Goal: Task Accomplishment & Management: Manage account settings

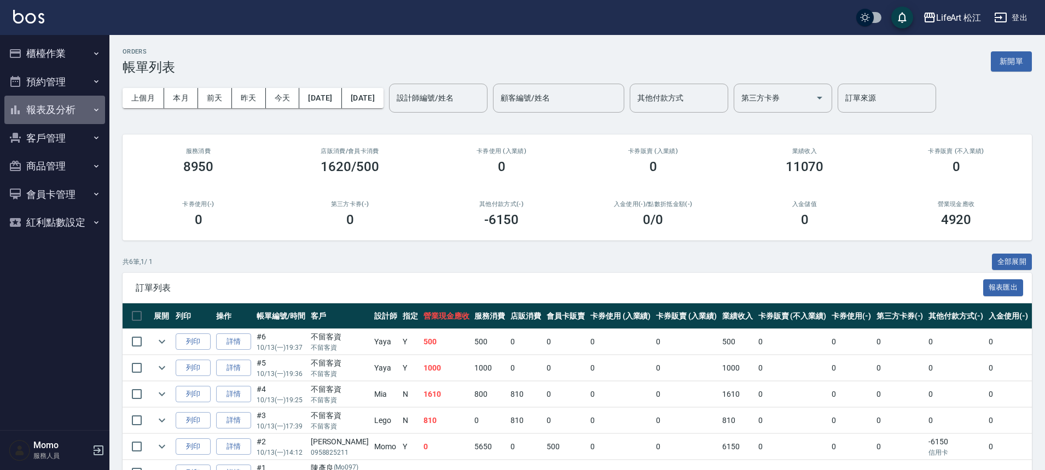
click at [68, 115] on button "報表及分析" at bounding box center [54, 110] width 101 height 28
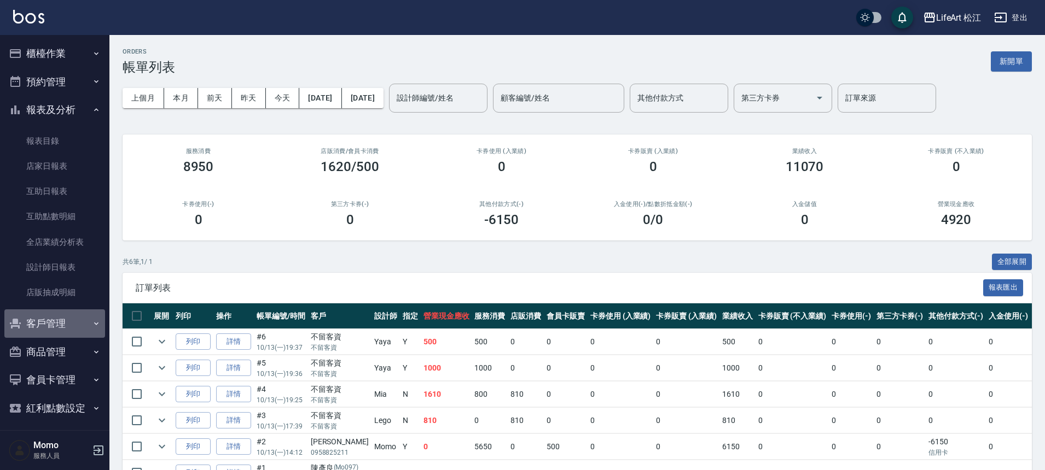
click at [74, 323] on button "客戶管理" at bounding box center [54, 324] width 101 height 28
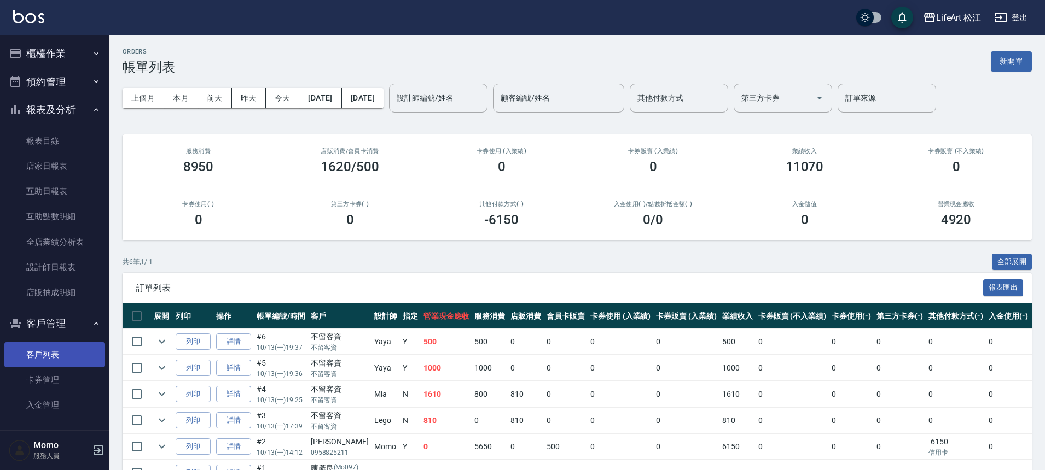
click at [69, 359] on link "客戶列表" at bounding box center [54, 354] width 101 height 25
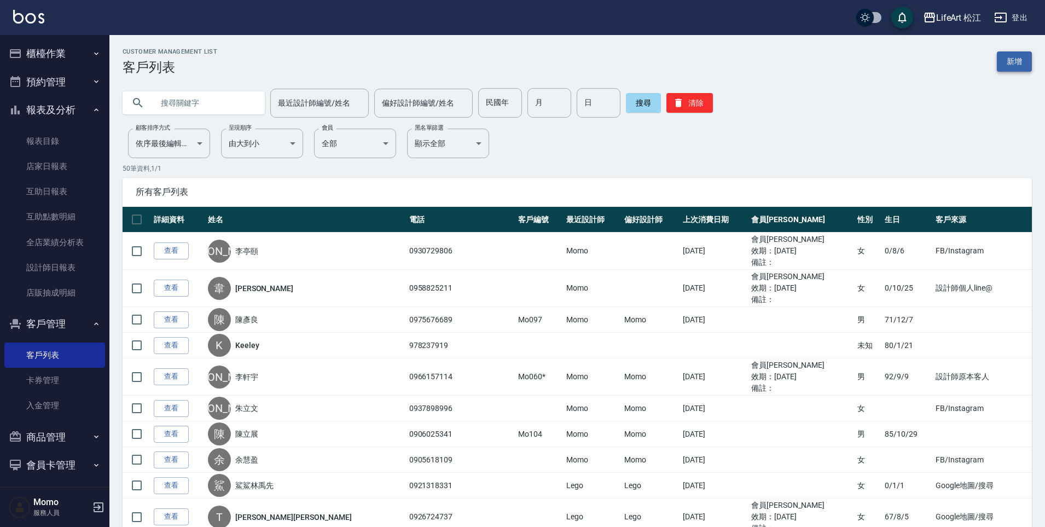
click at [1004, 59] on link "新增" at bounding box center [1014, 61] width 35 height 20
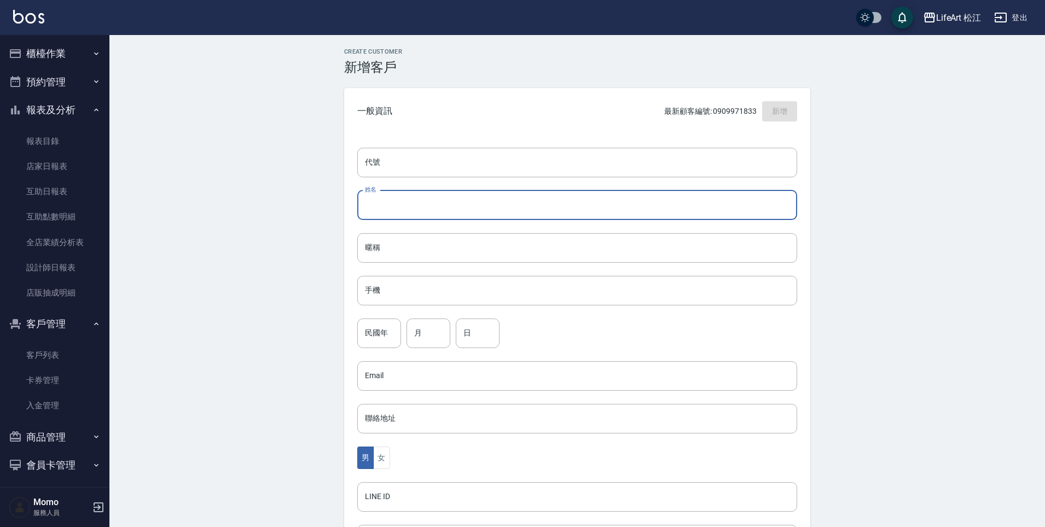
click at [385, 210] on input "姓名" at bounding box center [577, 205] width 440 height 30
type input "n"
type input "孫佳佳"
click at [380, 290] on input "手機" at bounding box center [577, 291] width 440 height 30
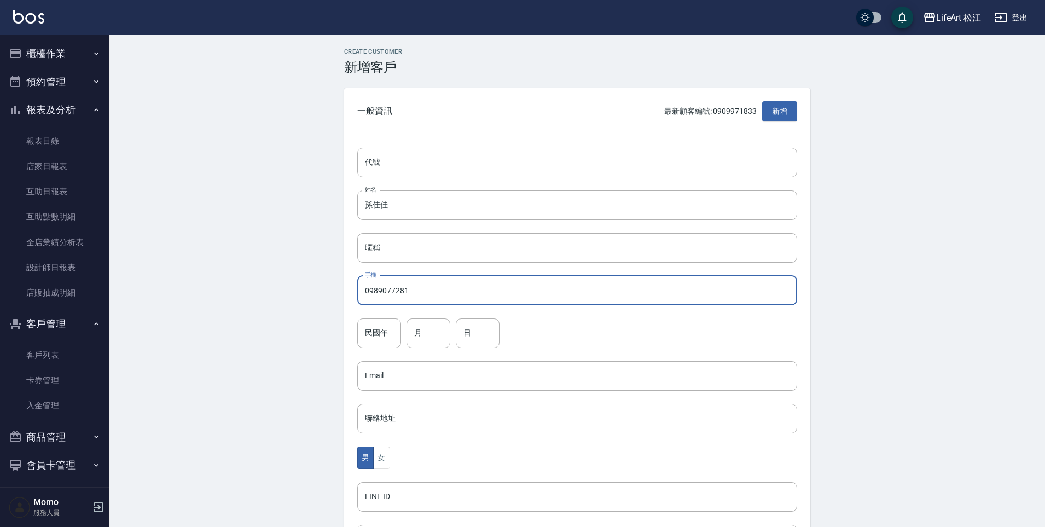
scroll to position [107, 0]
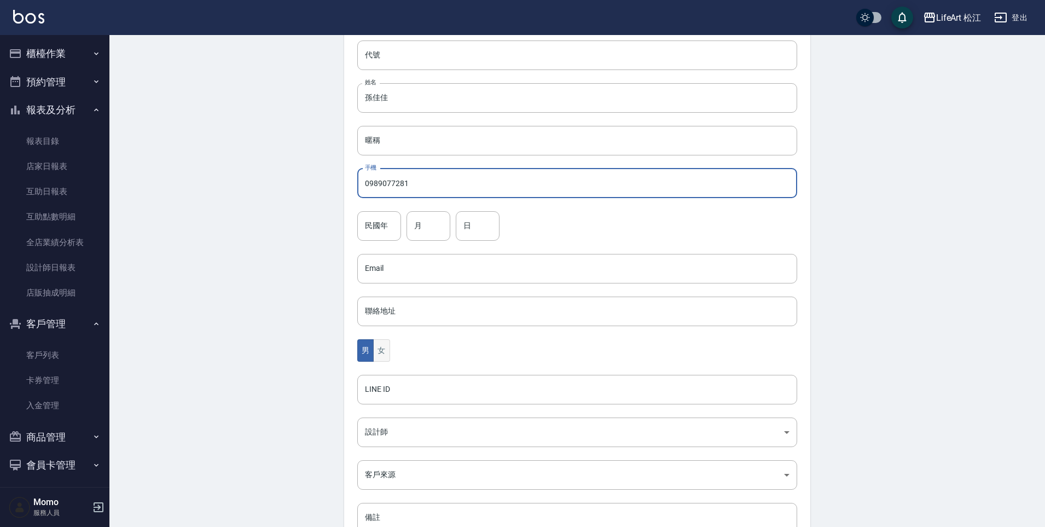
type input "0989077281"
click at [387, 347] on button "女" at bounding box center [381, 350] width 16 height 22
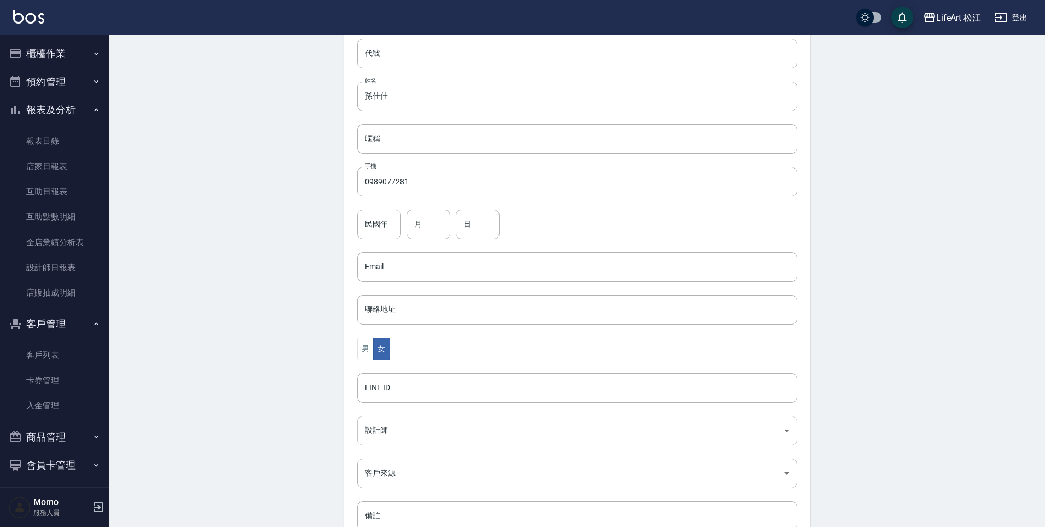
click at [396, 433] on body "LifeArt 松江 登出 櫃檯作業 打帳單 帳單列表 現金收支登錄 高階收支登錄 材料自購登錄 每日結帳 排班表 現場電腦打卡 預約管理 預約管理 單日預約…" at bounding box center [522, 247] width 1045 height 712
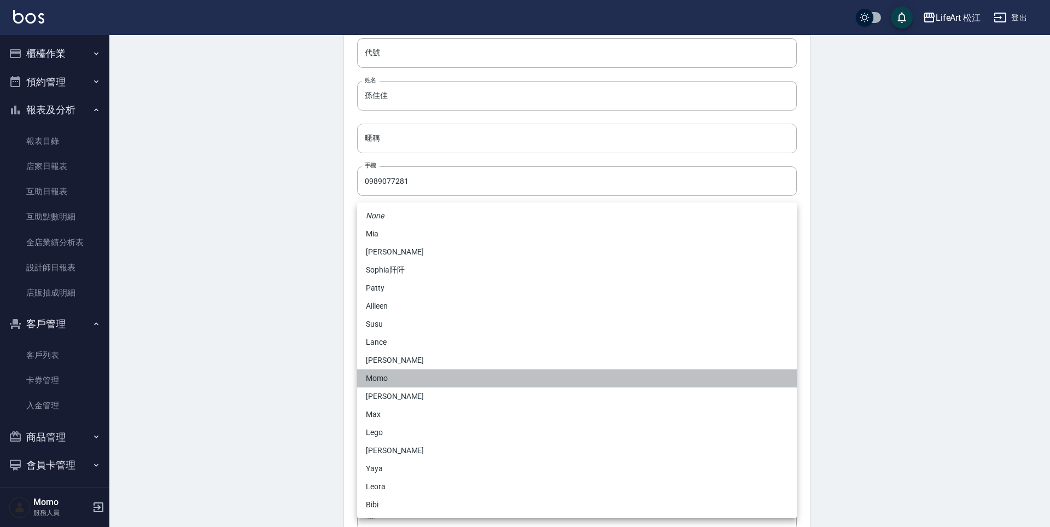
click at [387, 383] on li "Momo" at bounding box center [577, 378] width 440 height 18
type input "e84b7556-3071-4136-b765-65514d721750"
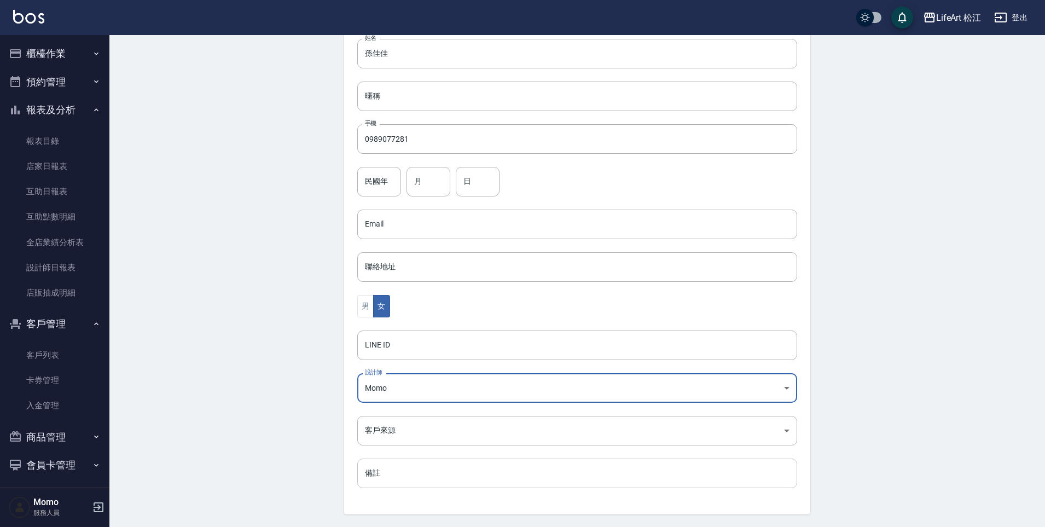
scroll to position [185, 0]
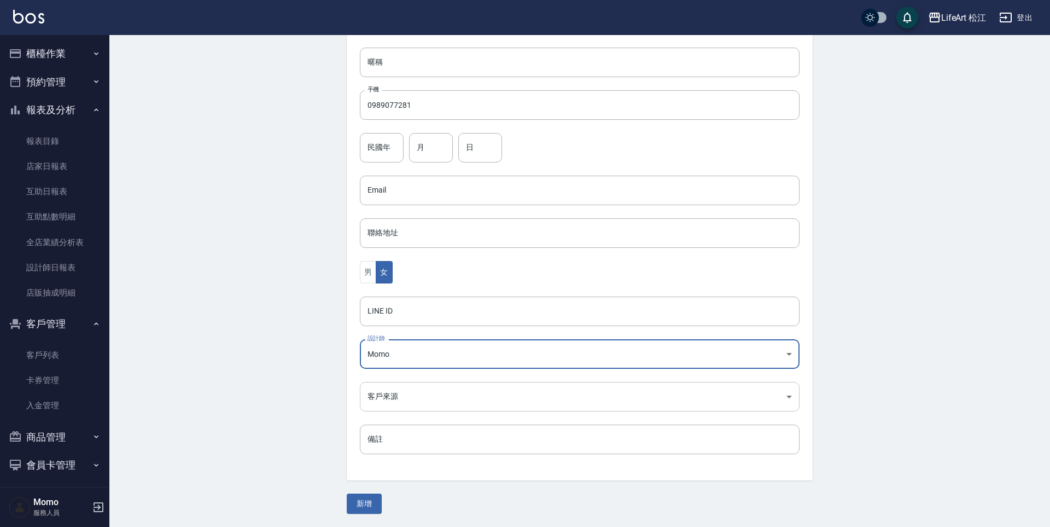
click at [394, 399] on body "LifeArt 松江 登出 櫃檯作業 打帳單 帳單列表 現金收支登錄 高階收支登錄 材料自購登錄 每日結帳 排班表 現場電腦打卡 預約管理 預約管理 單日預約…" at bounding box center [525, 171] width 1050 height 712
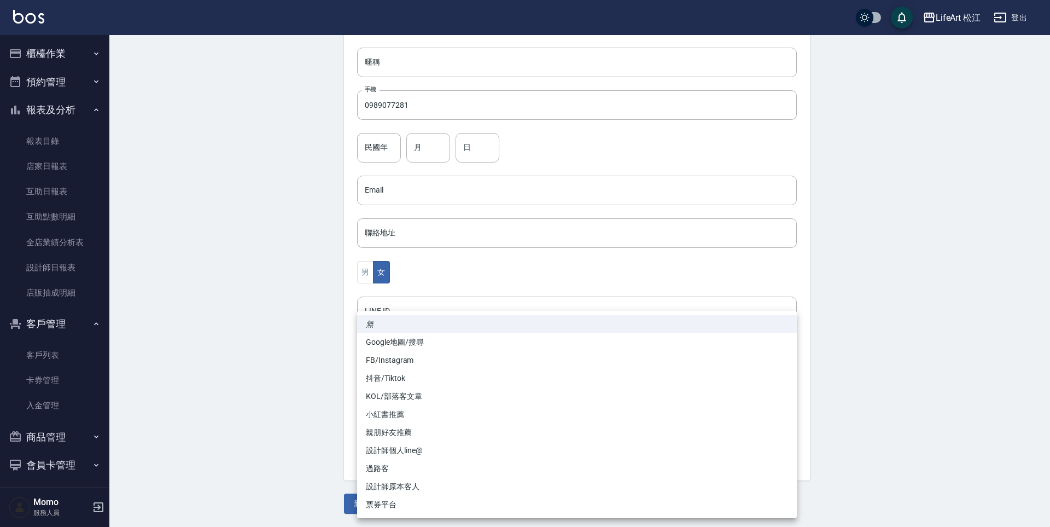
click at [414, 362] on li "FB/Instagram" at bounding box center [577, 360] width 440 height 18
type input "FB/Instagram"
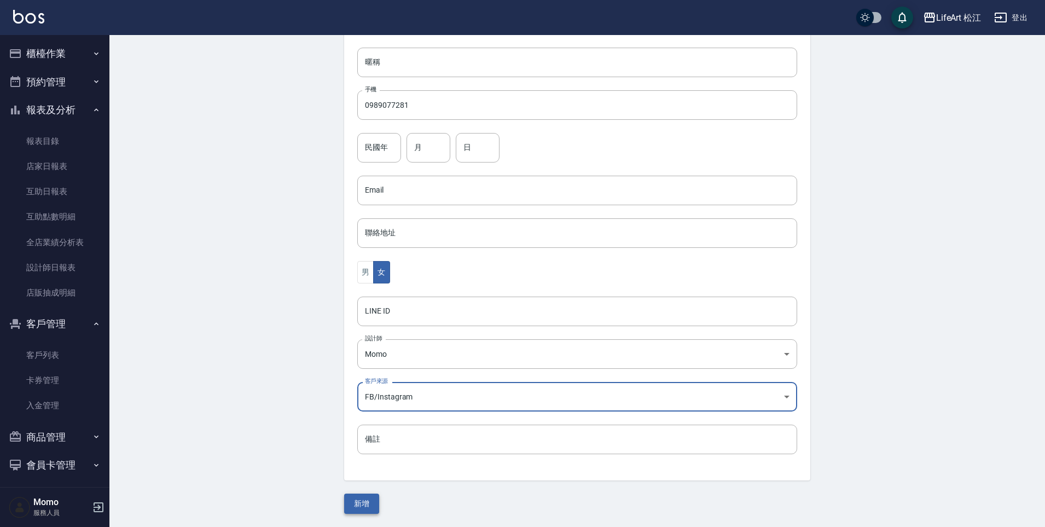
click at [367, 470] on button "新增" at bounding box center [361, 503] width 35 height 20
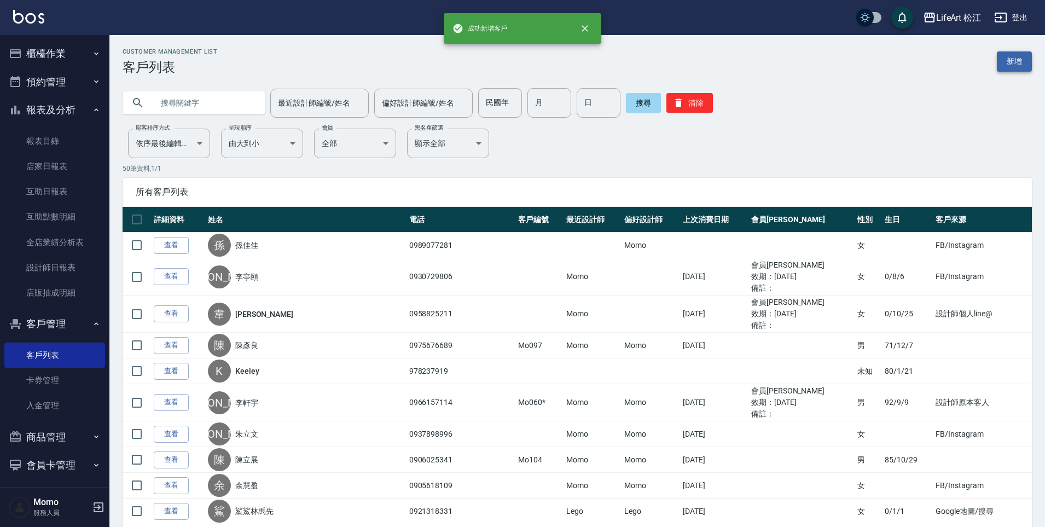
click at [1017, 60] on link "新增" at bounding box center [1014, 61] width 35 height 20
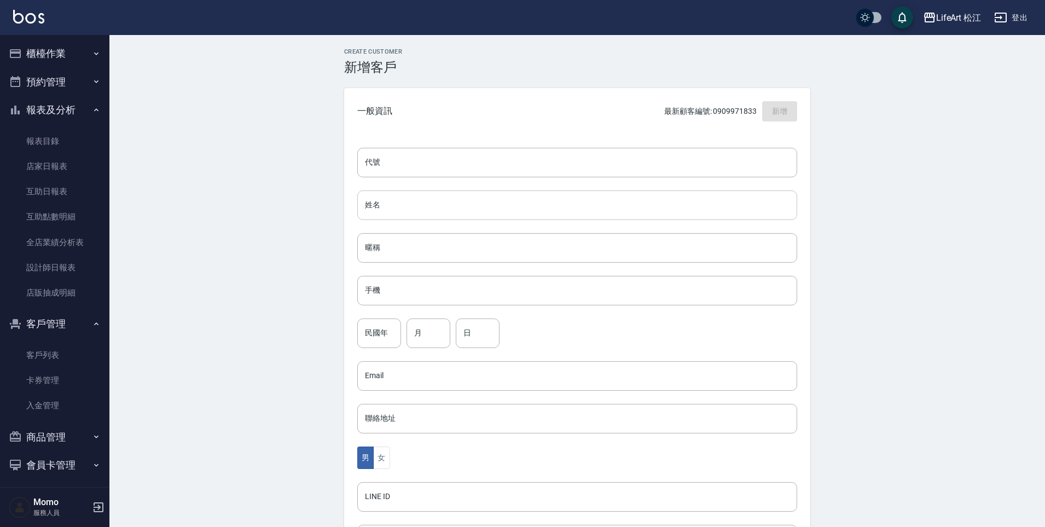
click at [496, 194] on input "姓名" at bounding box center [577, 205] width 440 height 30
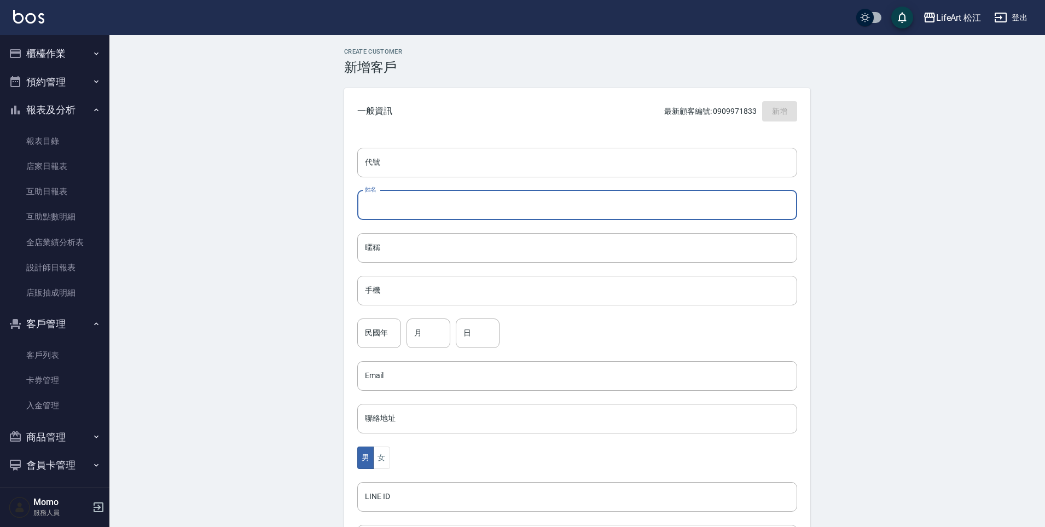
type input "c"
type input "許致琪"
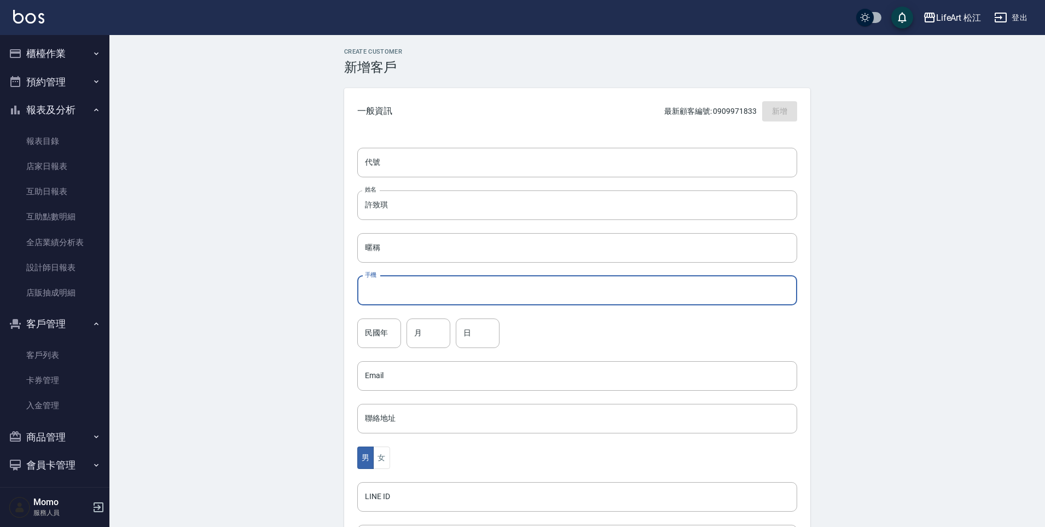
click at [440, 283] on input "手機" at bounding box center [577, 291] width 440 height 30
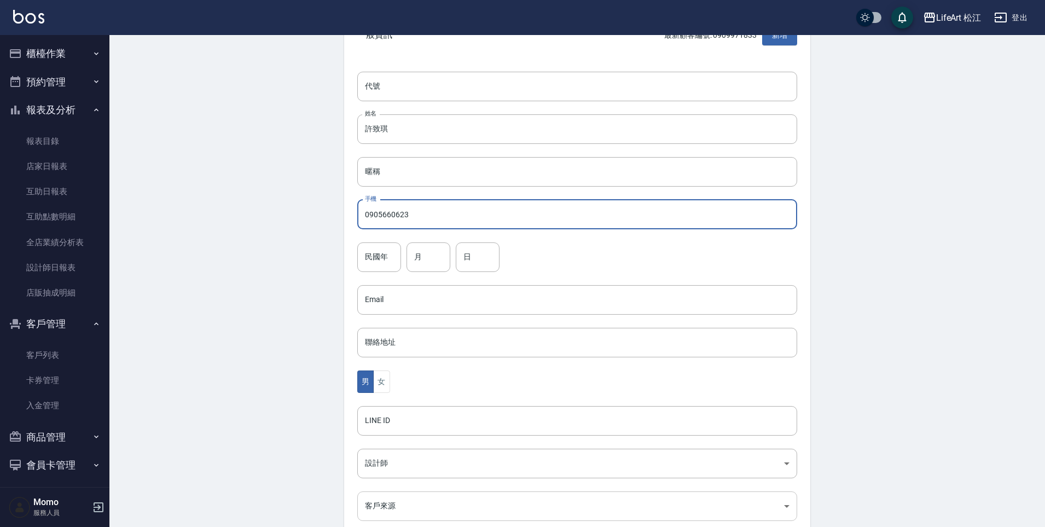
scroll to position [185, 0]
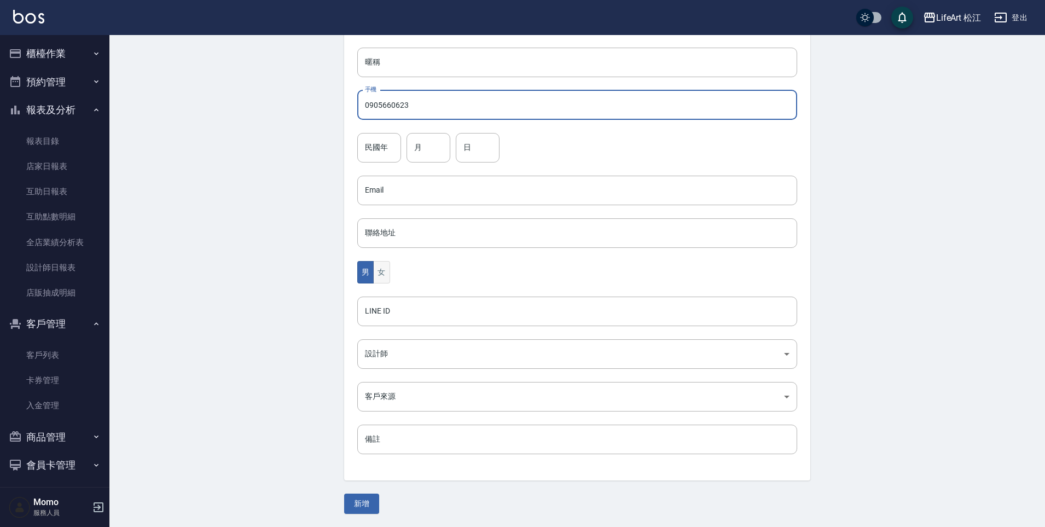
type input "0905660623"
click at [382, 270] on button "女" at bounding box center [381, 272] width 16 height 22
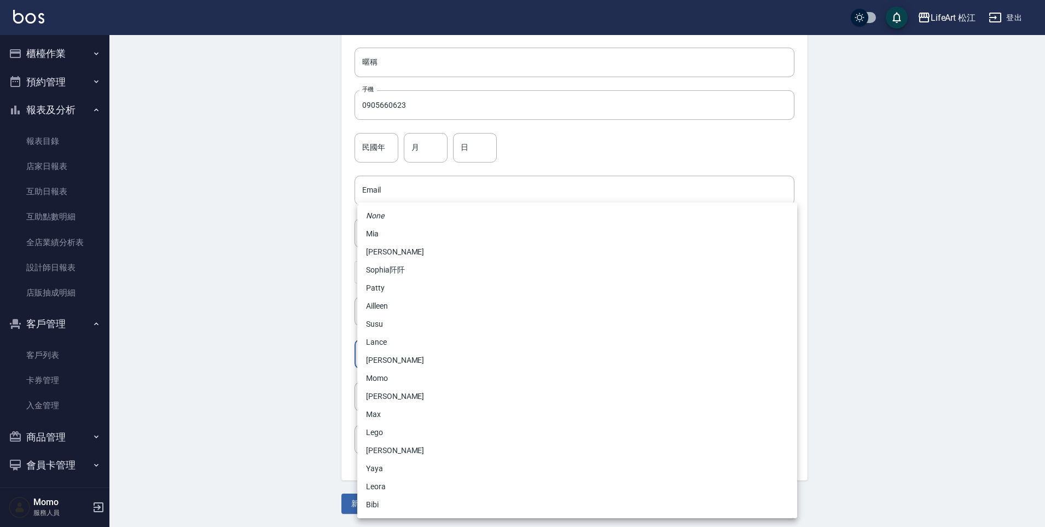
click at [411, 354] on body "LifeArt 松江 登出 櫃檯作業 打帳單 帳單列表 現金收支登錄 高階收支登錄 材料自購登錄 每日結帳 排班表 現場電腦打卡 預約管理 預約管理 單日預約…" at bounding box center [522, 171] width 1045 height 712
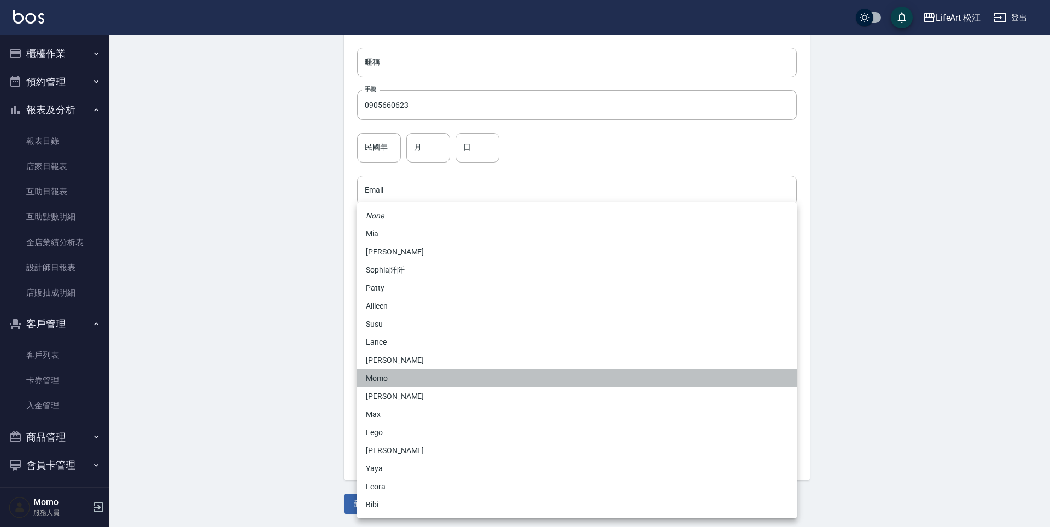
click at [405, 381] on li "Momo" at bounding box center [577, 378] width 440 height 18
type input "e84b7556-3071-4136-b765-65514d721750"
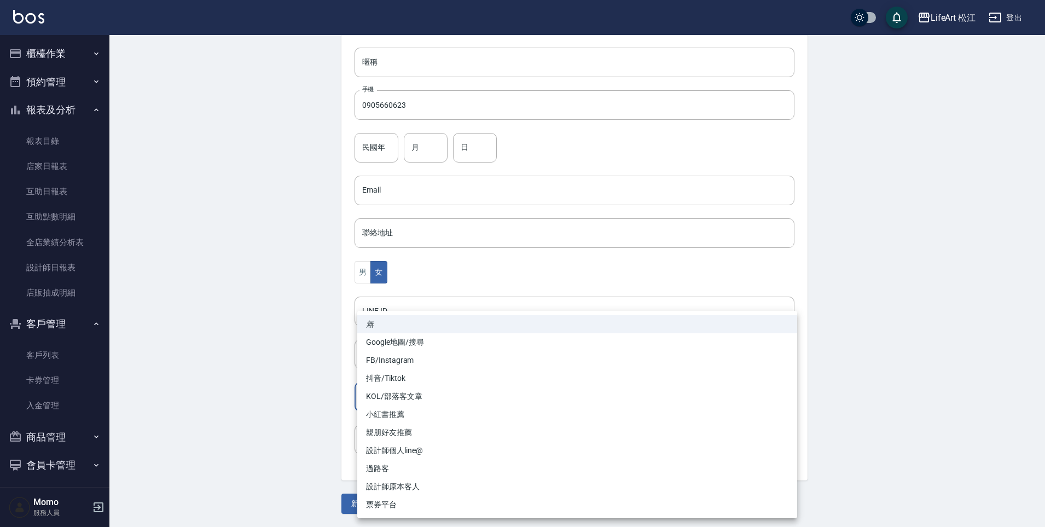
click at [404, 395] on body "LifeArt 松江 登出 櫃檯作業 打帳單 帳單列表 現金收支登錄 高階收支登錄 材料自購登錄 每日結帳 排班表 現場電腦打卡 預約管理 預約管理 單日預約…" at bounding box center [522, 171] width 1045 height 712
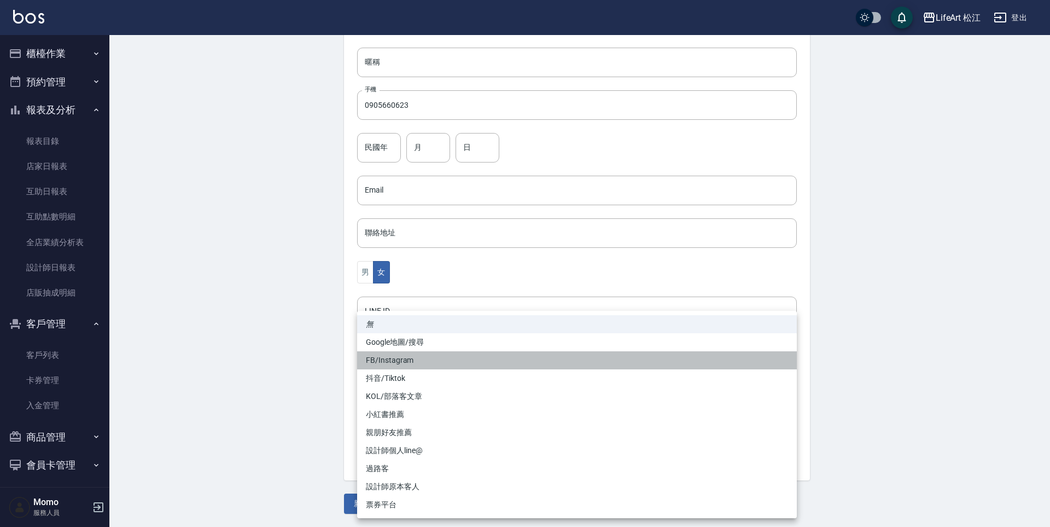
click at [396, 363] on li "FB/Instagram" at bounding box center [577, 360] width 440 height 18
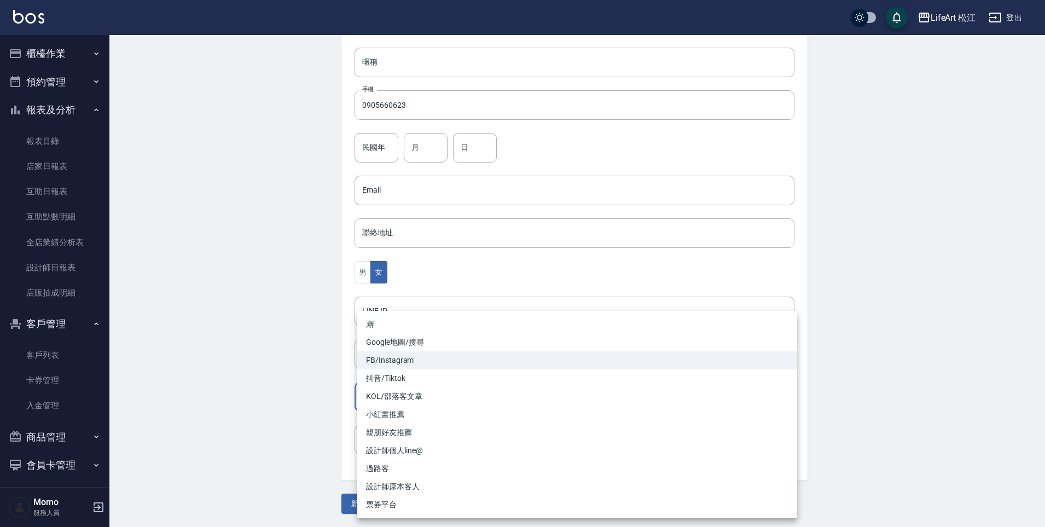
click at [383, 409] on body "LifeArt 松江 登出 櫃檯作業 打帳單 帳單列表 現金收支登錄 高階收支登錄 材料自購登錄 每日結帳 排班表 現場電腦打卡 預約管理 預約管理 單日預約…" at bounding box center [522, 171] width 1045 height 712
click at [385, 400] on li "KOL/部落客文章" at bounding box center [577, 396] width 440 height 18
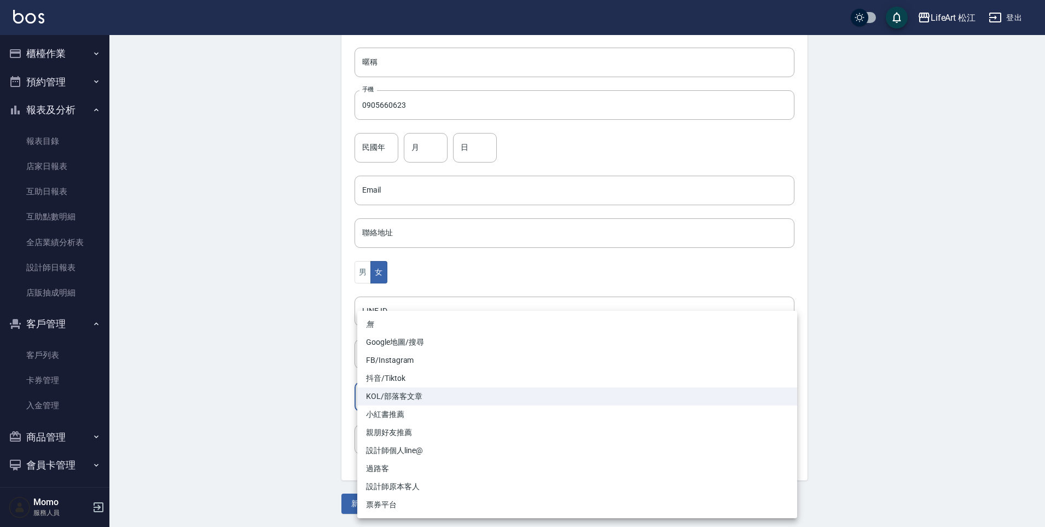
click at [382, 396] on body "LifeArt 松江 登出 櫃檯作業 打帳單 帳單列表 現金收支登錄 高階收支登錄 材料自購登錄 每日結帳 排班表 現場電腦打卡 預約管理 預約管理 單日預約…" at bounding box center [522, 171] width 1045 height 712
click at [385, 446] on li "設計師個人line@" at bounding box center [577, 450] width 440 height 18
type input "設計師個人line@"
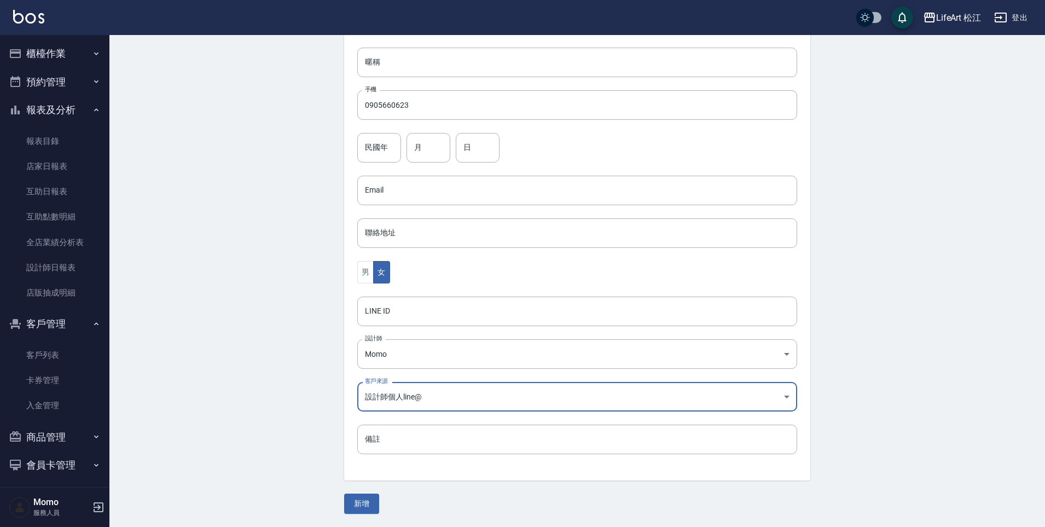
click at [412, 439] on li "設計師個人line@" at bounding box center [577, 433] width 330 height 10
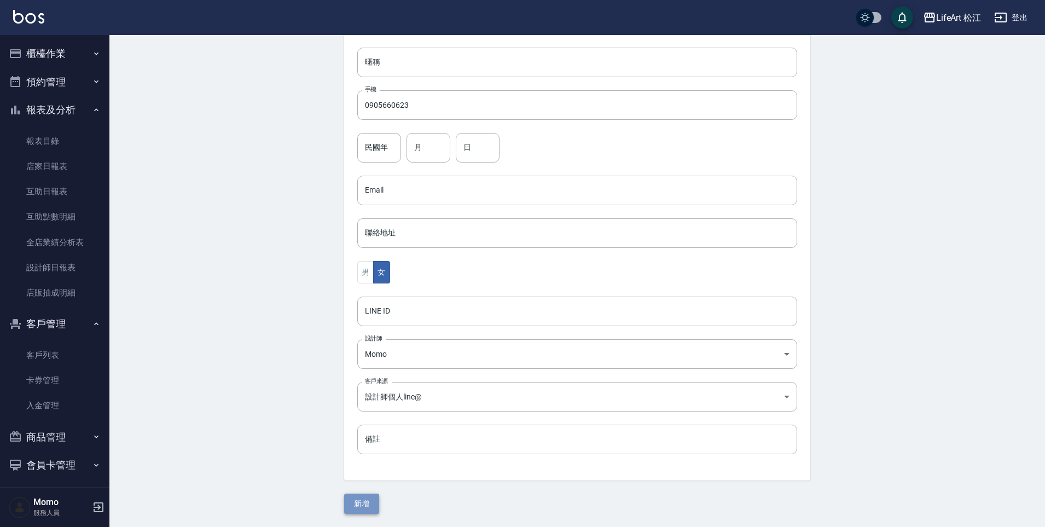
click at [374, 470] on button "新增" at bounding box center [361, 503] width 35 height 20
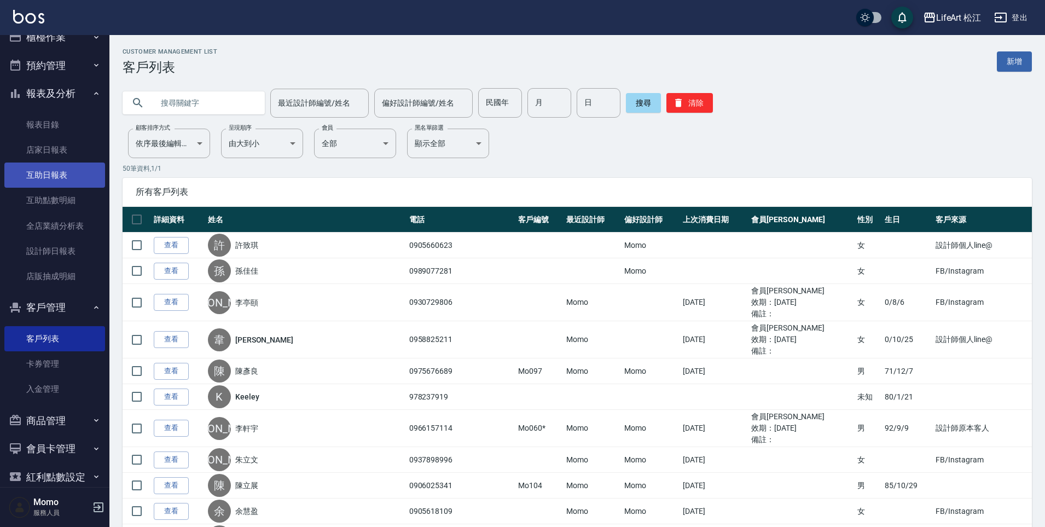
scroll to position [33, 0]
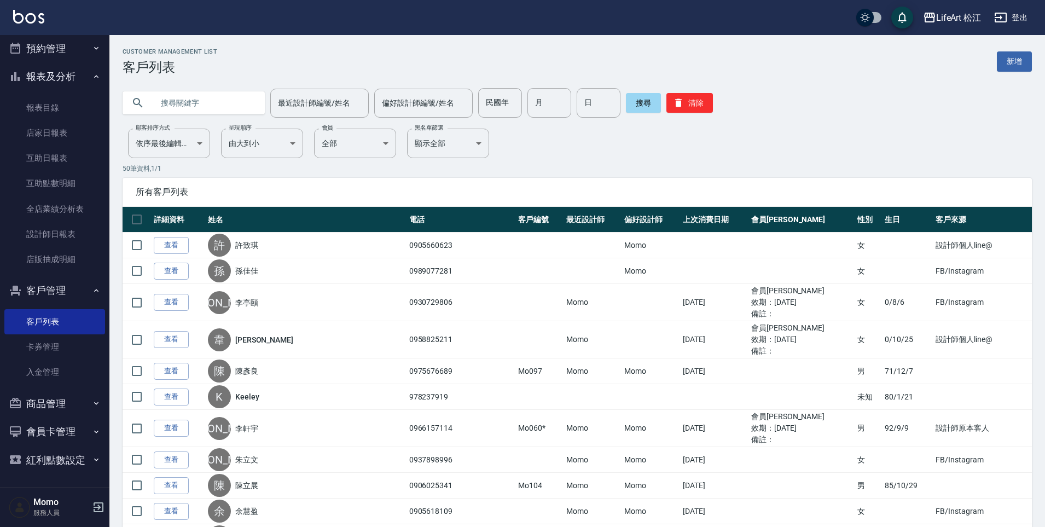
click at [49, 54] on button "預約管理" at bounding box center [54, 48] width 101 height 28
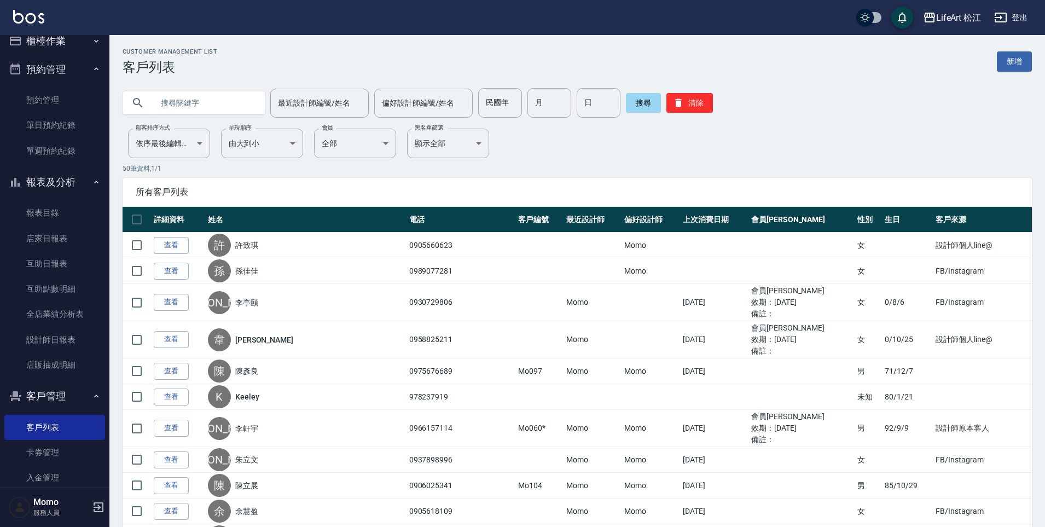
scroll to position [0, 0]
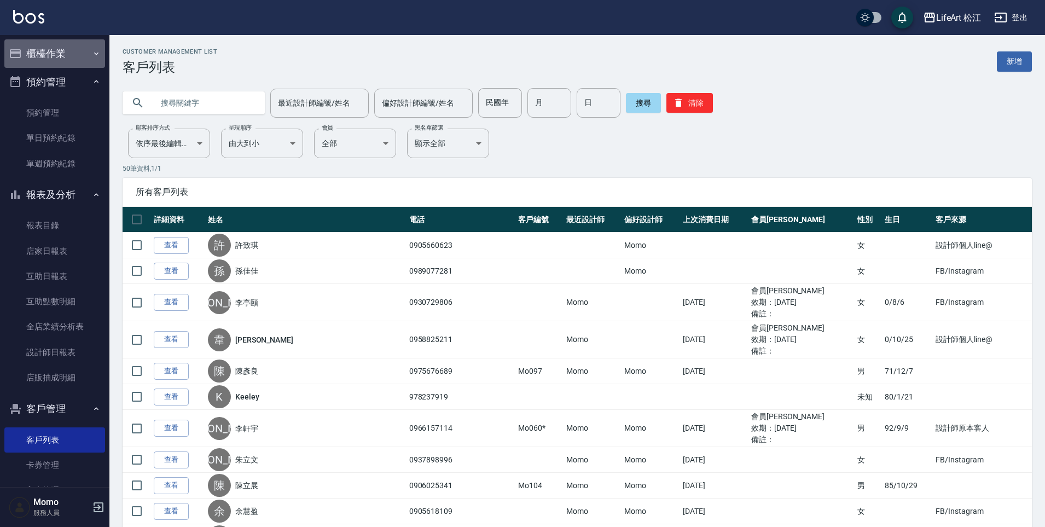
click at [66, 51] on button "櫃檯作業" at bounding box center [54, 53] width 101 height 28
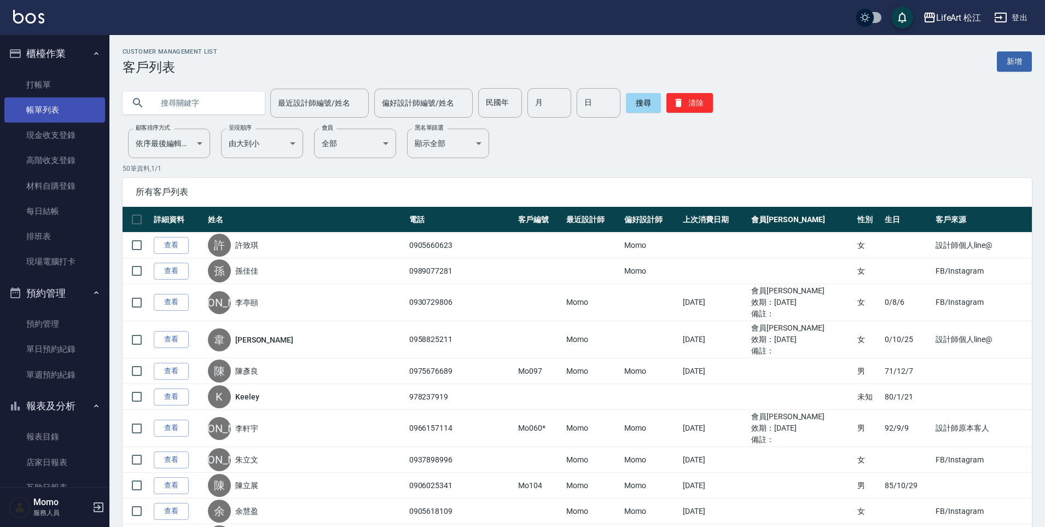
click at [70, 112] on link "帳單列表" at bounding box center [54, 109] width 101 height 25
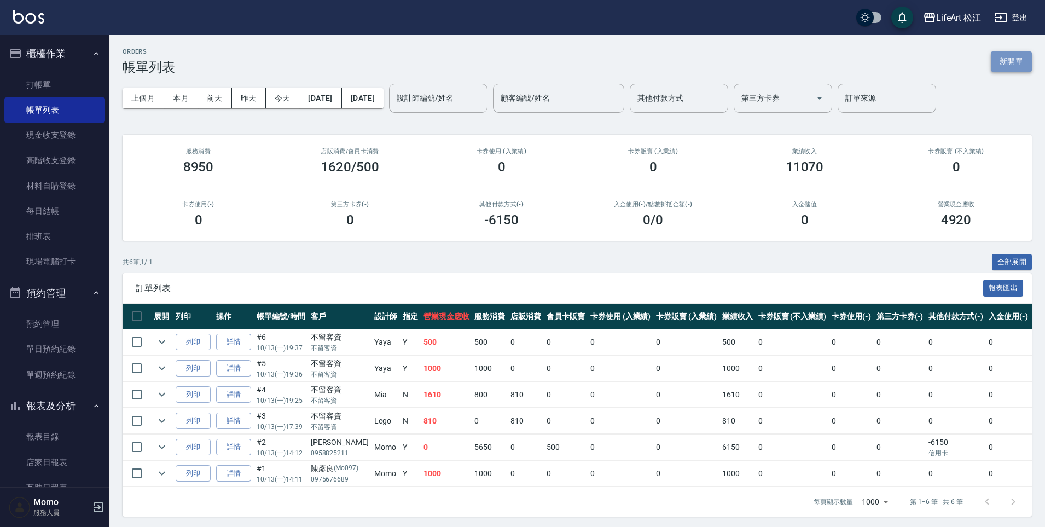
click at [1008, 57] on button "新開單" at bounding box center [1011, 61] width 41 height 20
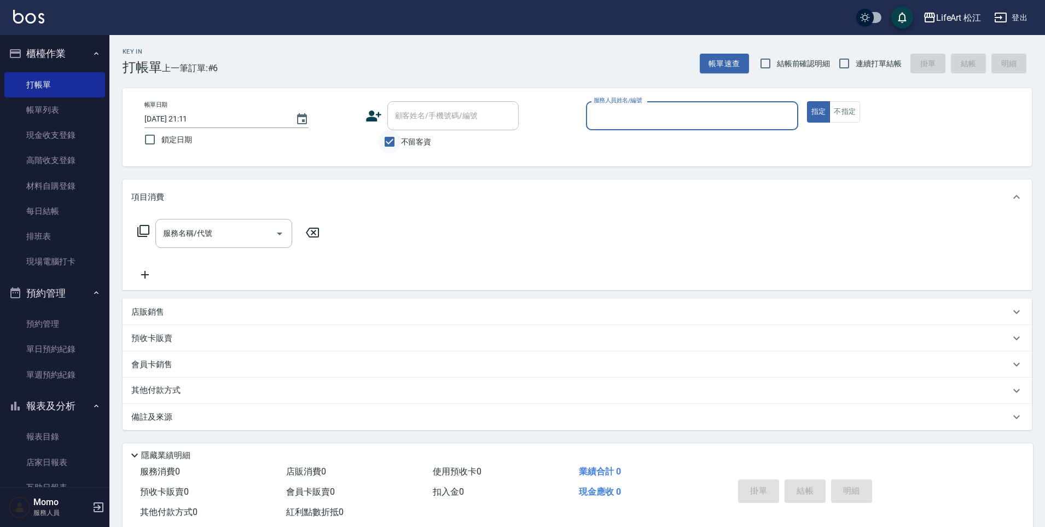
click at [393, 144] on input "不留客資" at bounding box center [389, 141] width 23 height 23
checkbox input "false"
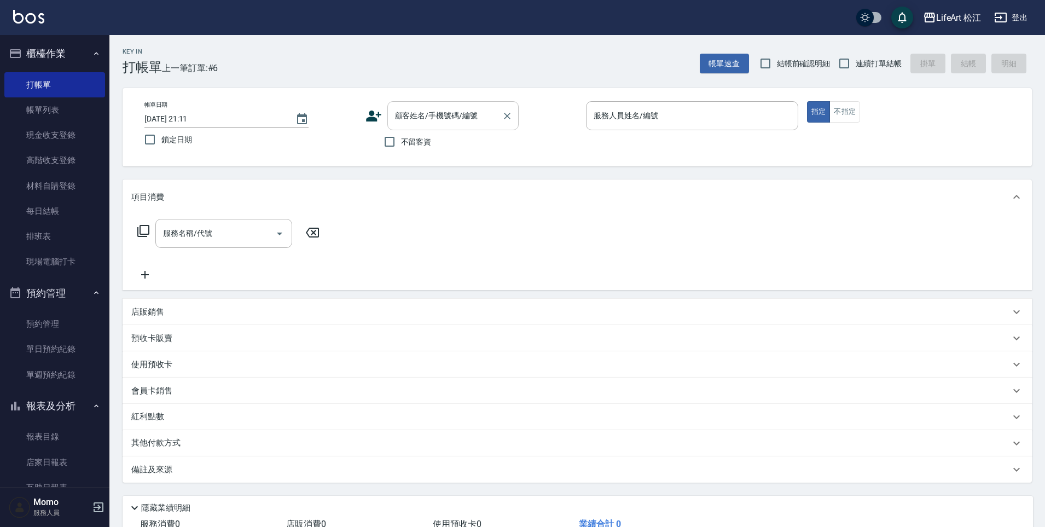
click at [432, 111] on div "顧客姓名/手機號碼/編號 顧客姓名/手機號碼/編號" at bounding box center [452, 115] width 131 height 29
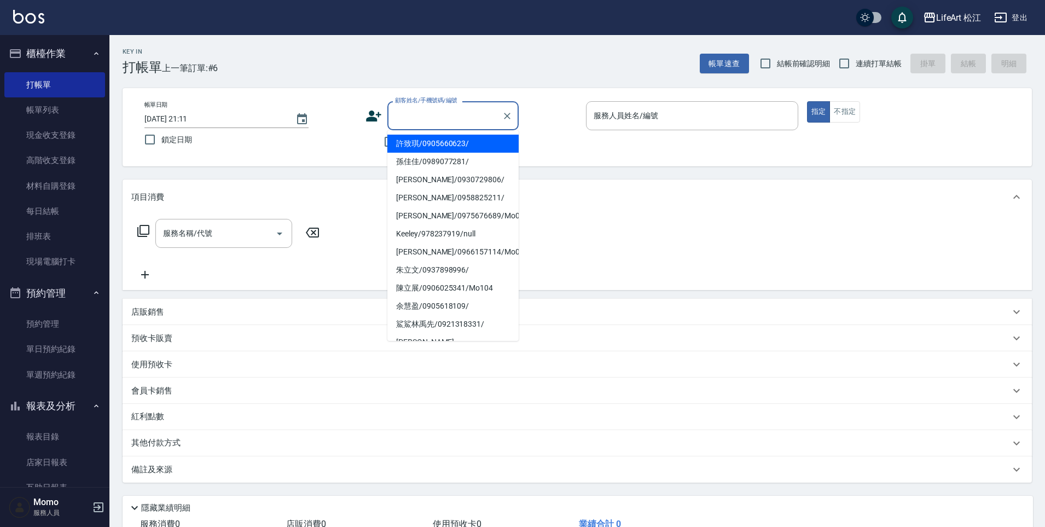
type input "r"
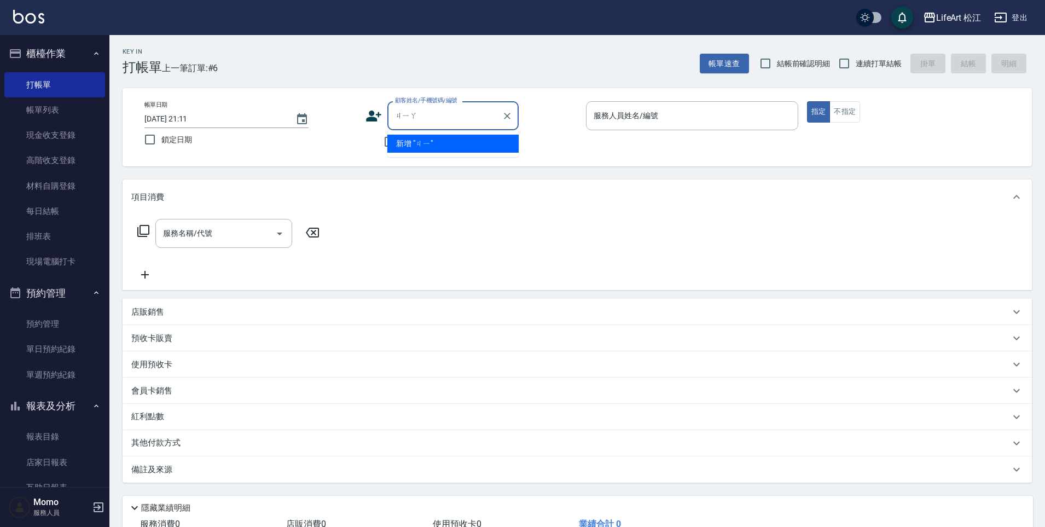
type input "嘉"
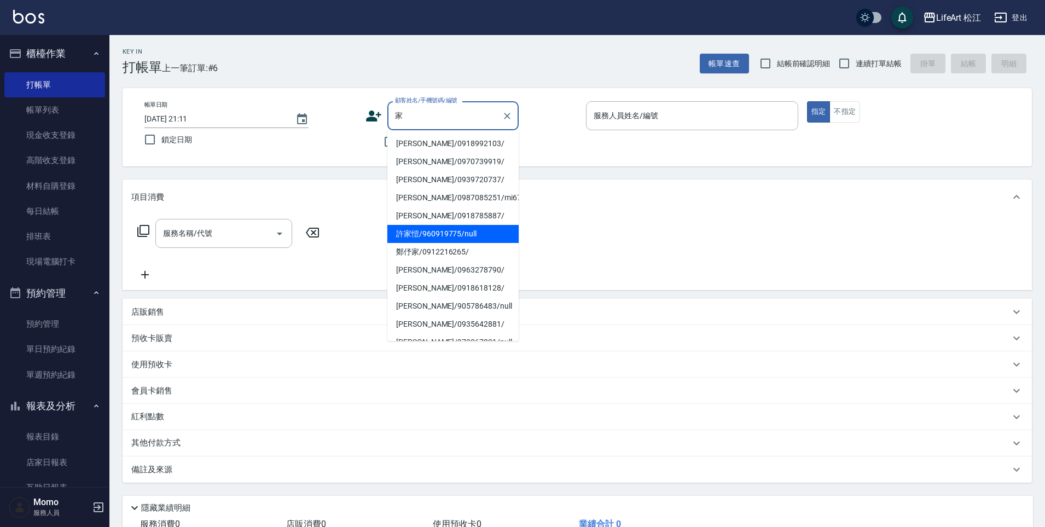
click at [449, 229] on li "許家愷/960919775/null" at bounding box center [452, 234] width 131 height 18
type input "許家愷/960919775/null"
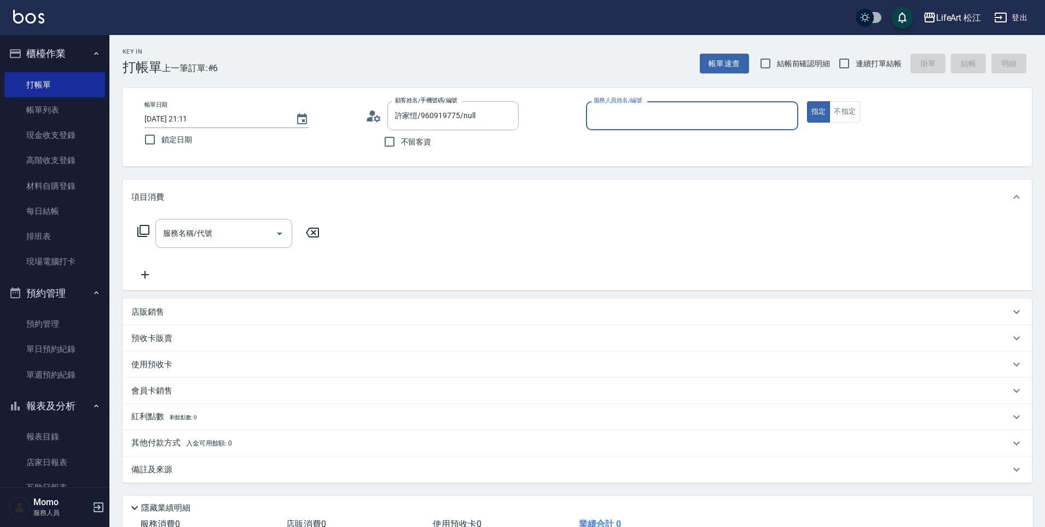
click at [600, 116] on input "服務人員姓名/編號" at bounding box center [692, 115] width 202 height 19
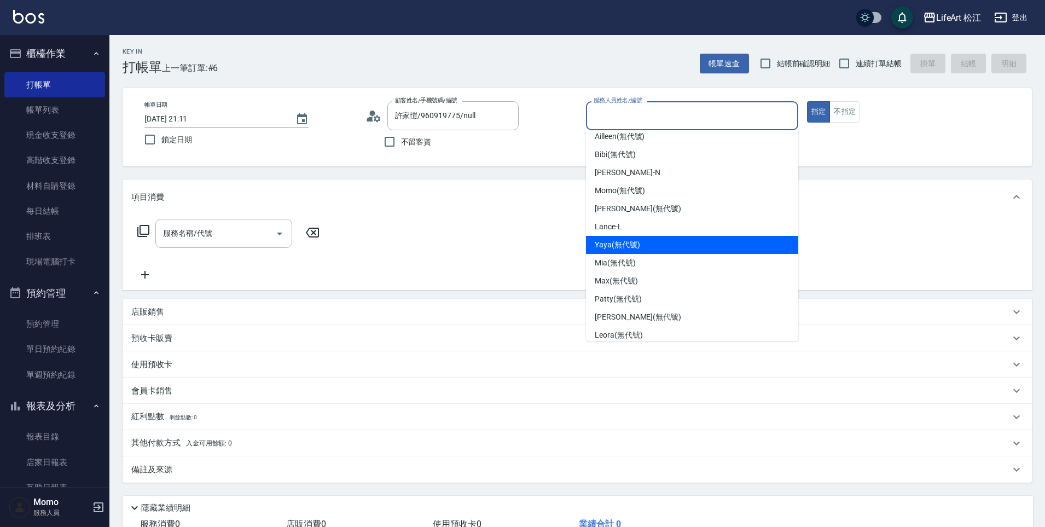
scroll to position [87, 0]
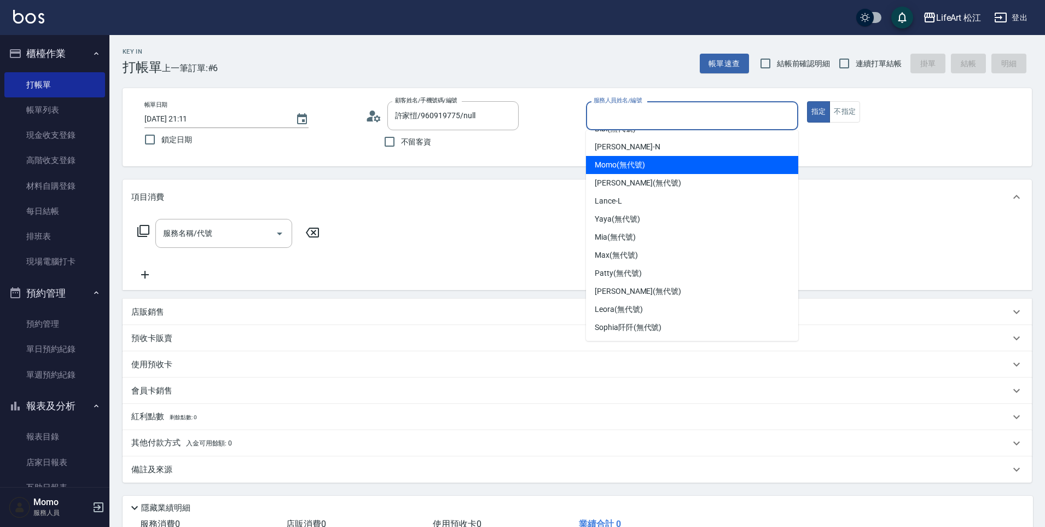
click at [612, 161] on span "Momo (無代號)" at bounding box center [620, 164] width 50 height 11
type input "Momo(無代號)"
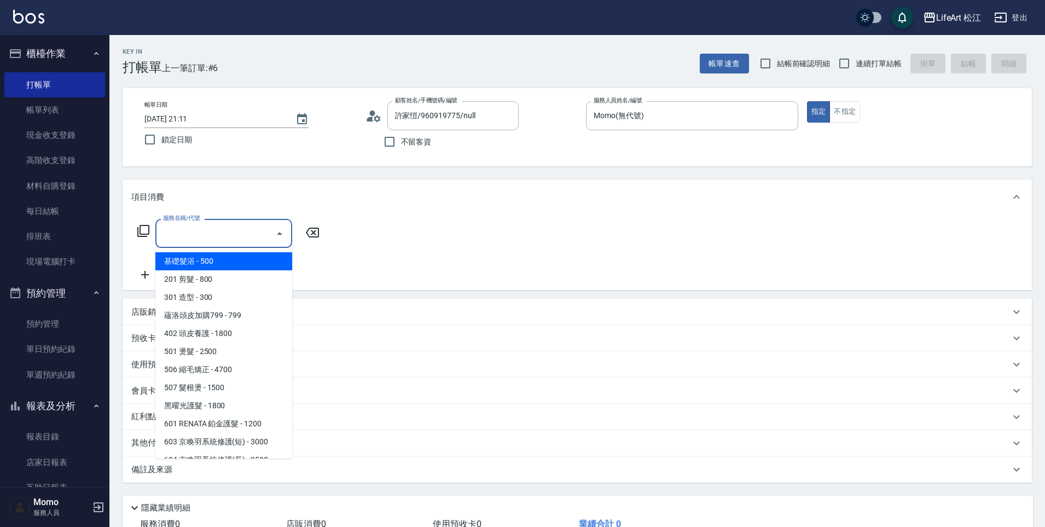
click at [220, 236] on input "服務名稱/代號" at bounding box center [215, 233] width 110 height 19
click at [212, 277] on span "201 剪髮 - 800" at bounding box center [223, 279] width 137 height 18
type input "201 剪髮(201)"
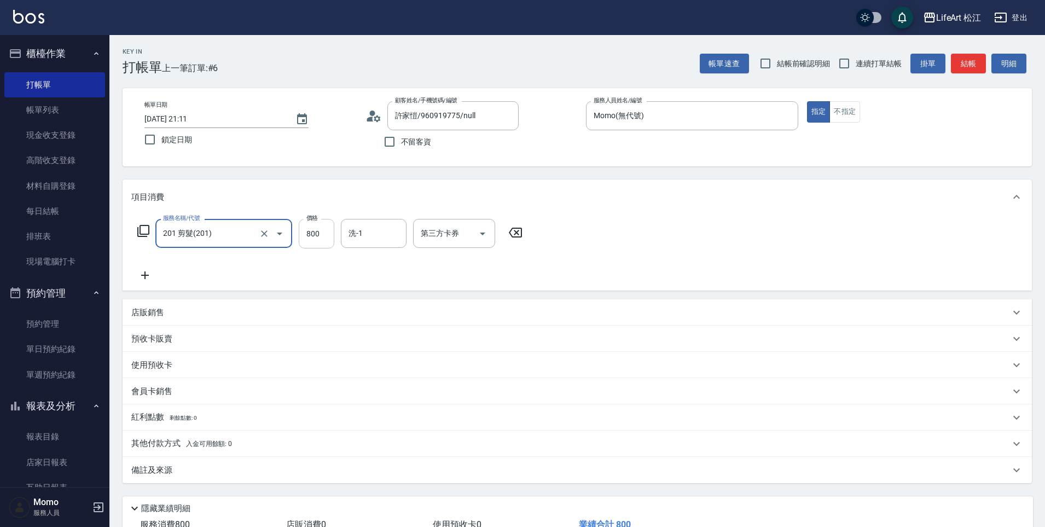
click at [312, 228] on input "800" at bounding box center [317, 234] width 36 height 30
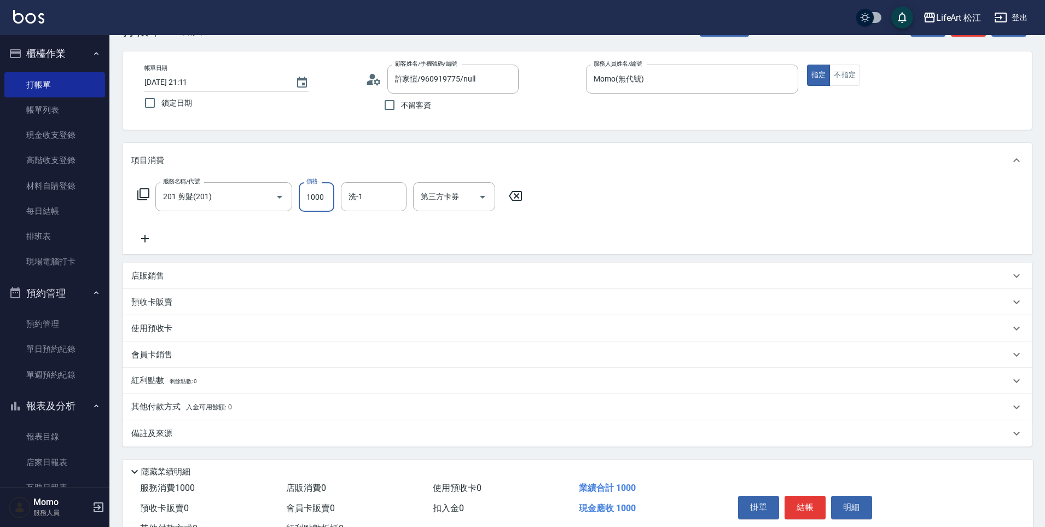
scroll to position [80, 0]
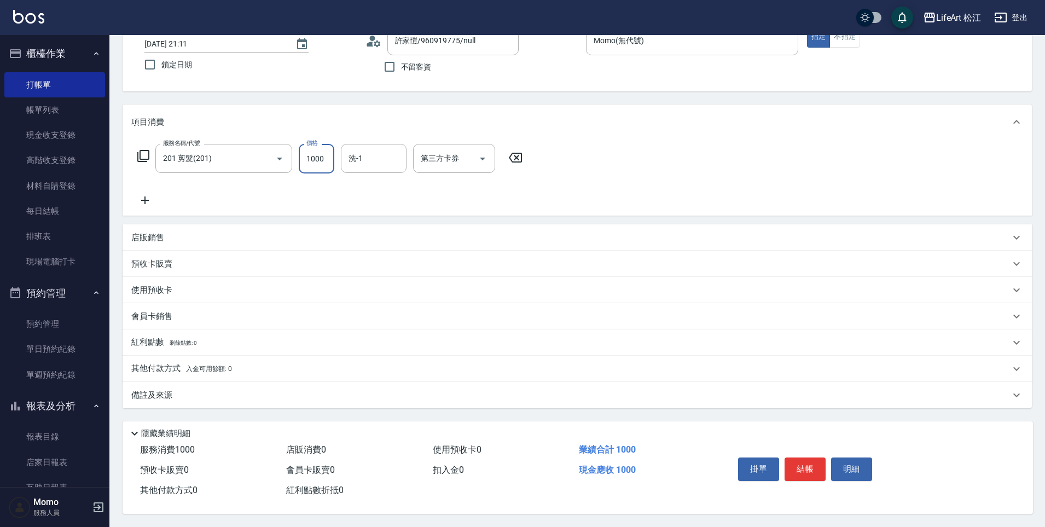
type input "1000"
click at [250, 397] on div "備註及來源" at bounding box center [577, 395] width 909 height 26
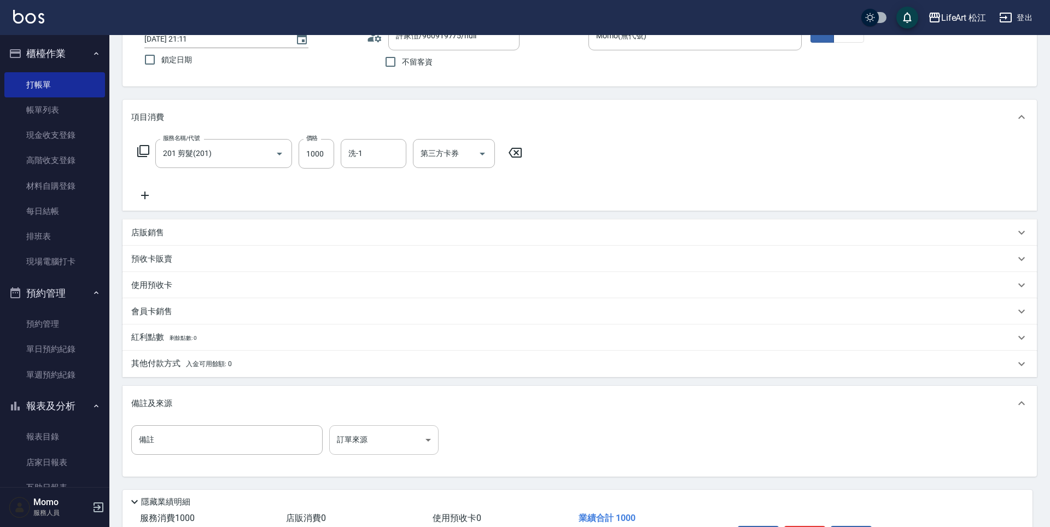
click at [412, 435] on body "LifeArt 松江 登出 櫃檯作業 打帳單 帳單列表 現金收支登錄 高階收支登錄 材料自購登錄 每日結帳 排班表 現場電腦打卡 預約管理 預約管理 單日預約…" at bounding box center [525, 257] width 1050 height 675
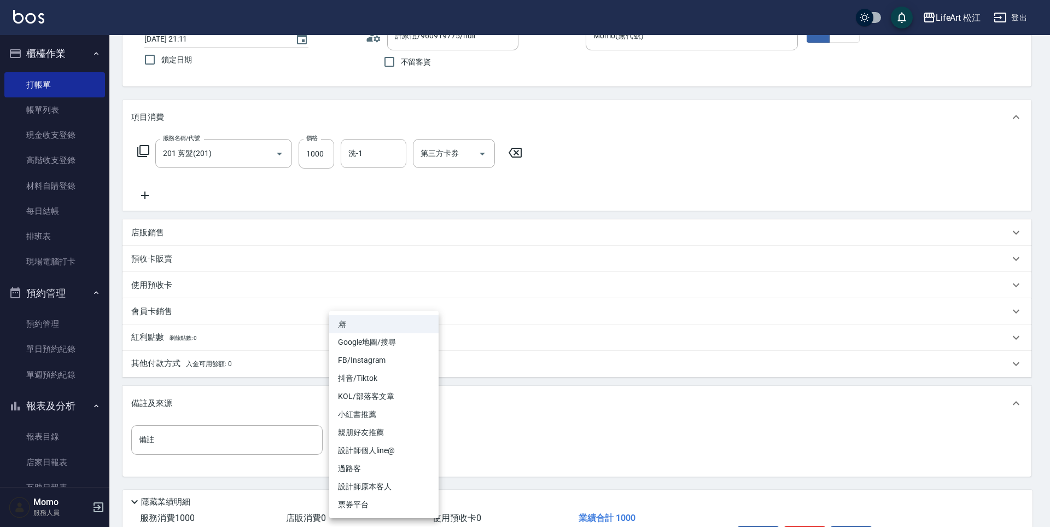
click at [409, 447] on li "設計師個人line@" at bounding box center [383, 450] width 109 height 18
type input "設計師個人line@"
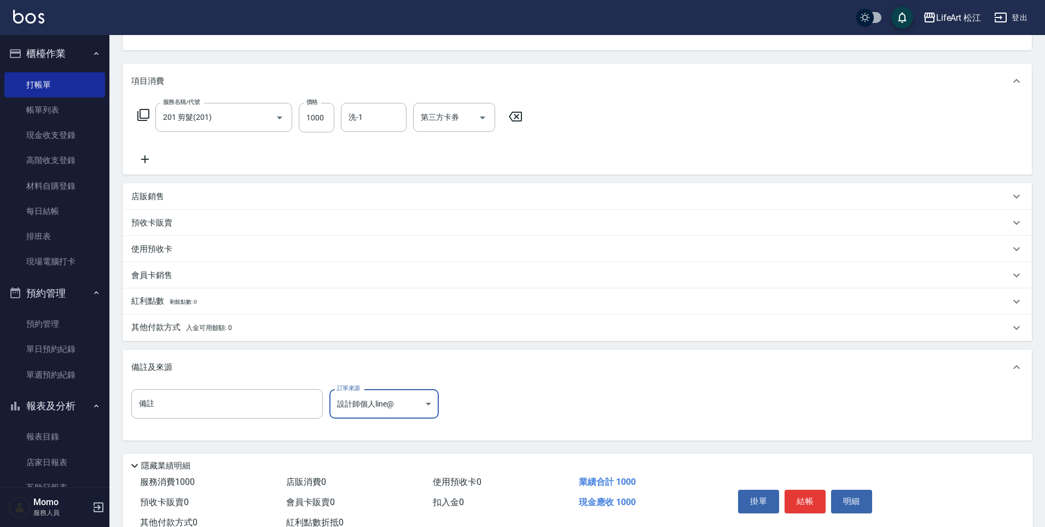
scroll to position [153, 0]
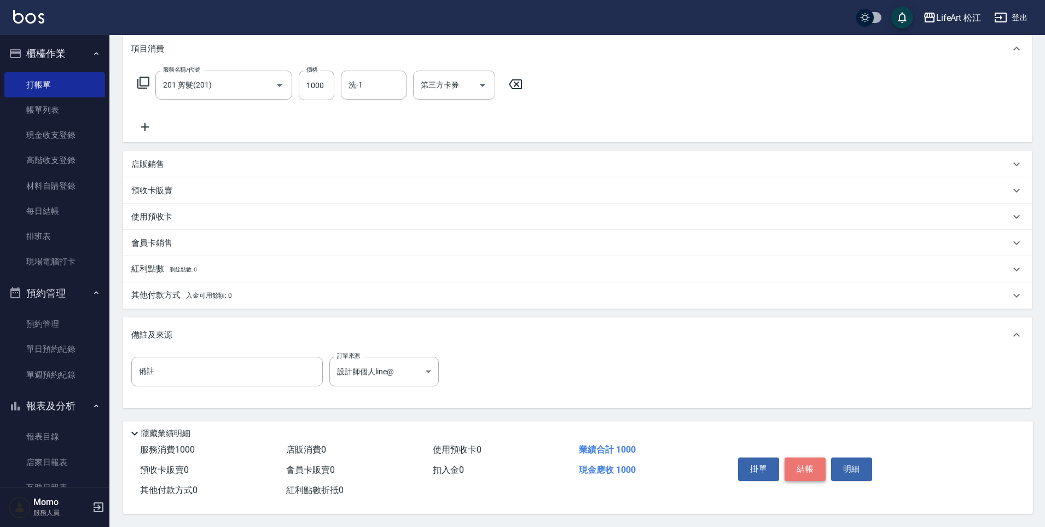
click at [818, 470] on button "結帳" at bounding box center [804, 468] width 41 height 23
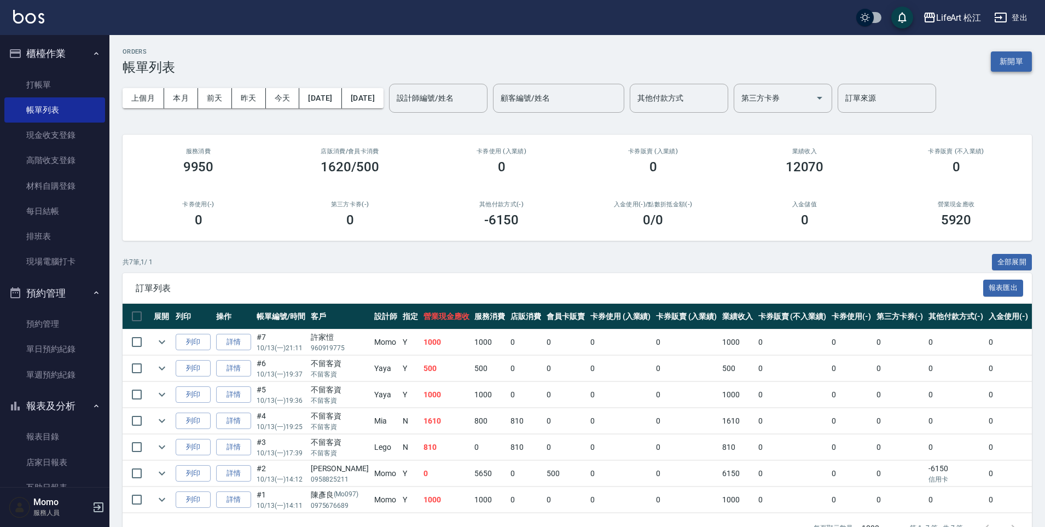
click at [1008, 62] on button "新開單" at bounding box center [1011, 61] width 41 height 20
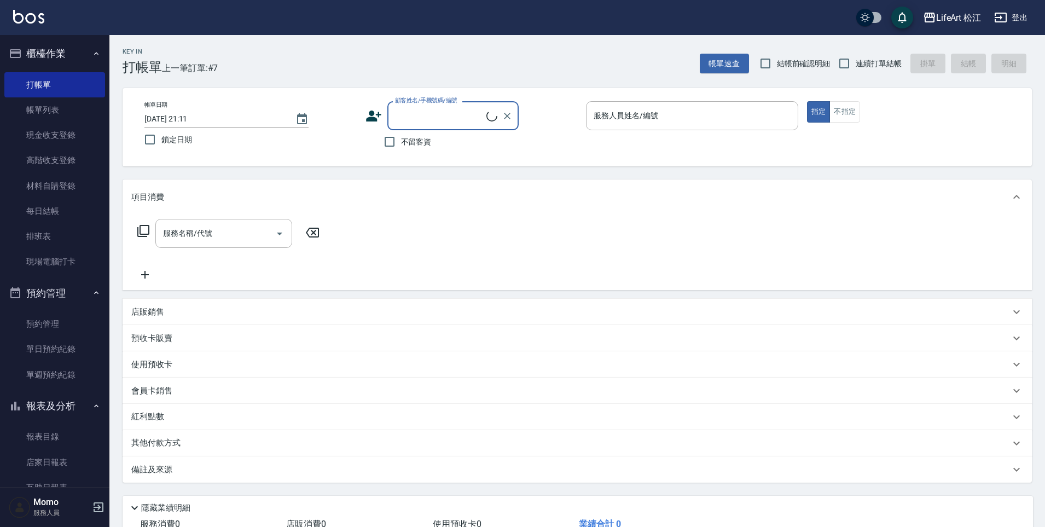
click at [402, 116] on input "顧客姓名/手機號碼/編號" at bounding box center [439, 115] width 94 height 19
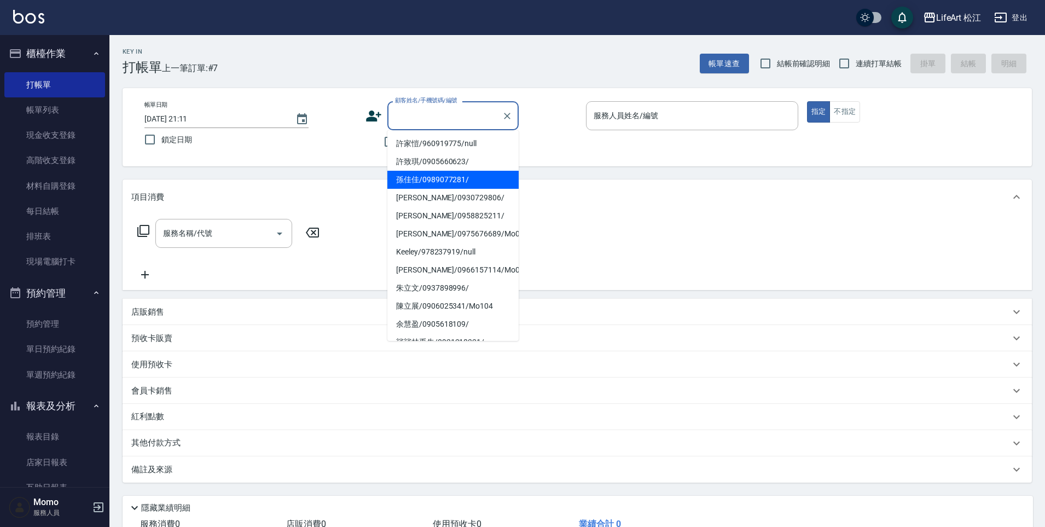
click at [421, 182] on li "孫佳佳/0989077281/" at bounding box center [452, 180] width 131 height 18
type input "孫佳佳/0989077281/"
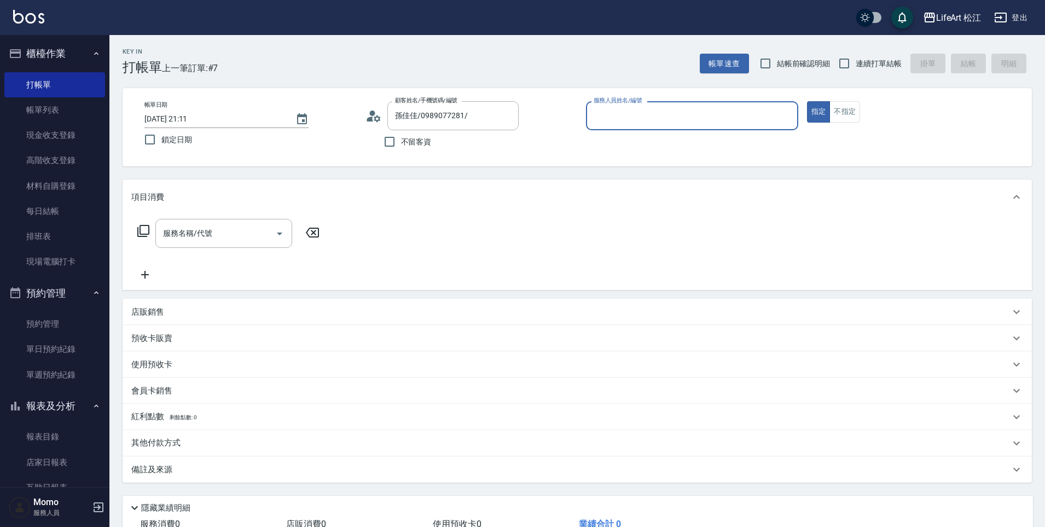
type input "Momo(無代號)"
click at [236, 237] on input "服務名稱/代號" at bounding box center [215, 233] width 110 height 19
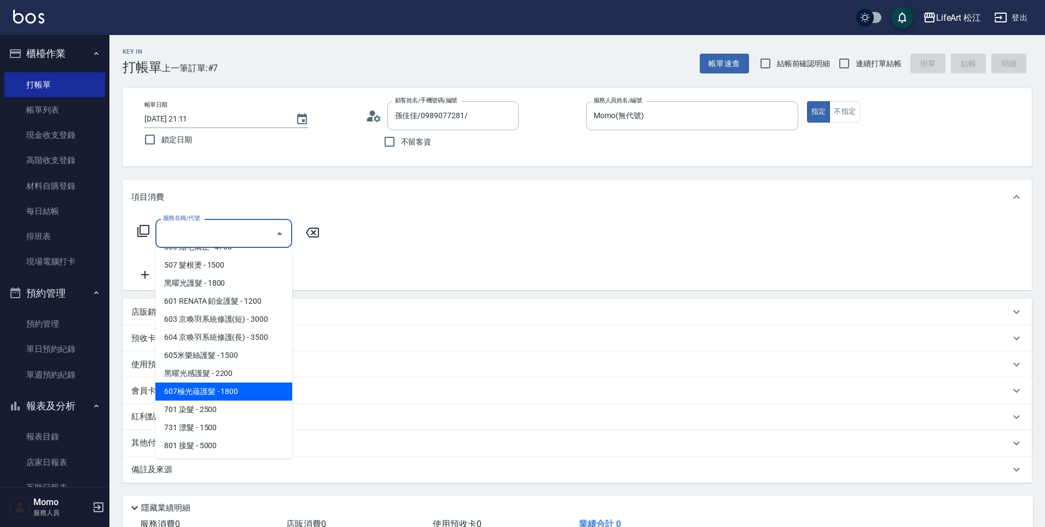
scroll to position [123, 0]
click at [228, 384] on span "607極光蘊護髮 - 1800" at bounding box center [223, 391] width 137 height 18
type input "607極光蘊護髮(607)"
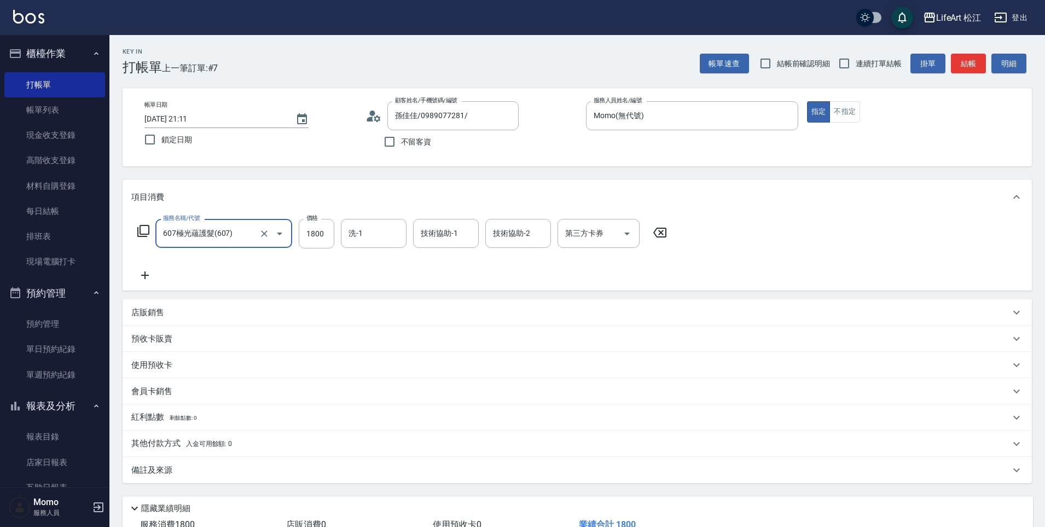
click at [153, 281] on icon at bounding box center [144, 275] width 27 height 13
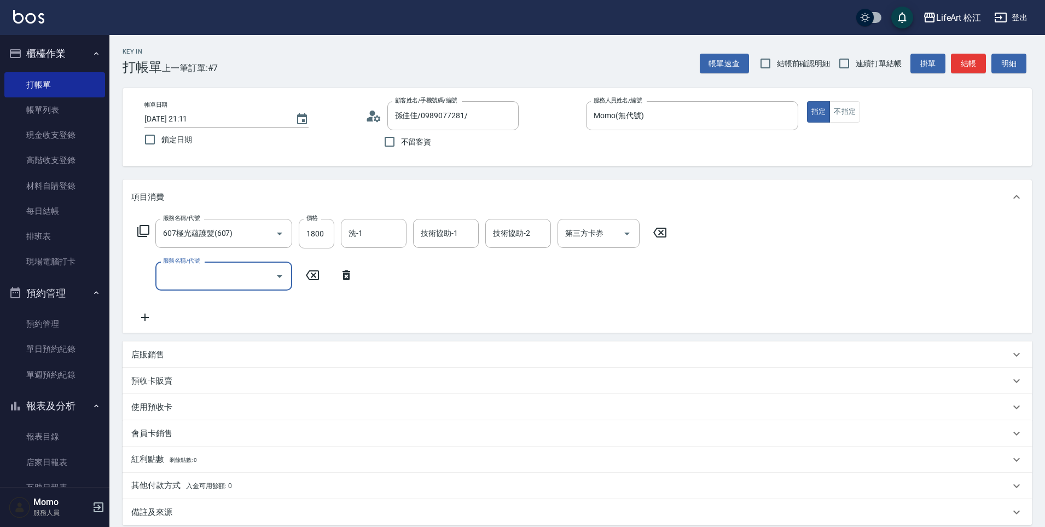
click at [196, 281] on input "服務名稱/代號" at bounding box center [215, 275] width 110 height 19
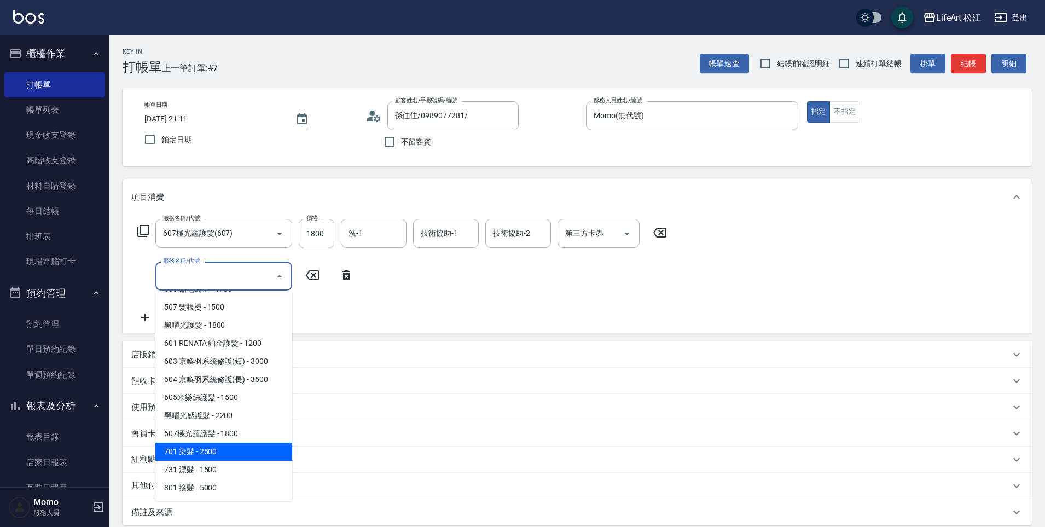
click at [234, 452] on span "701 染髮 - 2500" at bounding box center [223, 452] width 137 height 18
type input "701 染髮(701)"
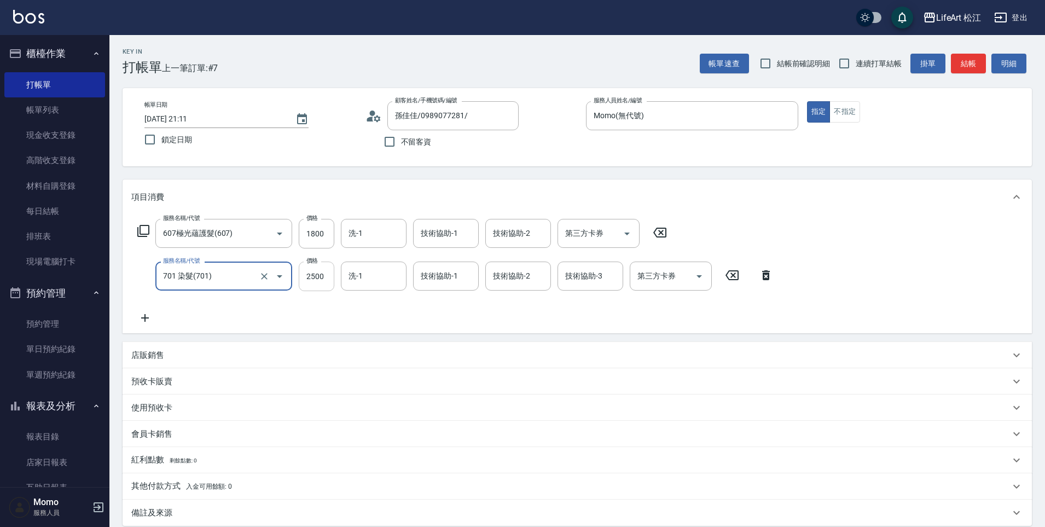
click at [323, 273] on input "2500" at bounding box center [317, 276] width 36 height 30
type input "2800"
click at [323, 237] on input "1800" at bounding box center [317, 234] width 36 height 30
type input "2200"
click at [380, 242] on input "洗-1" at bounding box center [374, 233] width 56 height 19
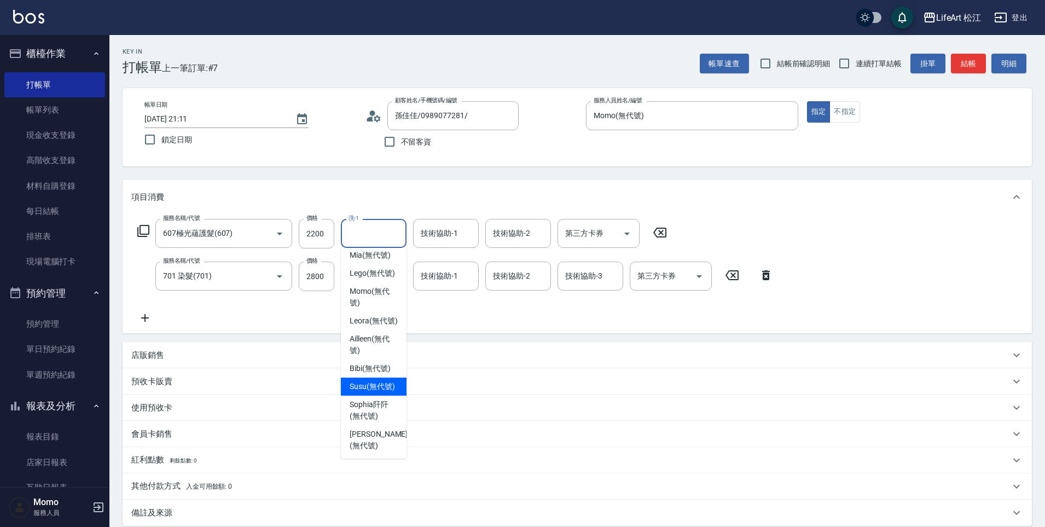
scroll to position [66, 0]
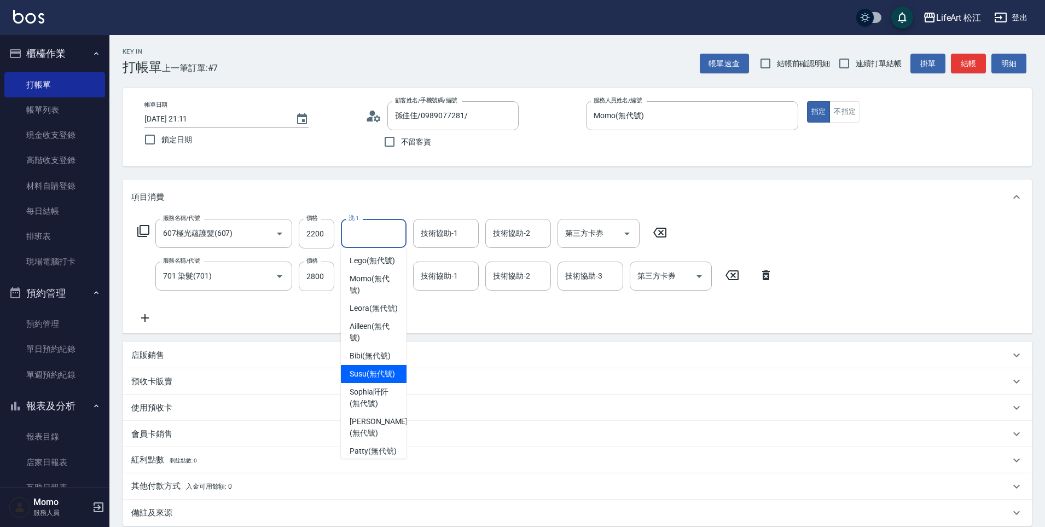
click at [367, 380] on span "Susu (無代號)" at bounding box center [372, 373] width 45 height 11
type input "Susu(無代號)"
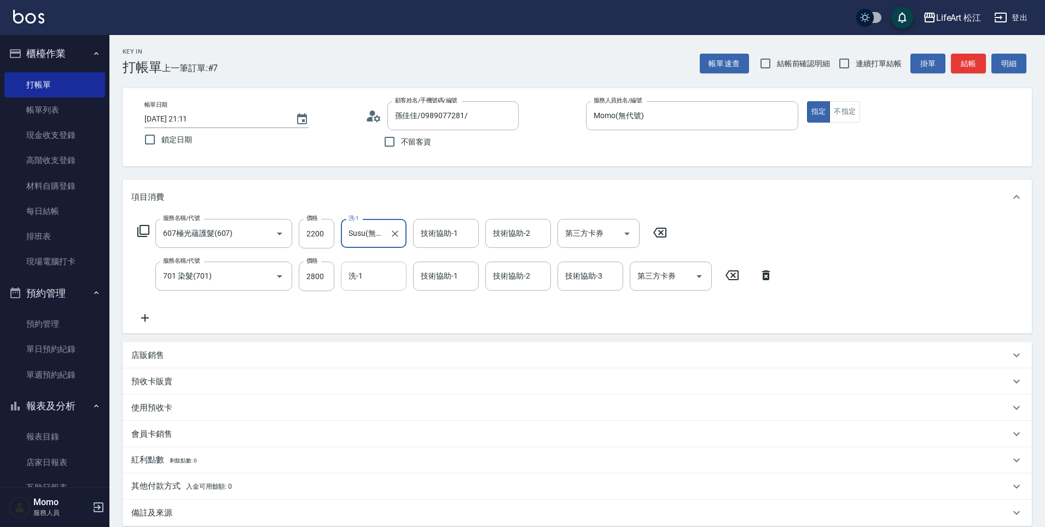
click at [369, 277] on input "洗-1" at bounding box center [374, 275] width 56 height 19
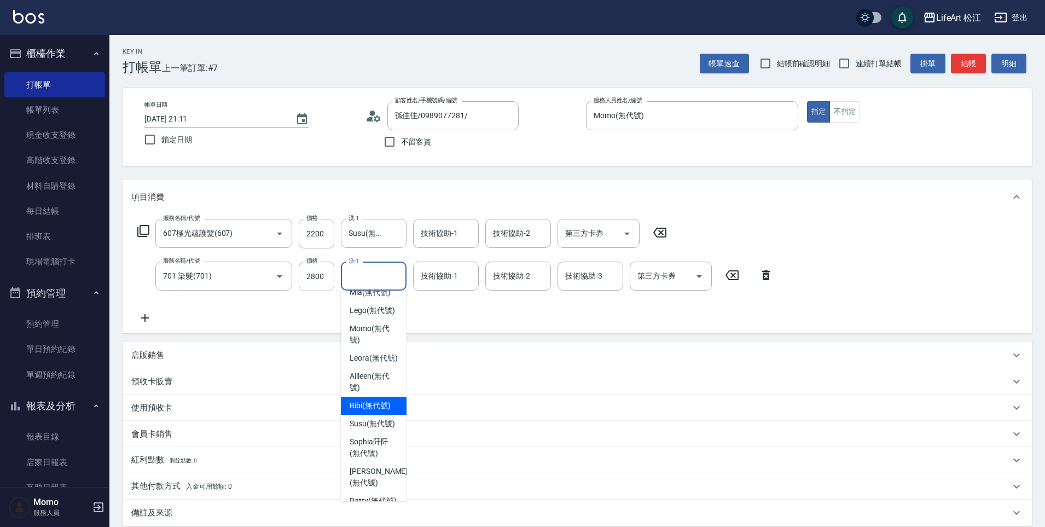
scroll to position [63, 0]
click at [373, 425] on span "Susu (無代號)" at bounding box center [372, 419] width 45 height 11
type input "Susu(無代號)"
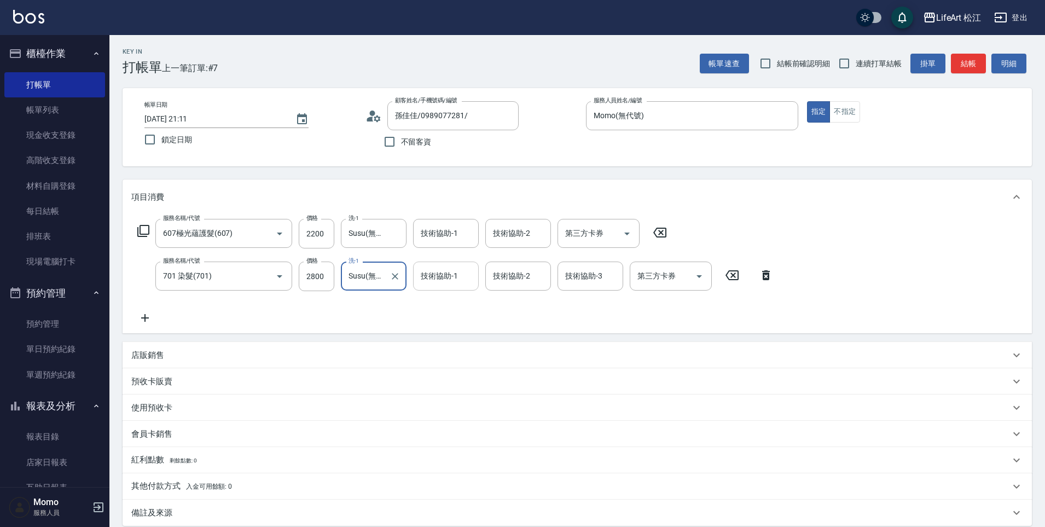
click at [438, 280] on div "技術協助-1 技術協助-1" at bounding box center [446, 275] width 66 height 29
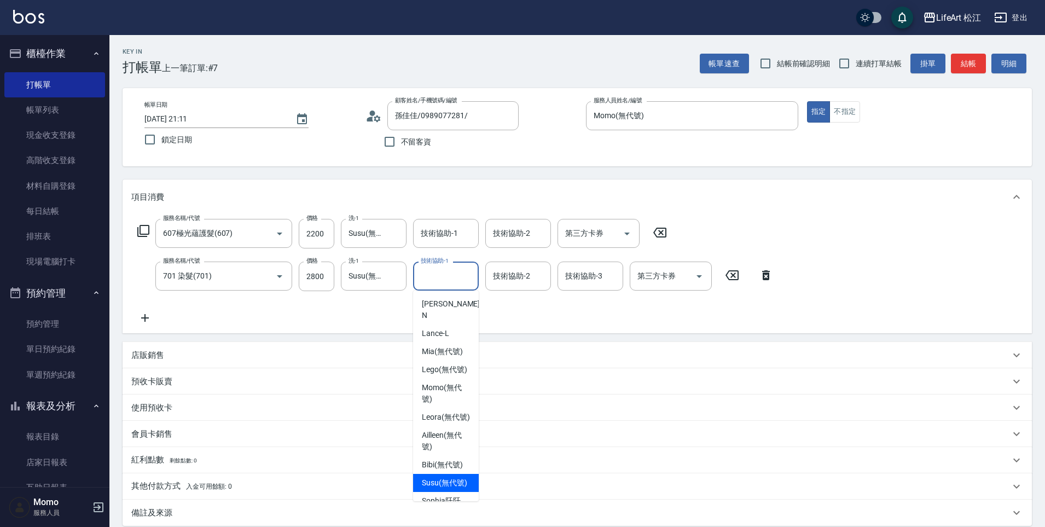
click at [438, 470] on span "Susu (無代號)" at bounding box center [444, 482] width 45 height 11
type input "Susu(無代號)"
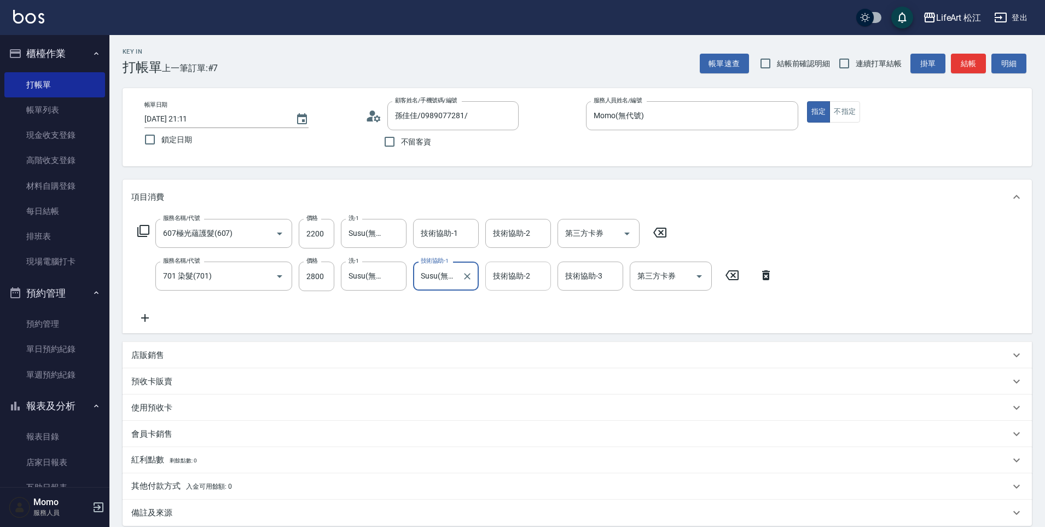
click at [512, 281] on input "技術協助-2" at bounding box center [518, 275] width 56 height 19
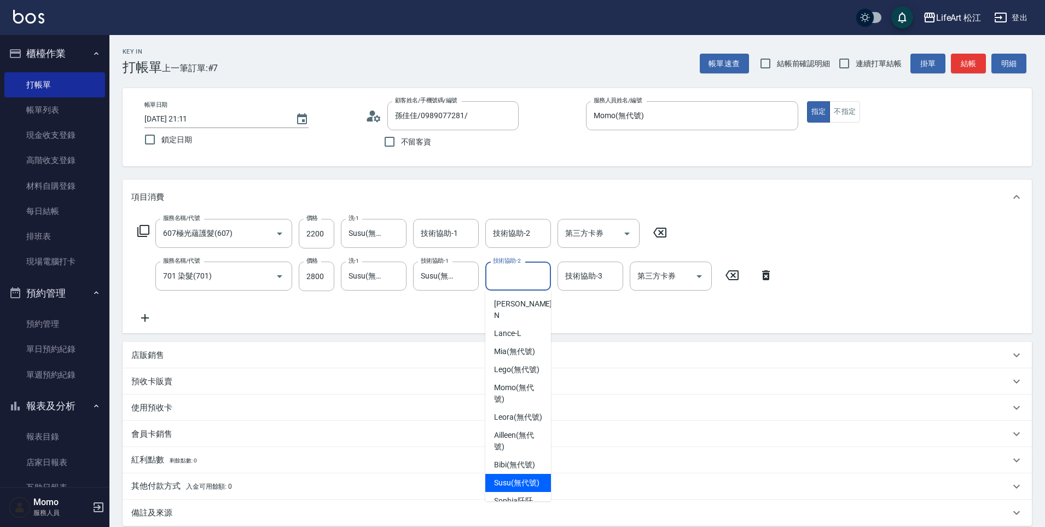
click at [504, 470] on span "Susu (無代號)" at bounding box center [516, 482] width 45 height 11
type input "Susu(無代號)"
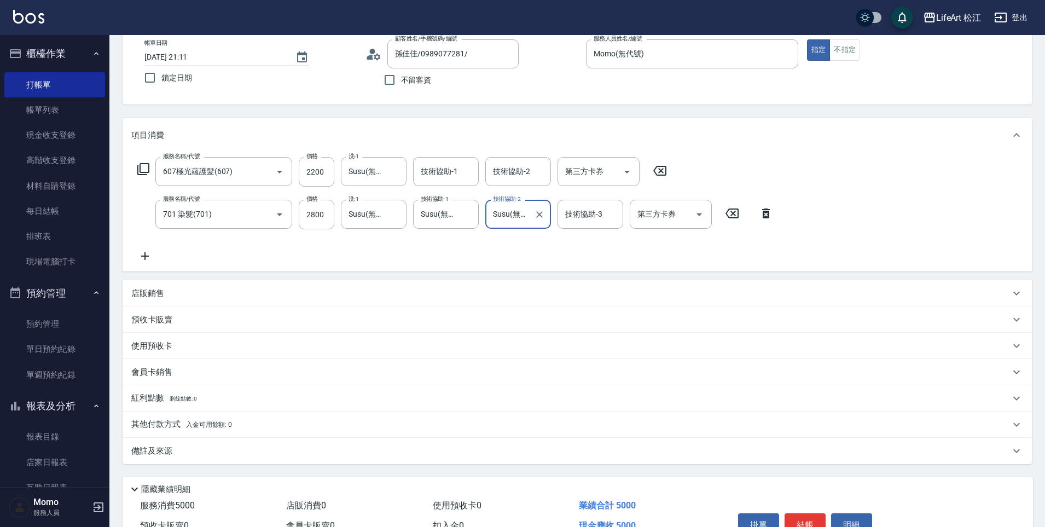
scroll to position [123, 0]
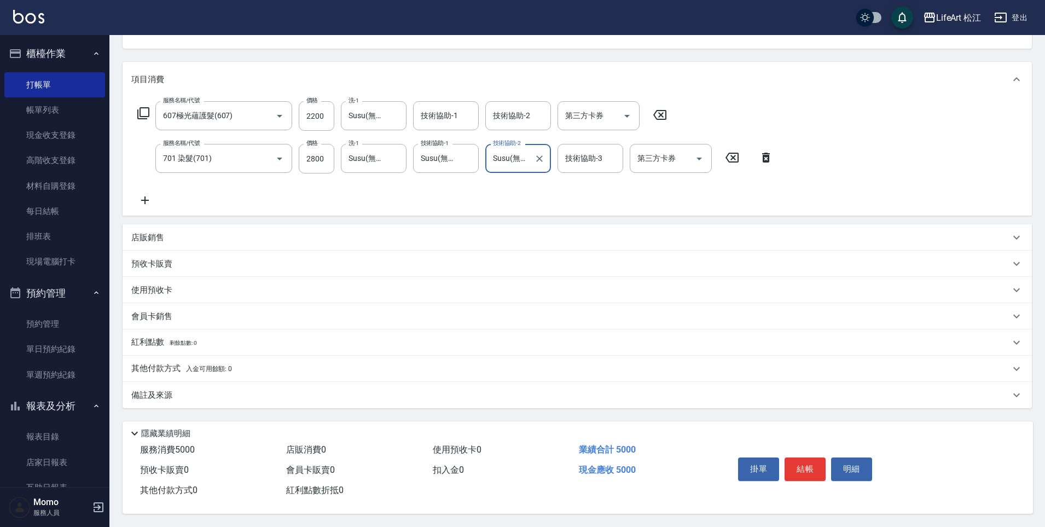
click at [259, 397] on div "備註及來源" at bounding box center [577, 395] width 909 height 26
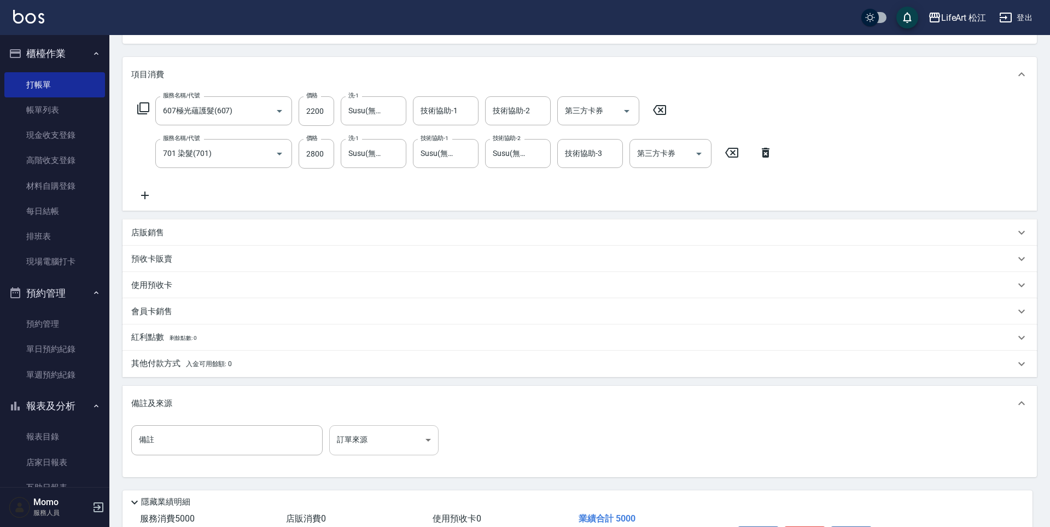
click at [374, 455] on body "LifeArt 松江 登出 櫃檯作業 打帳單 帳單列表 現金收支登錄 高階收支登錄 材料自購登錄 每日結帳 排班表 現場電腦打卡 預約管理 預約管理 單日預約…" at bounding box center [525, 236] width 1050 height 718
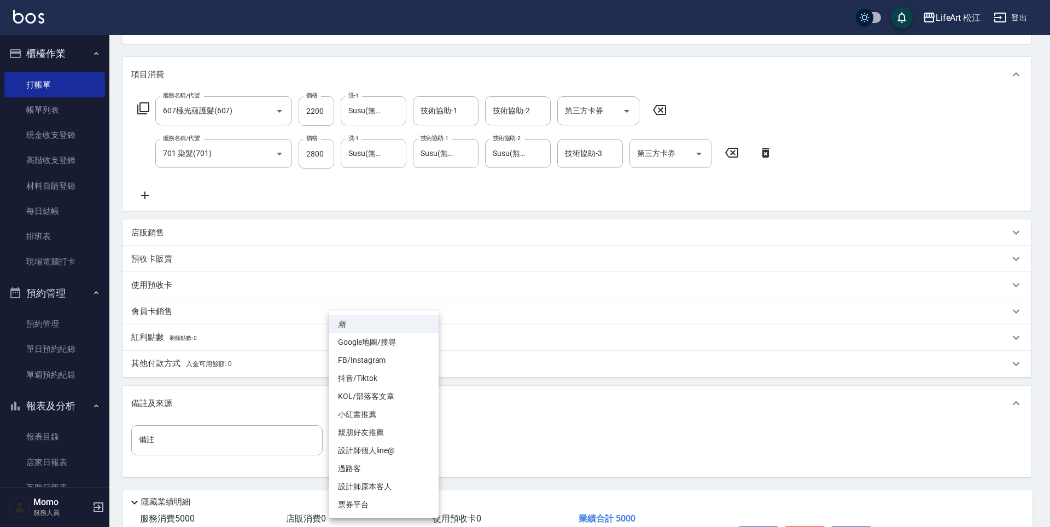
click at [354, 352] on li "FB/Instagram" at bounding box center [383, 360] width 109 height 18
type input "FB/Instagram"
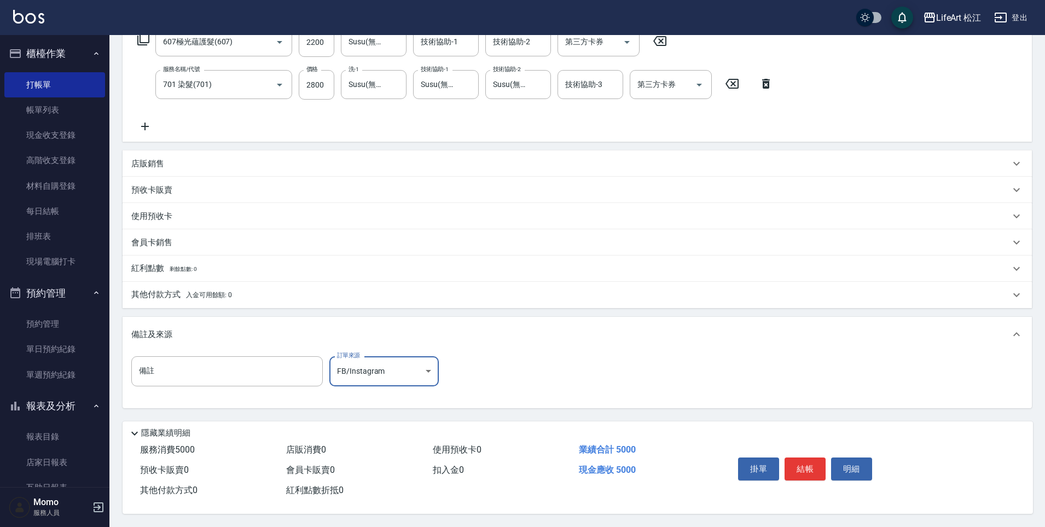
scroll to position [196, 0]
click at [795, 466] on button "結帳" at bounding box center [804, 468] width 41 height 23
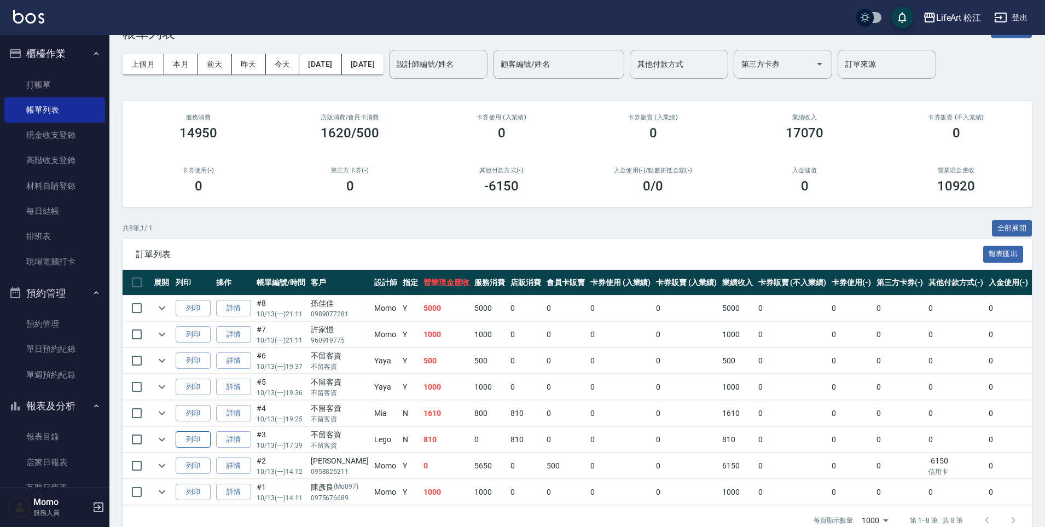
scroll to position [63, 0]
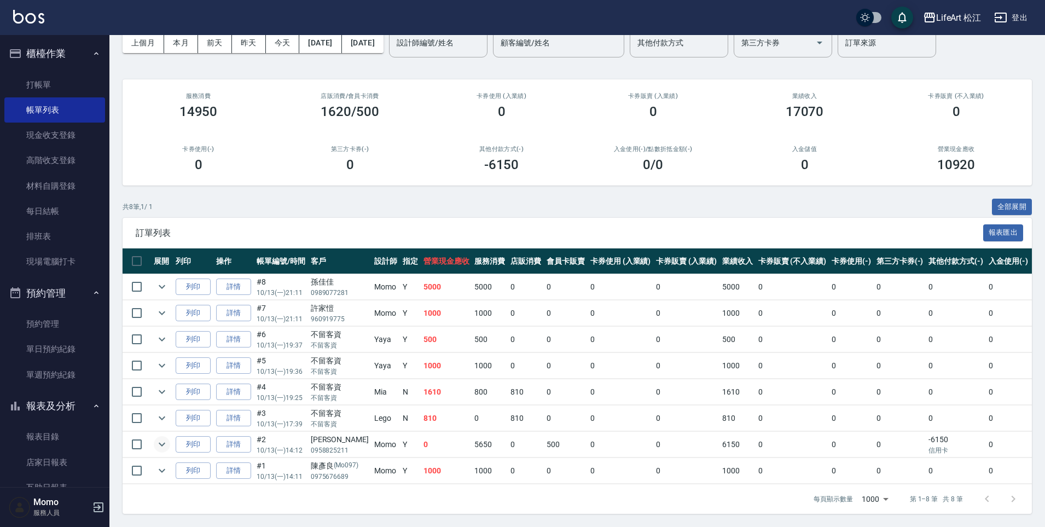
click at [163, 438] on icon "expand row" at bounding box center [161, 444] width 13 height 13
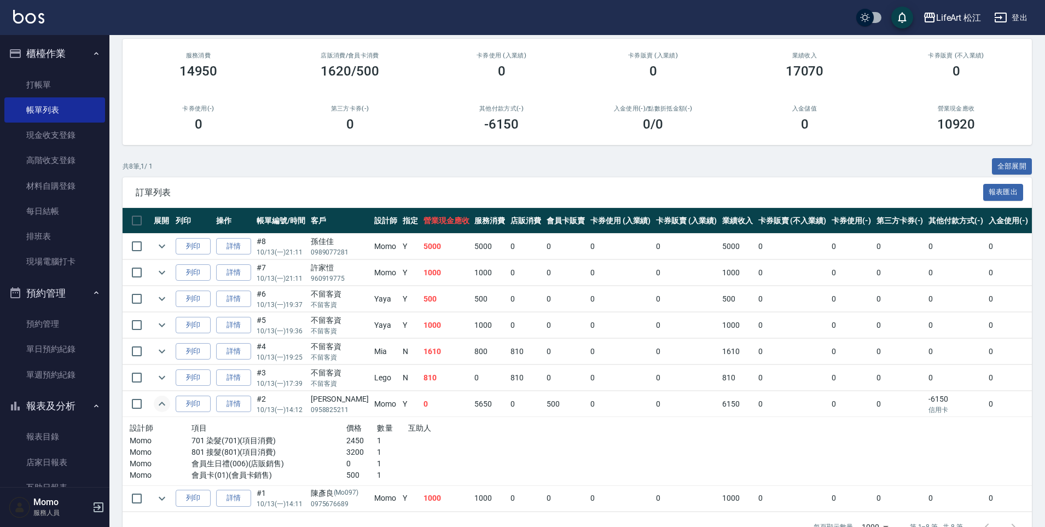
scroll to position [132, 0]
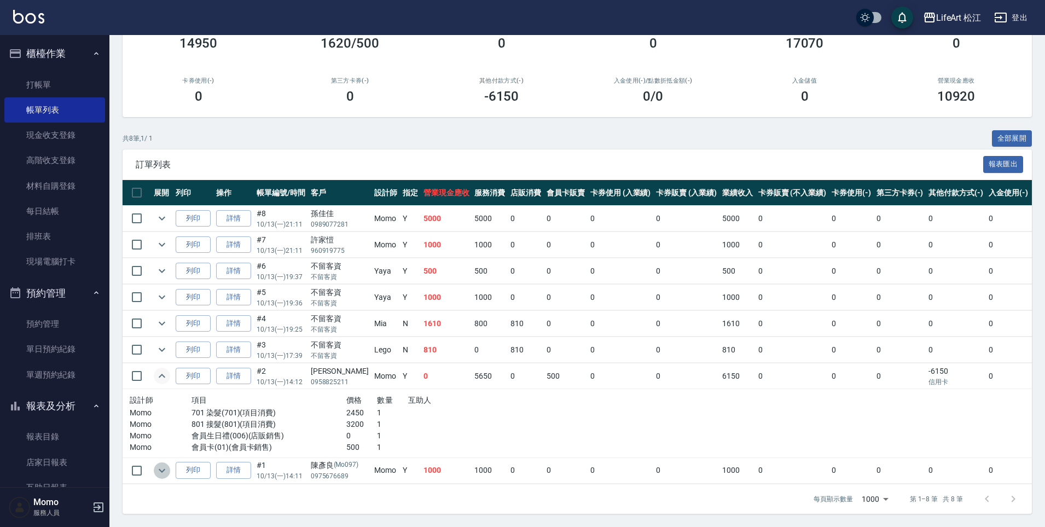
click at [164, 464] on icon "expand row" at bounding box center [161, 470] width 13 height 13
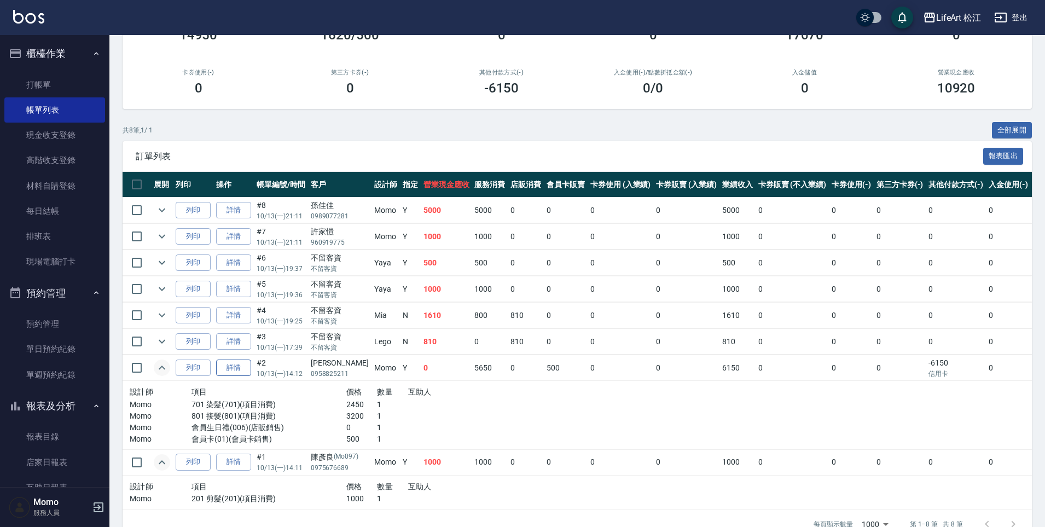
click at [239, 373] on link "詳情" at bounding box center [233, 367] width 35 height 17
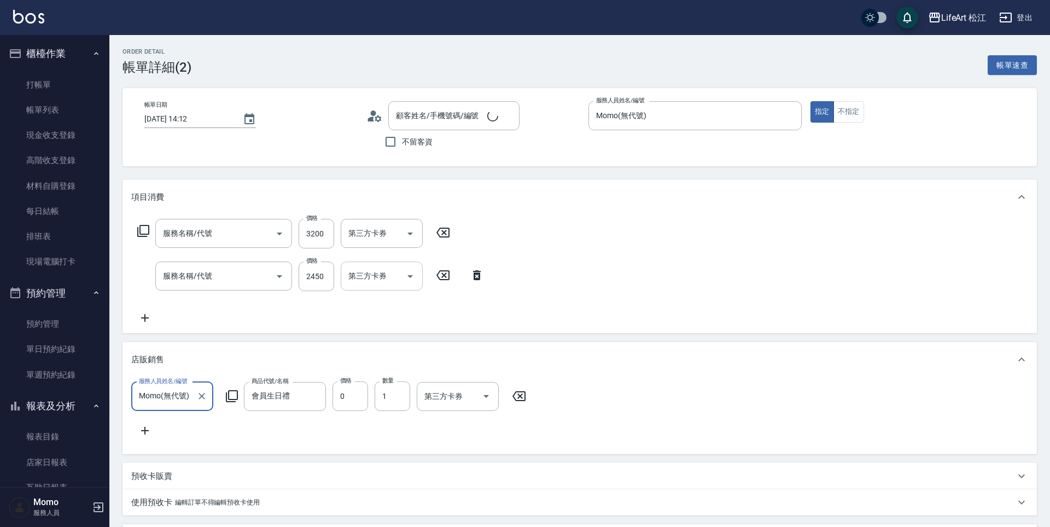
type input "[DATE] 14:12"
type input "Momo(無代號)"
type input "12"
type input "設計師個人line@"
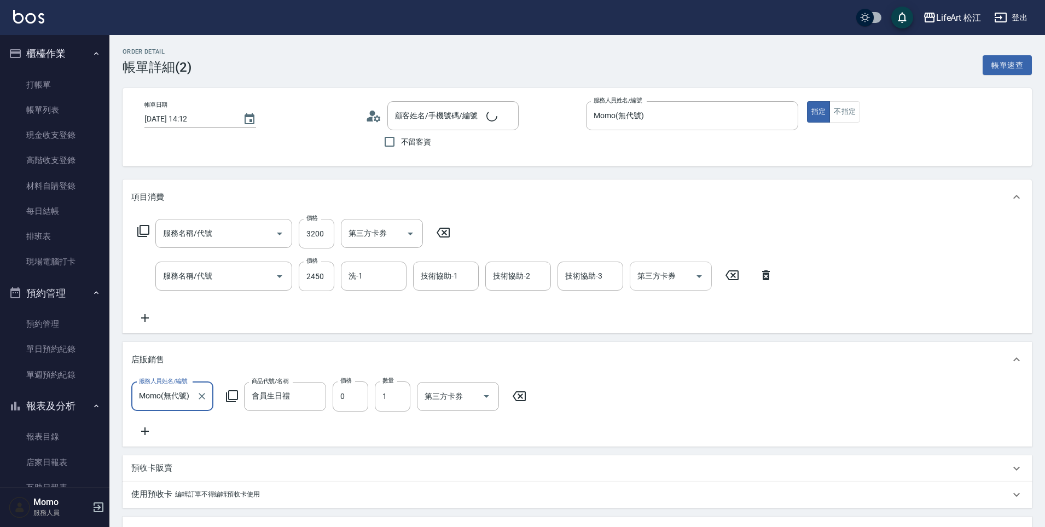
type input "801 接髮(801)"
type input "701 染髮(701)"
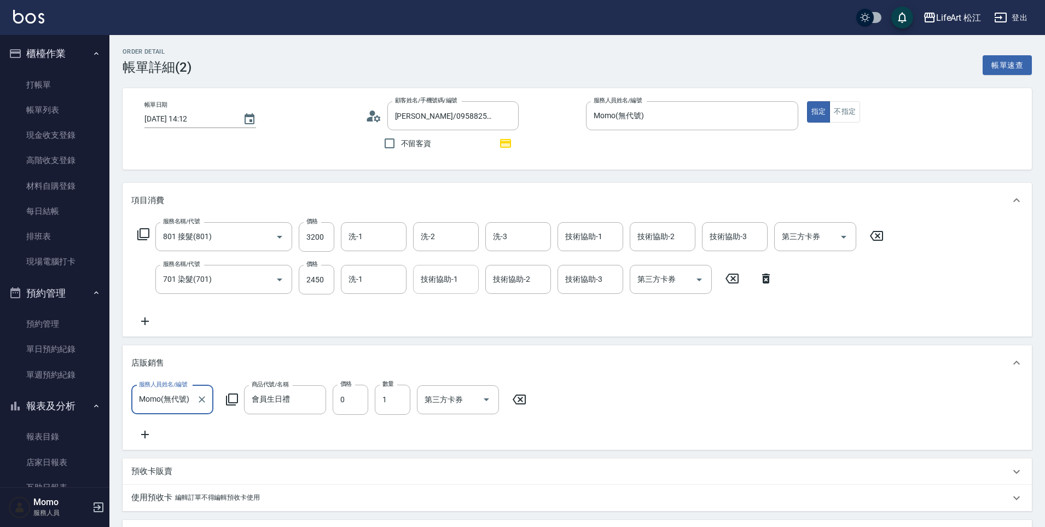
type input "[PERSON_NAME]/0958825211/"
click at [366, 286] on input "洗-1" at bounding box center [374, 279] width 56 height 19
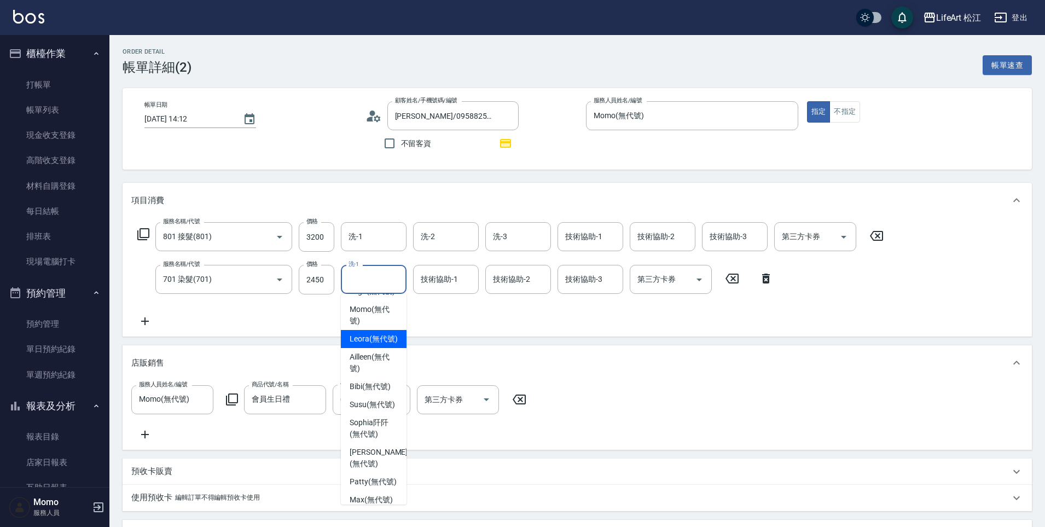
scroll to position [133, 0]
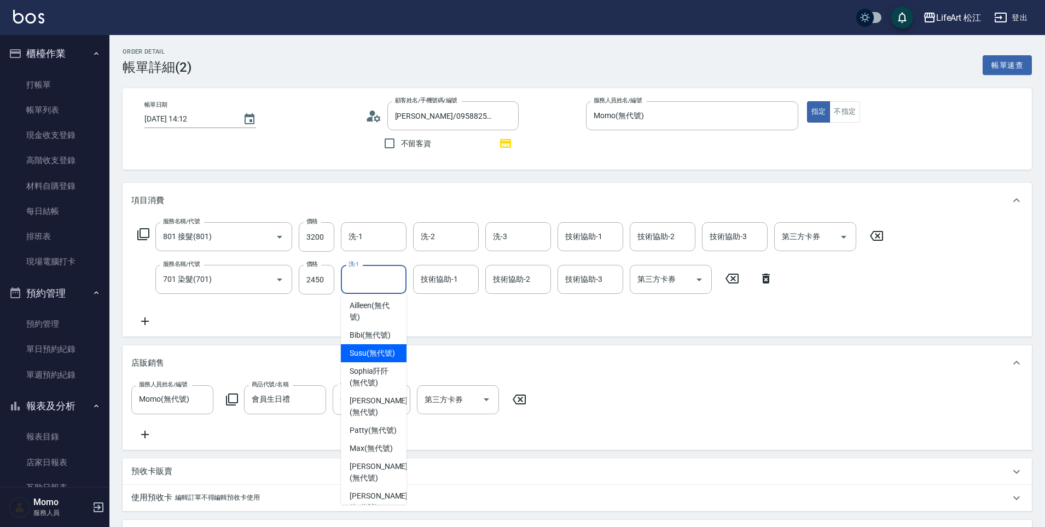
click at [370, 359] on span "Susu (無代號)" at bounding box center [372, 352] width 45 height 11
type input "Susu(無代號)"
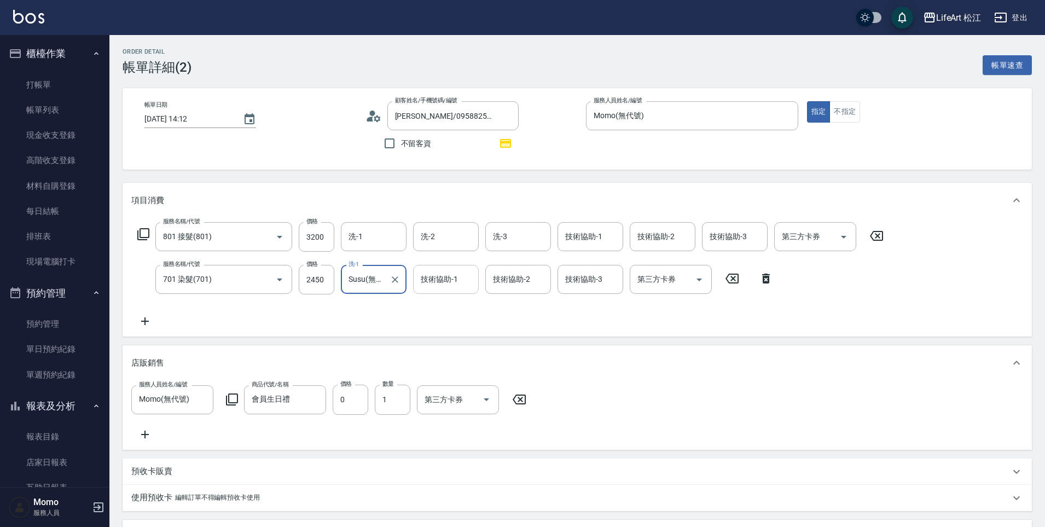
click at [437, 276] on div "技術協助-1 技術協助-1" at bounding box center [446, 279] width 66 height 29
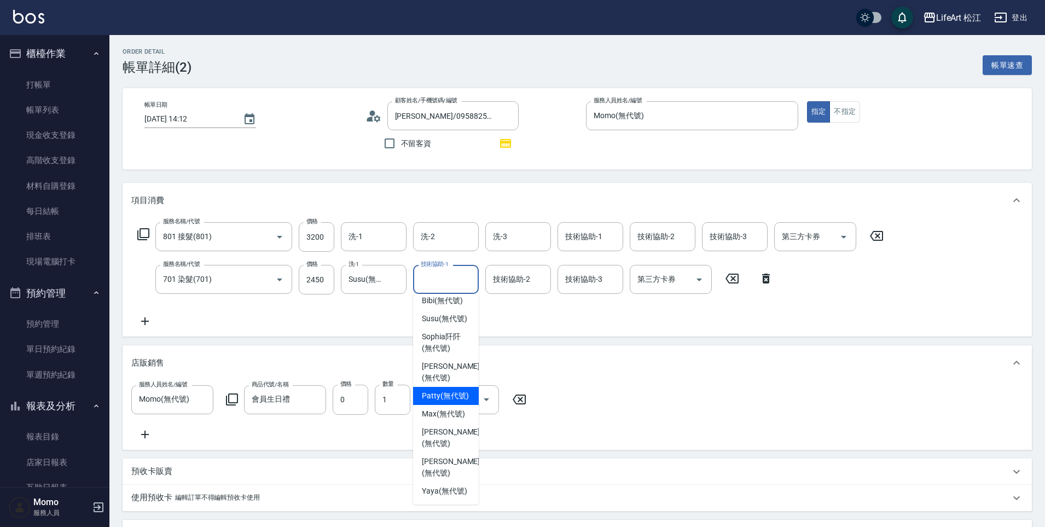
scroll to position [178, 0]
click at [438, 324] on span "Susu (無代號)" at bounding box center [444, 318] width 45 height 11
type input "Susu(無代號)"
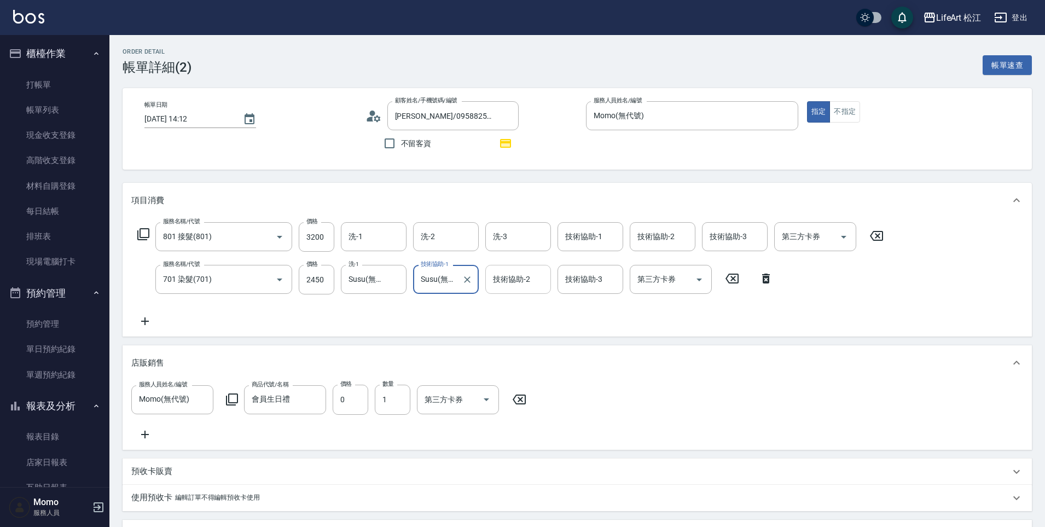
click at [493, 273] on div "技術協助-2 技術協助-2" at bounding box center [518, 279] width 66 height 29
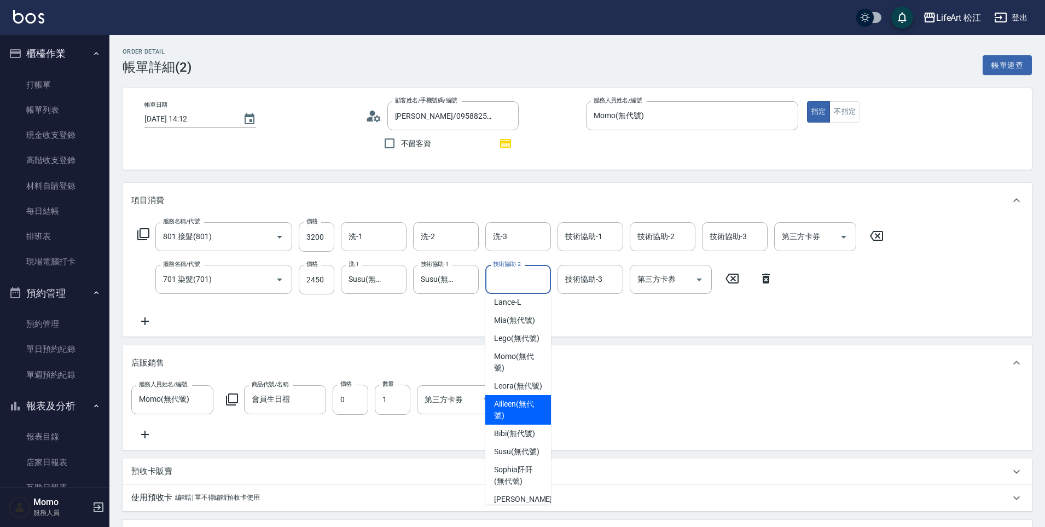
scroll to position [135, 0]
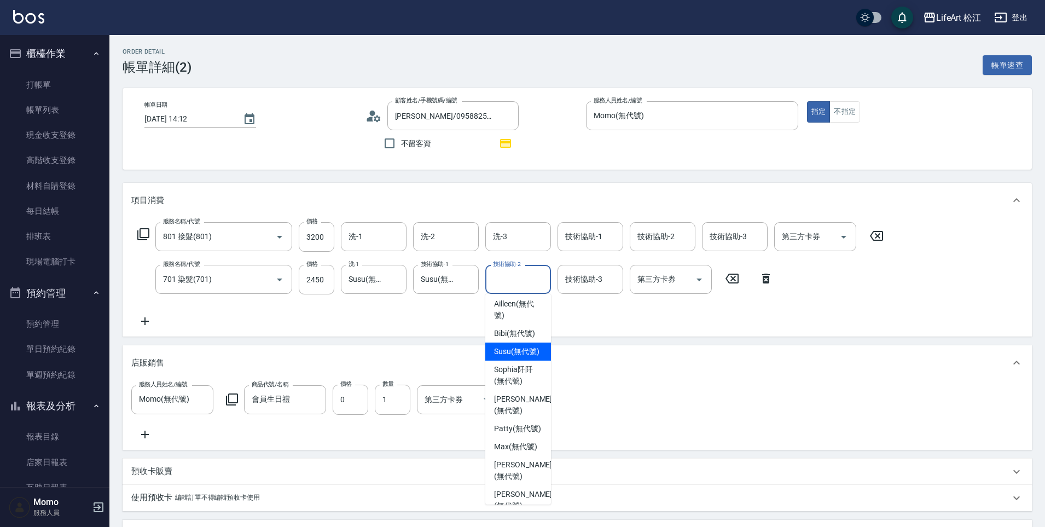
drag, startPoint x: 514, startPoint y: 372, endPoint x: 529, endPoint y: 341, distance: 34.2
click at [514, 357] on span "Susu (無代號)" at bounding box center [516, 351] width 45 height 11
type input "Susu(無代號)"
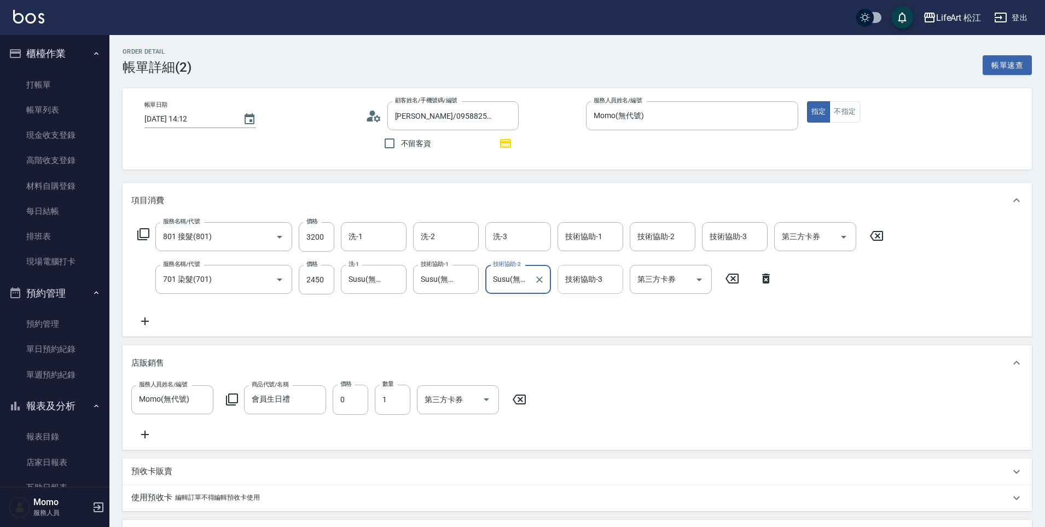
drag, startPoint x: 576, startPoint y: 280, endPoint x: 576, endPoint y: 291, distance: 10.9
click at [576, 280] on div "技術協助-3 技術協助-3" at bounding box center [590, 279] width 66 height 29
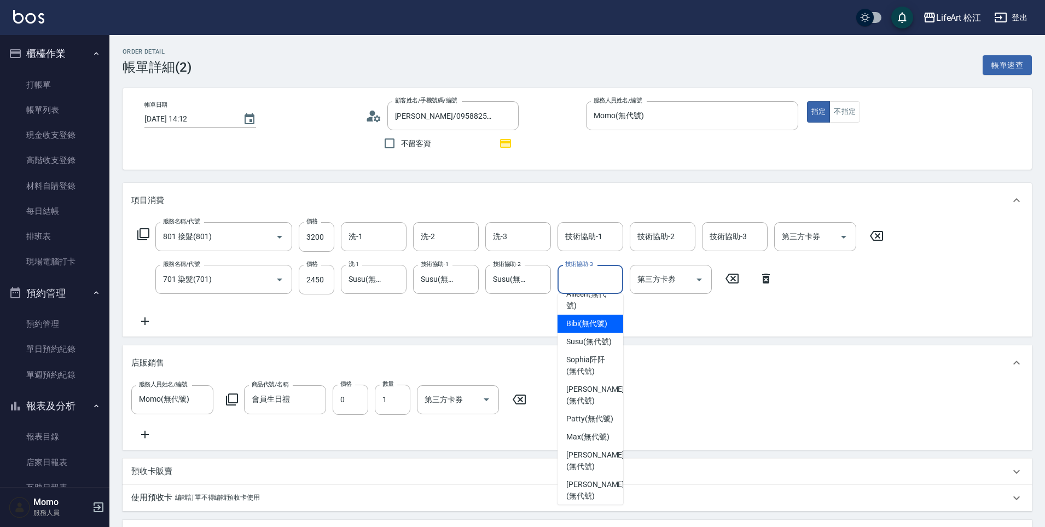
scroll to position [147, 0]
click at [587, 345] on span "Susu (無代號)" at bounding box center [588, 339] width 45 height 11
type input "Susu(無代號)"
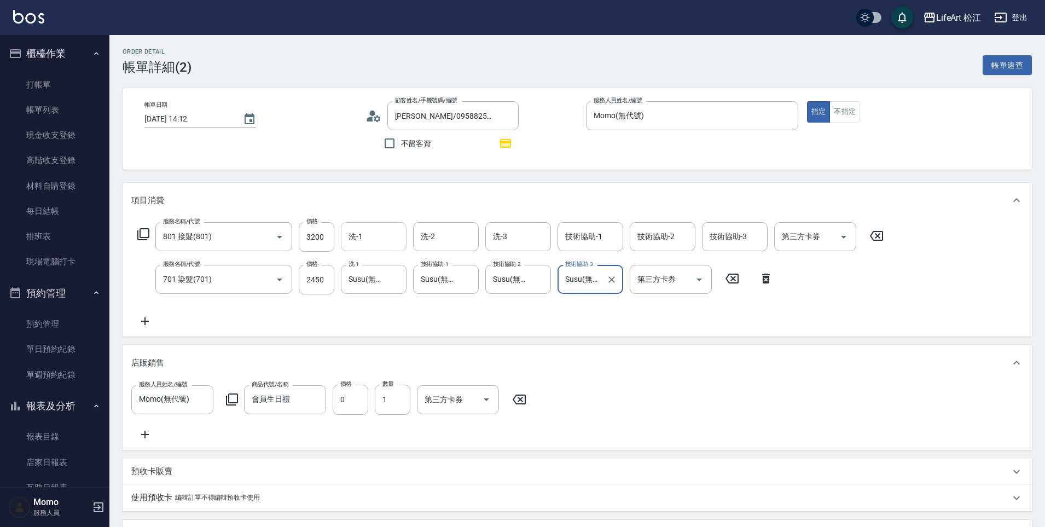
click at [363, 238] on input "洗-1" at bounding box center [374, 236] width 56 height 19
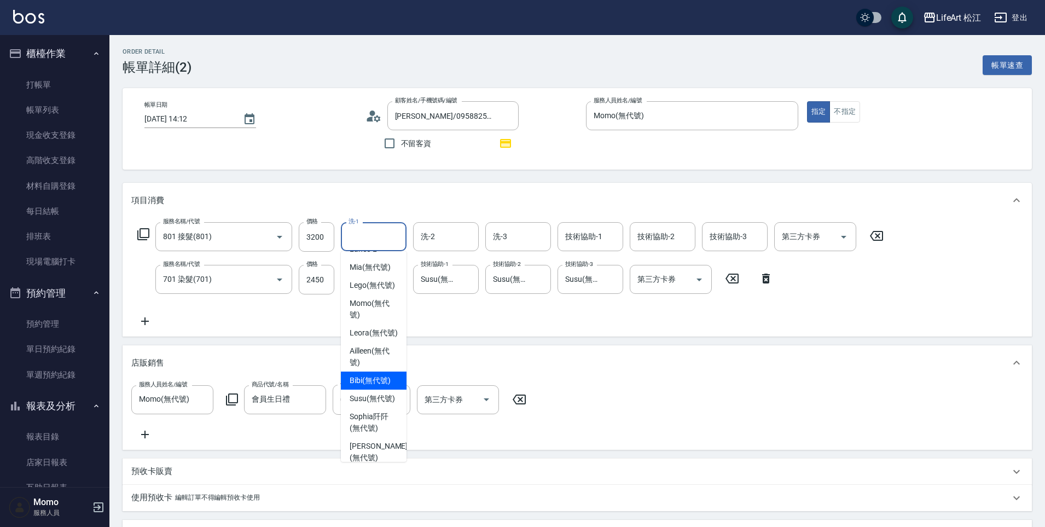
scroll to position [53, 0]
click at [357, 394] on div "Susu (無代號)" at bounding box center [374, 390] width 66 height 18
type input "Susu(無代號)"
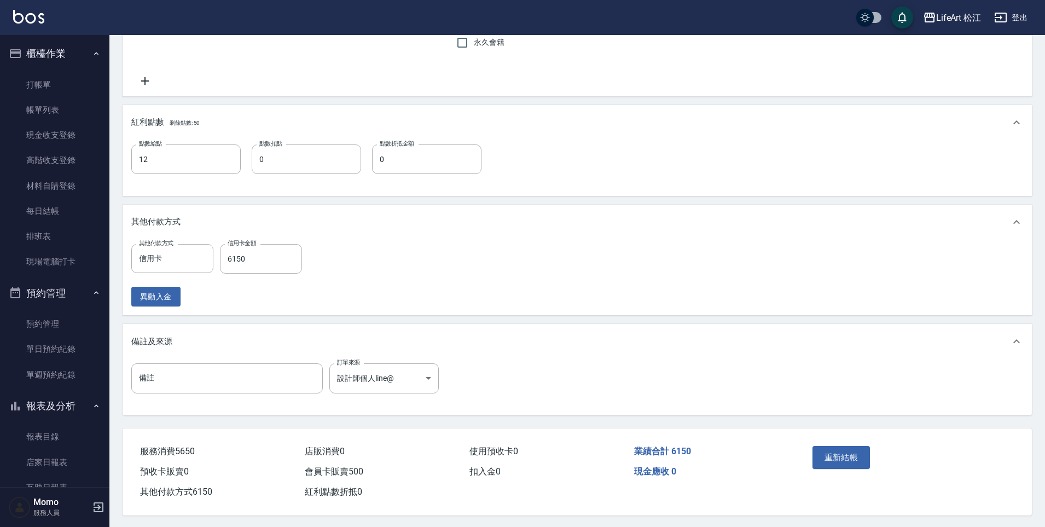
scroll to position [580, 0]
click at [254, 252] on input "6150" at bounding box center [261, 257] width 82 height 30
type input "6150"
click at [469, 277] on div "其他付款方式 信用卡 其他付款方式 信用卡金額 6150 信用卡金額 異動入金" at bounding box center [577, 273] width 892 height 63
click at [845, 456] on button "重新結帳" at bounding box center [841, 455] width 58 height 23
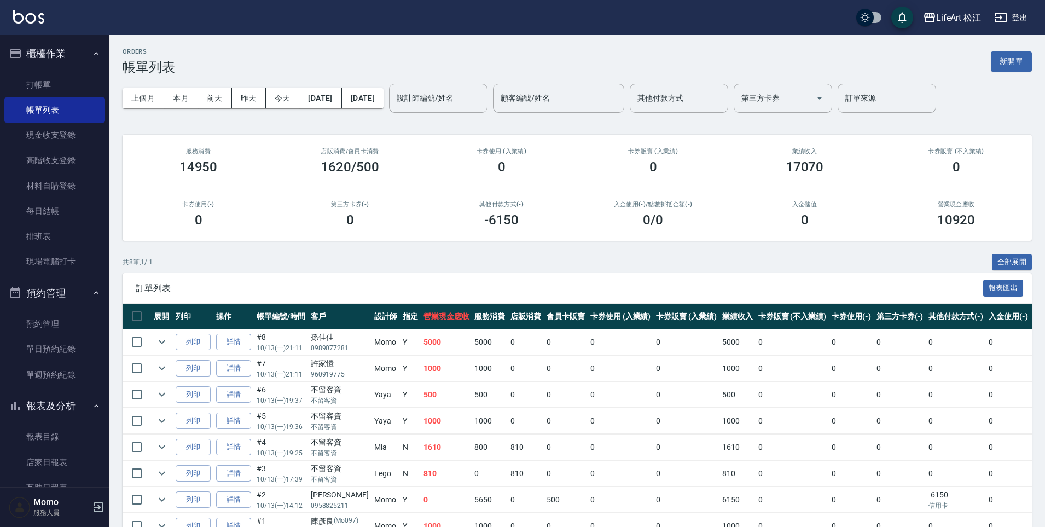
click at [346, 349] on p "0989077281" at bounding box center [340, 348] width 58 height 10
click at [339, 379] on p "960919775" at bounding box center [340, 374] width 58 height 10
click at [1021, 67] on button "新開單" at bounding box center [1011, 61] width 41 height 20
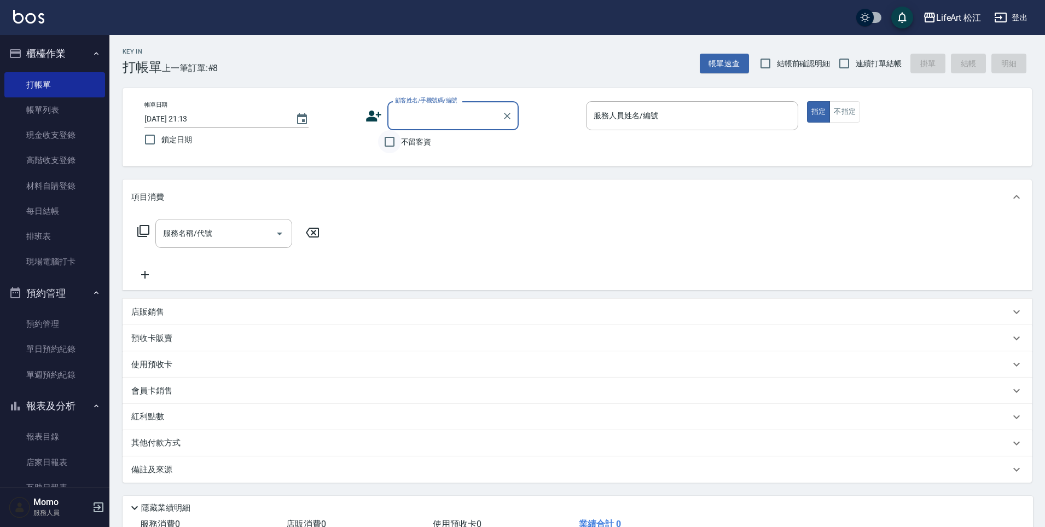
click at [387, 144] on input "不留客資" at bounding box center [389, 141] width 23 height 23
checkbox input "true"
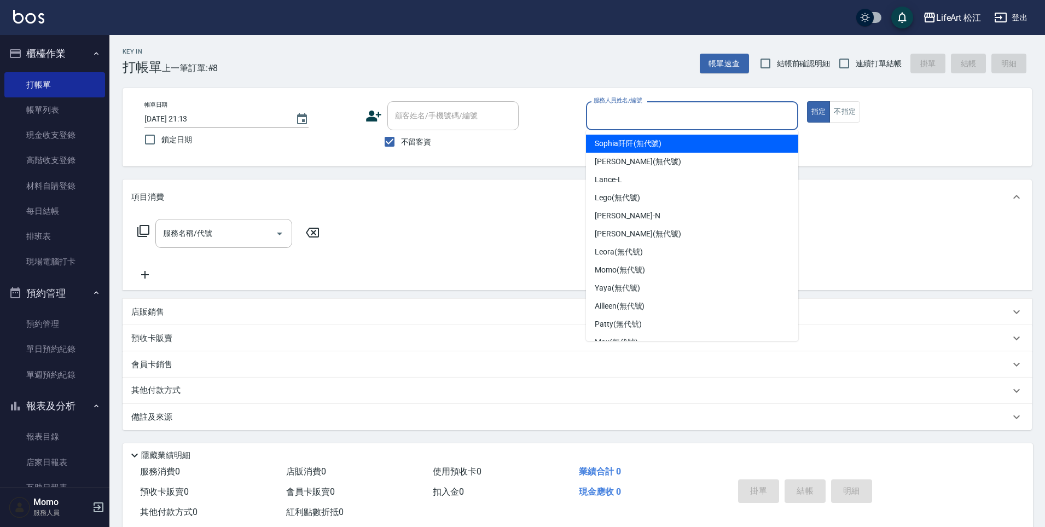
click at [621, 119] on input "服務人員姓名/編號" at bounding box center [692, 115] width 202 height 19
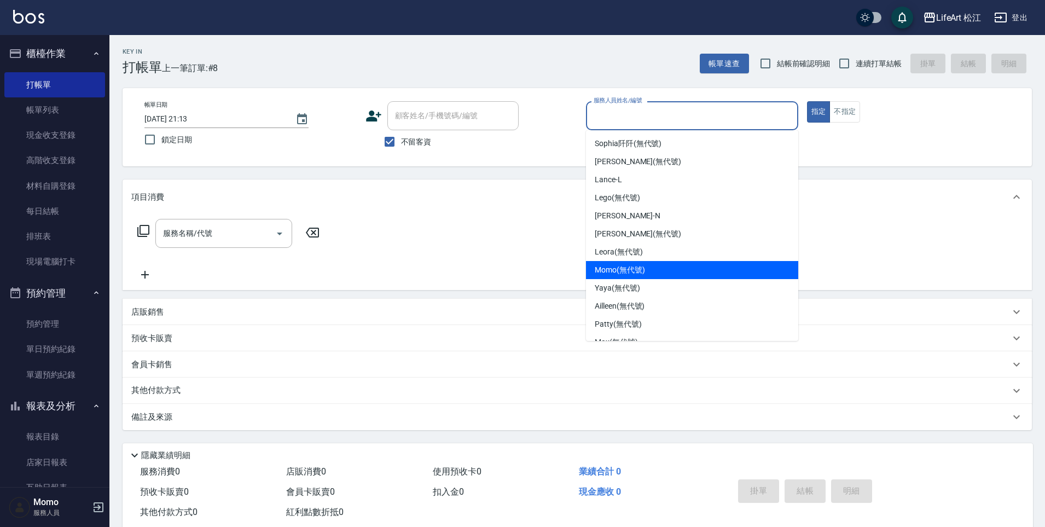
click at [627, 271] on span "Momo (無代號)" at bounding box center [620, 269] width 50 height 11
type input "Momo(無代號)"
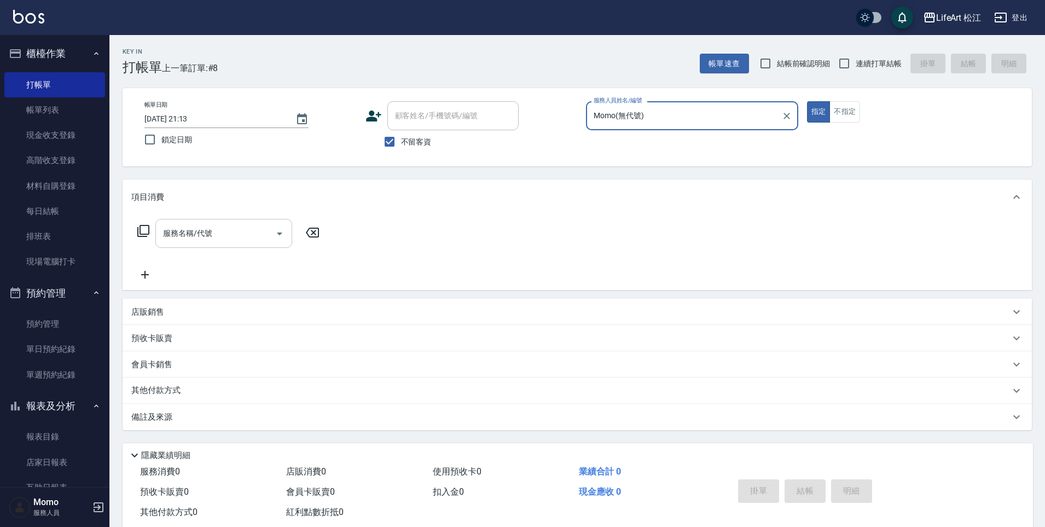
click at [211, 244] on div "服務名稱/代號" at bounding box center [223, 233] width 137 height 29
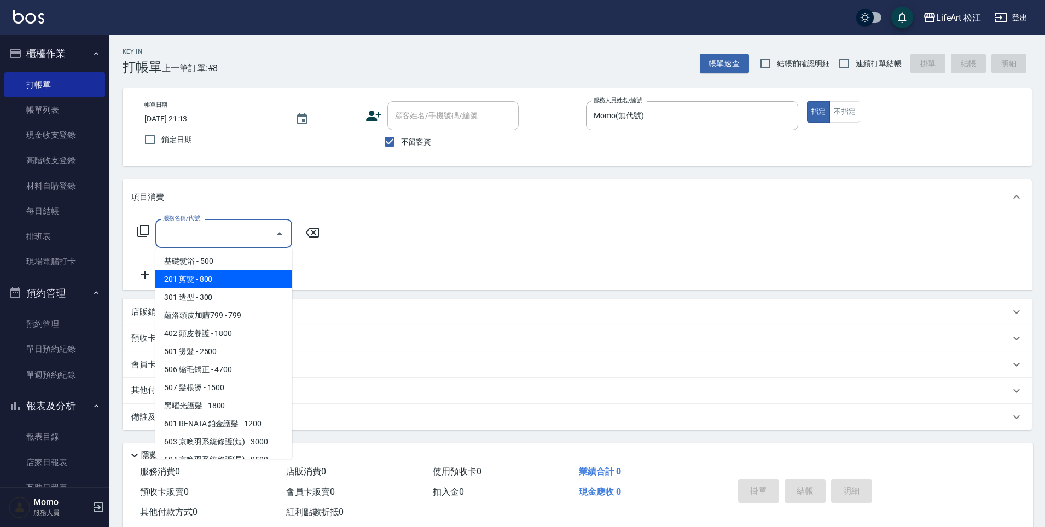
click at [222, 274] on span "201 剪髮 - 800" at bounding box center [223, 279] width 137 height 18
type input "201 剪髮(201)"
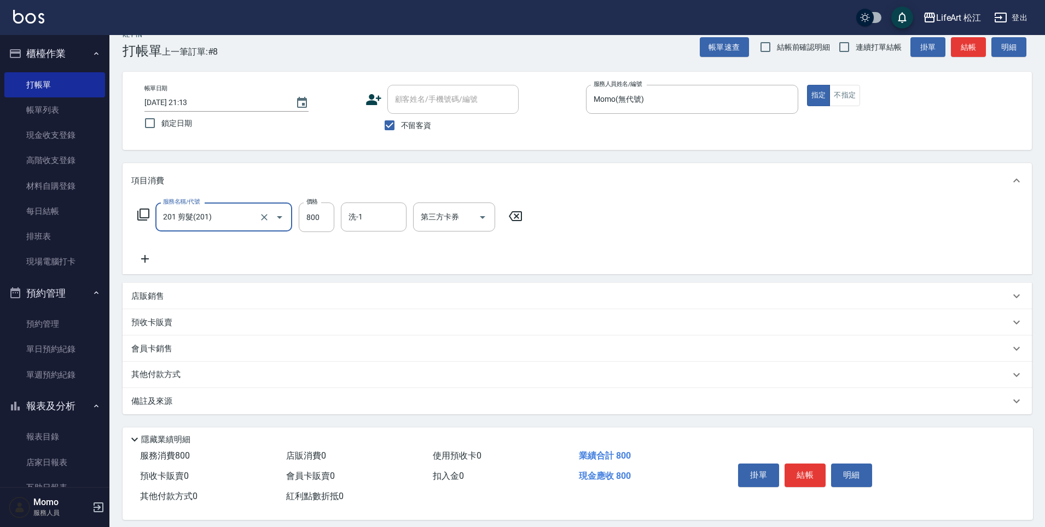
scroll to position [27, 0]
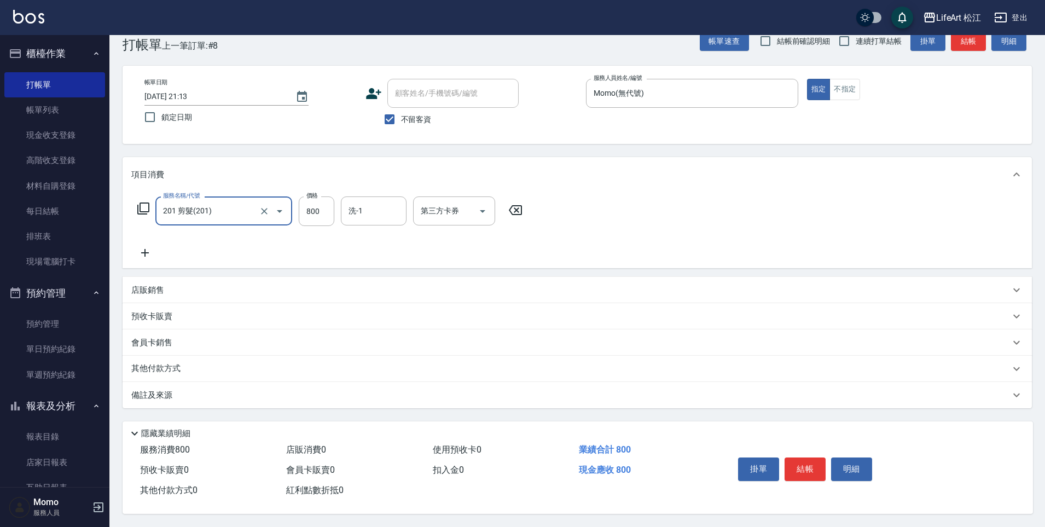
click at [270, 389] on div "備註及來源" at bounding box center [570, 394] width 879 height 11
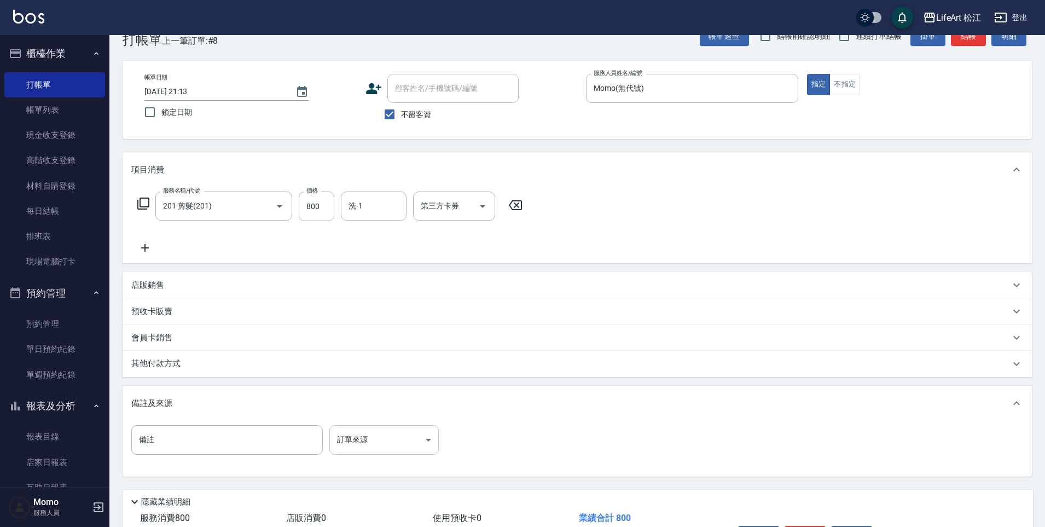
click at [399, 440] on body "LifeArt 松江 登出 櫃檯作業 打帳單 帳單列表 現金收支登錄 高階收支登錄 材料自購登錄 每日結帳 排班表 現場電腦打卡 預約管理 預約管理 單日預約…" at bounding box center [522, 284] width 1045 height 623
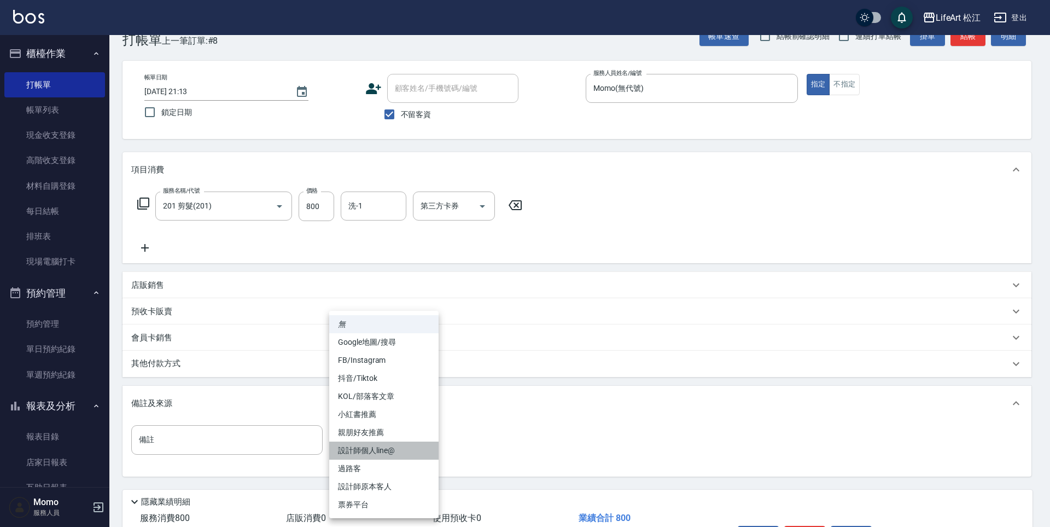
click at [398, 449] on li "設計師個人line@" at bounding box center [383, 450] width 109 height 18
type input "設計師個人line@"
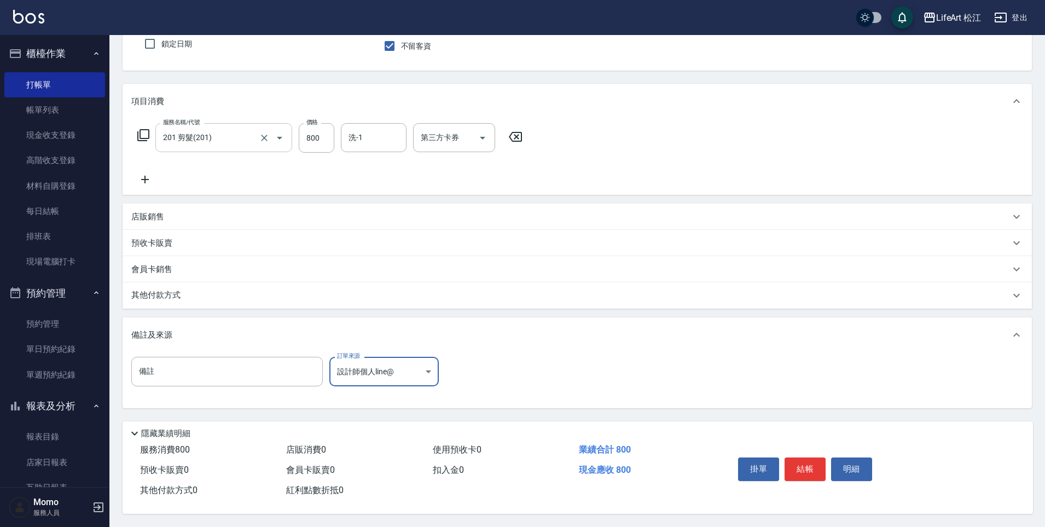
scroll to position [0, 0]
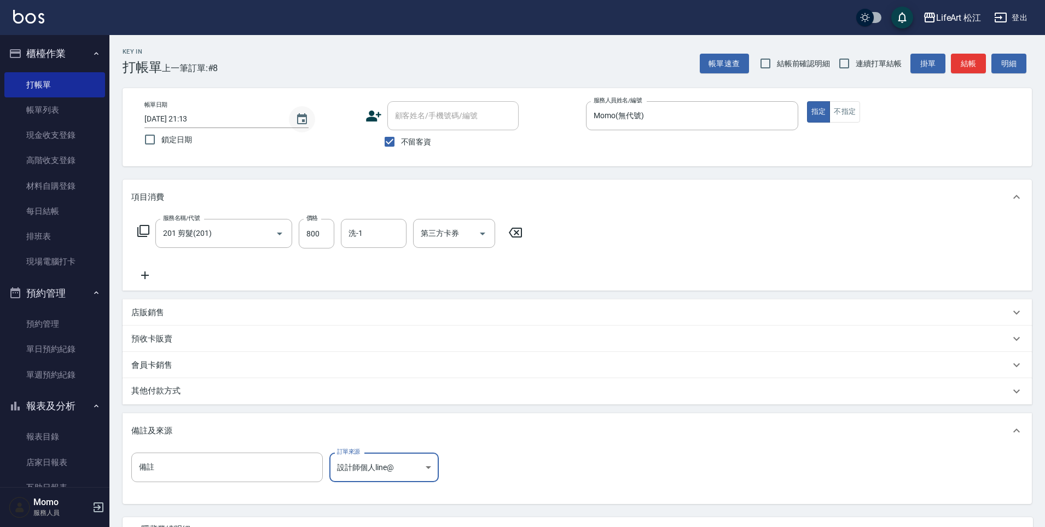
click at [299, 114] on icon "Choose date, selected date is 2025-10-13" at bounding box center [302, 118] width 10 height 11
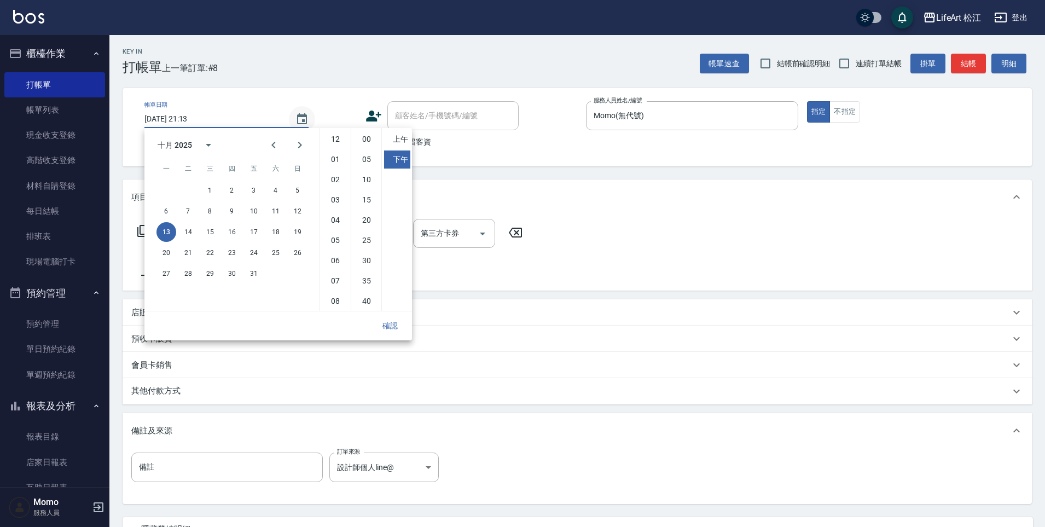
scroll to position [61, 0]
click at [188, 229] on button "14" at bounding box center [188, 232] width 20 height 20
click at [396, 145] on li "上午" at bounding box center [397, 139] width 26 height 18
type input "[DATE] 09:13"
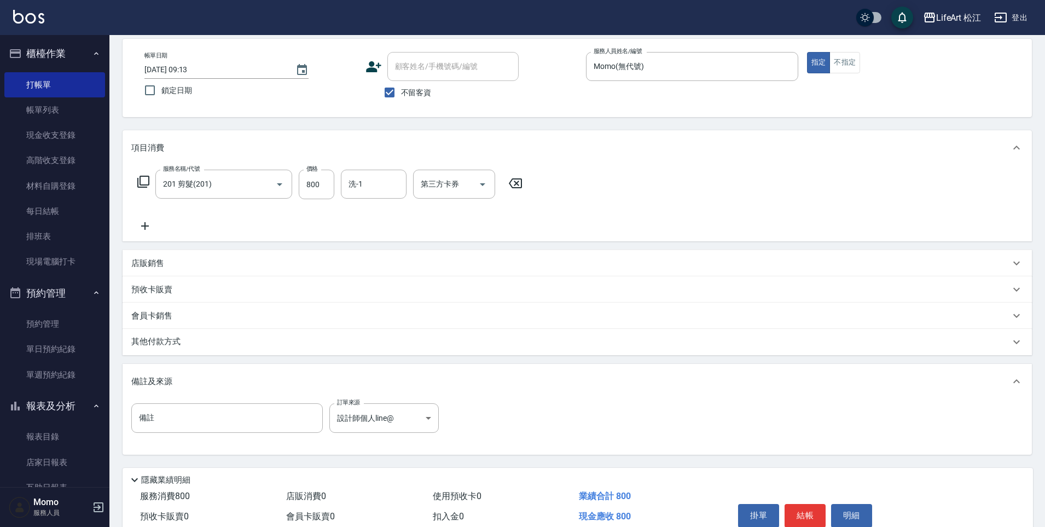
scroll to position [101, 0]
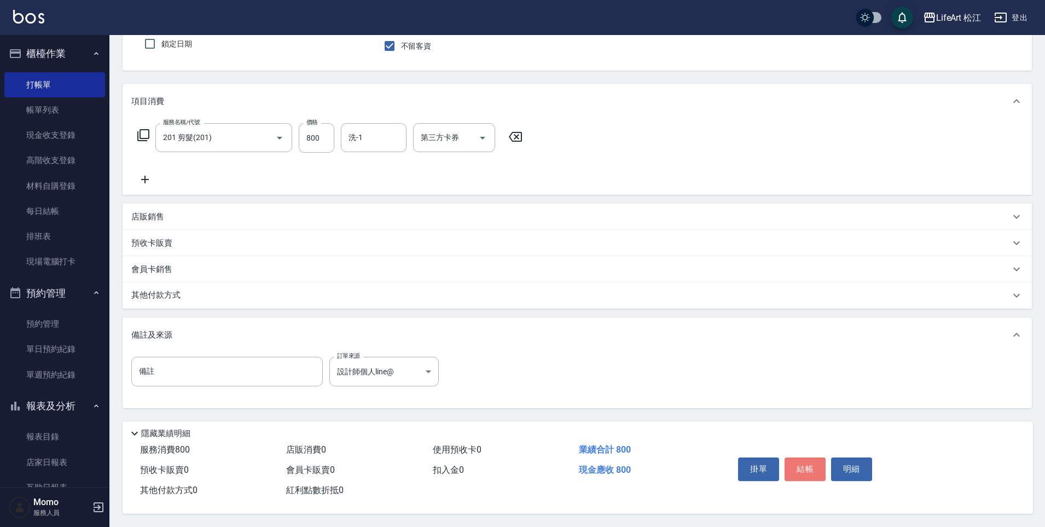
click at [815, 460] on button "結帳" at bounding box center [804, 468] width 41 height 23
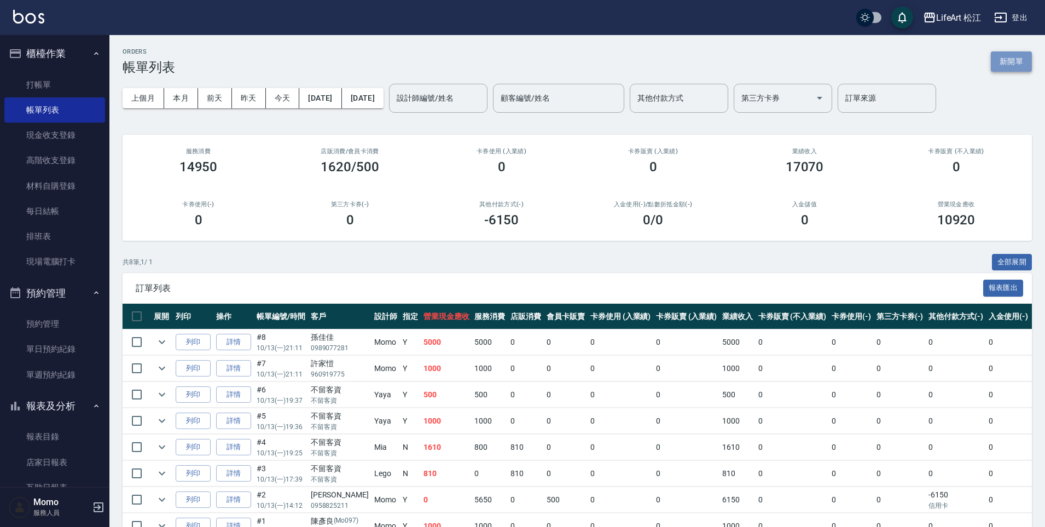
click at [1014, 66] on button "新開單" at bounding box center [1011, 61] width 41 height 20
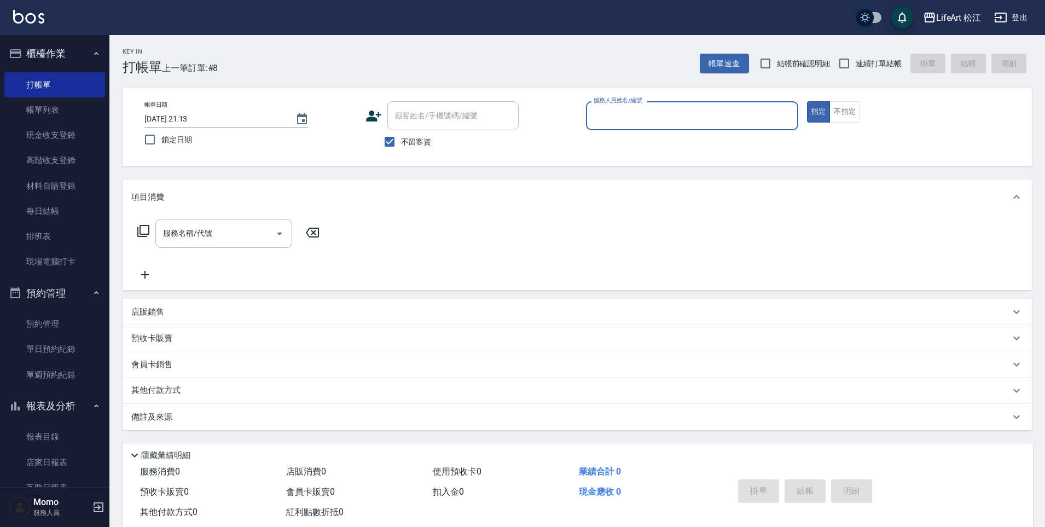
drag, startPoint x: 392, startPoint y: 143, endPoint x: 404, endPoint y: 132, distance: 16.2
click at [392, 143] on input "不留客資" at bounding box center [389, 141] width 23 height 23
checkbox input "false"
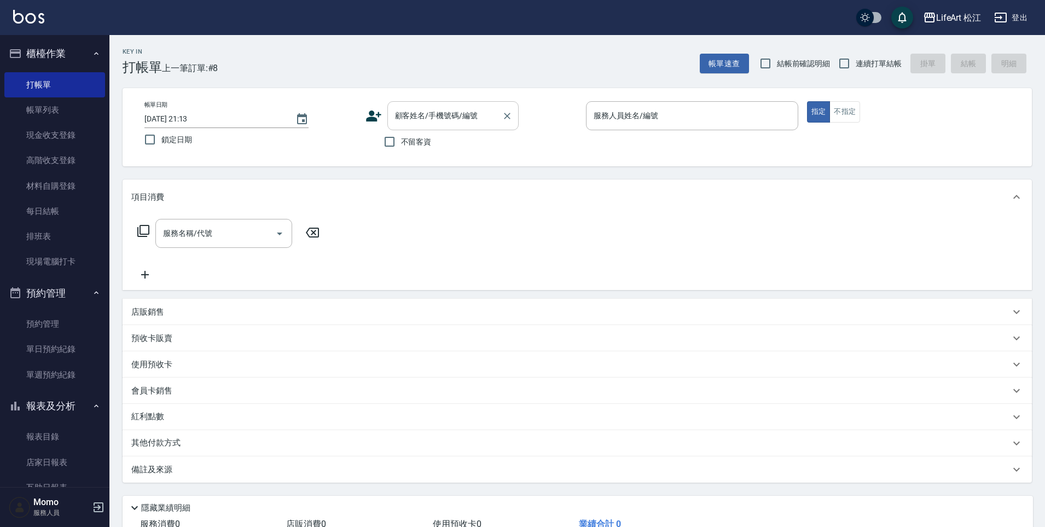
click at [417, 118] on div "顧客姓名/手機號碼/編號 顧客姓名/手機號碼/編號" at bounding box center [452, 115] width 131 height 29
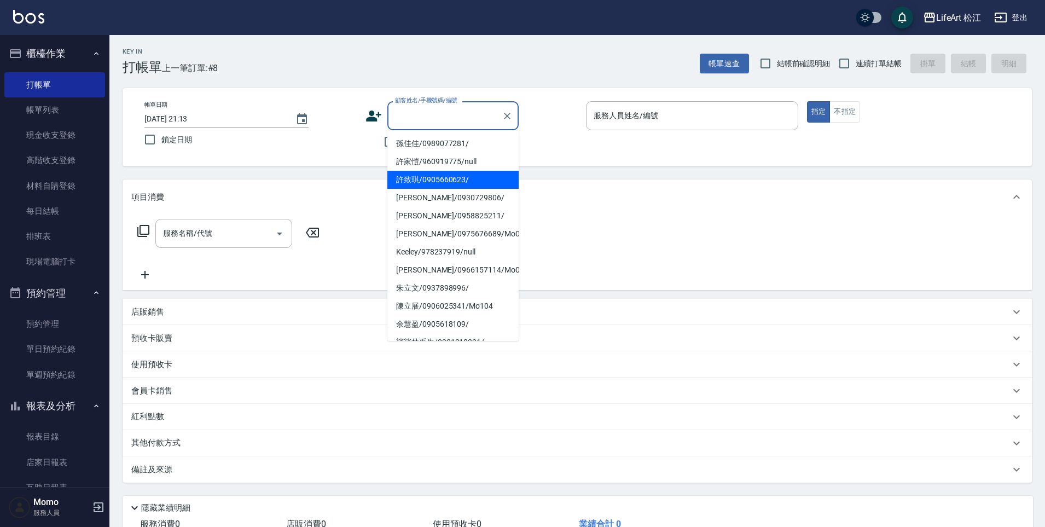
click at [427, 178] on li "許致琪/0905660623/" at bounding box center [452, 180] width 131 height 18
type input "許致琪/0905660623/"
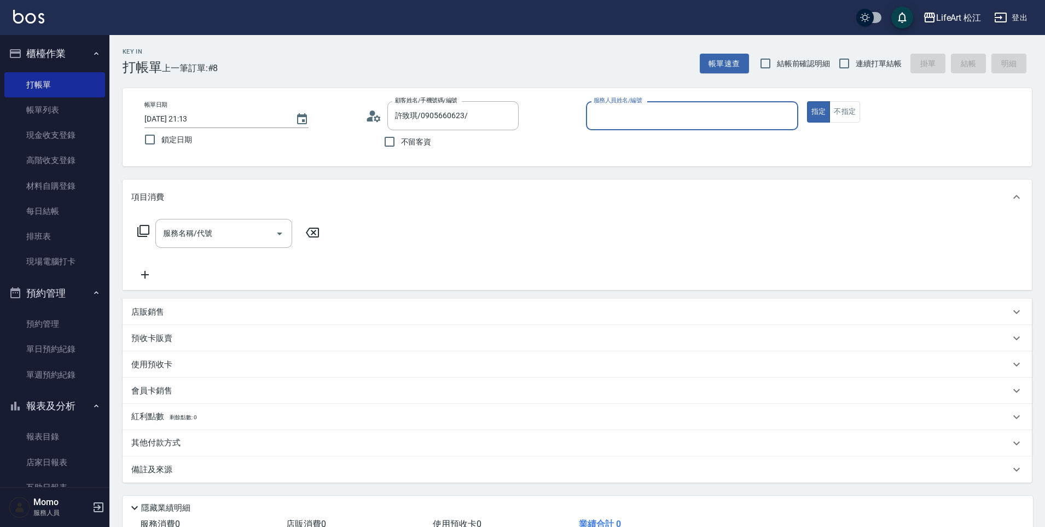
type input "Momo(無代號)"
click at [208, 227] on div "服務名稱/代號 服務名稱/代號" at bounding box center [223, 233] width 137 height 29
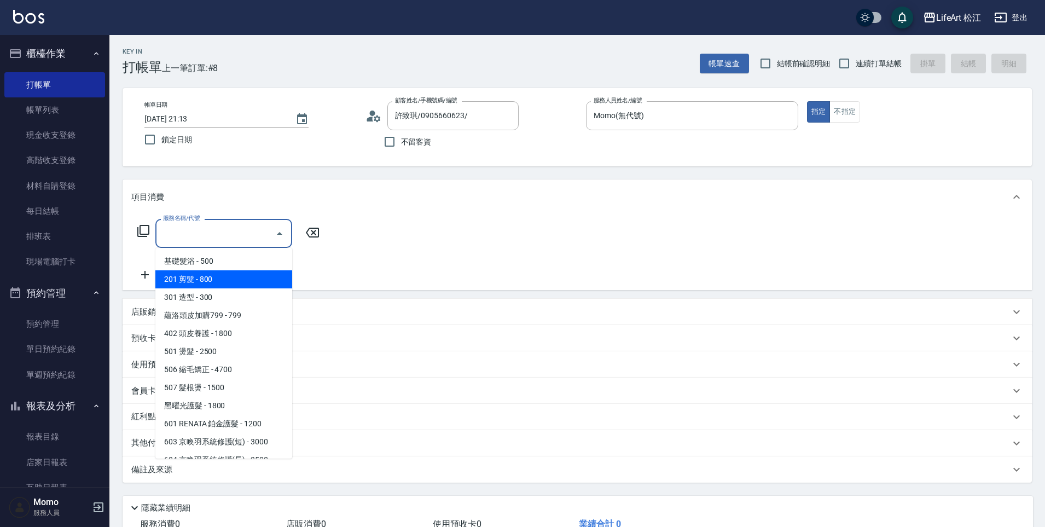
click at [216, 278] on span "201 剪髮 - 800" at bounding box center [223, 279] width 137 height 18
type input "201 剪髮(201)"
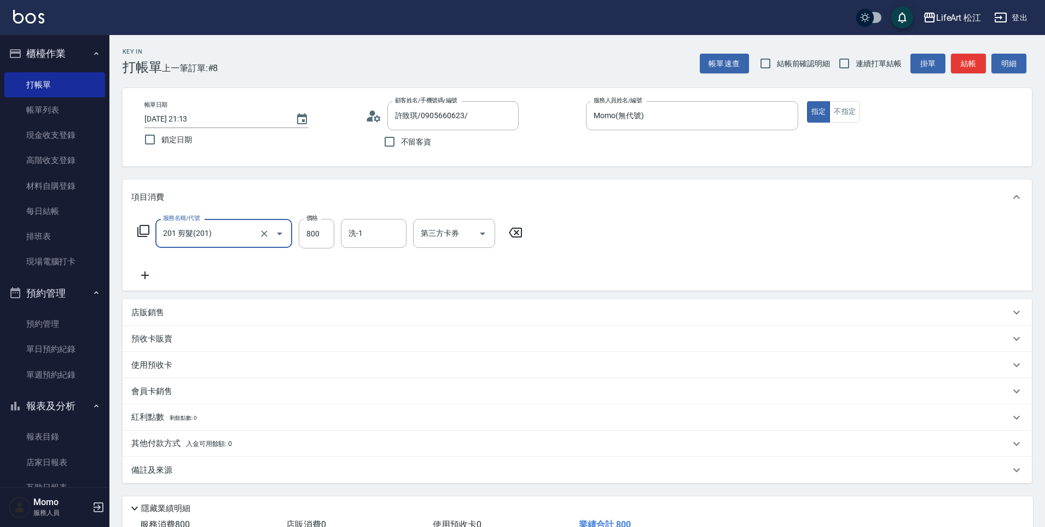
click at [143, 276] on icon at bounding box center [144, 275] width 27 height 13
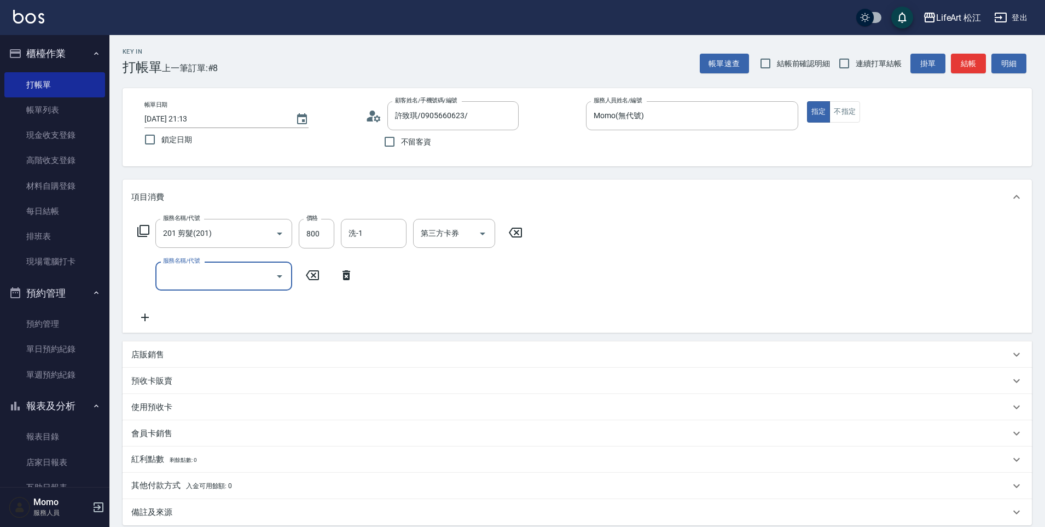
click at [227, 278] on input "服務名稱/代號" at bounding box center [215, 275] width 110 height 19
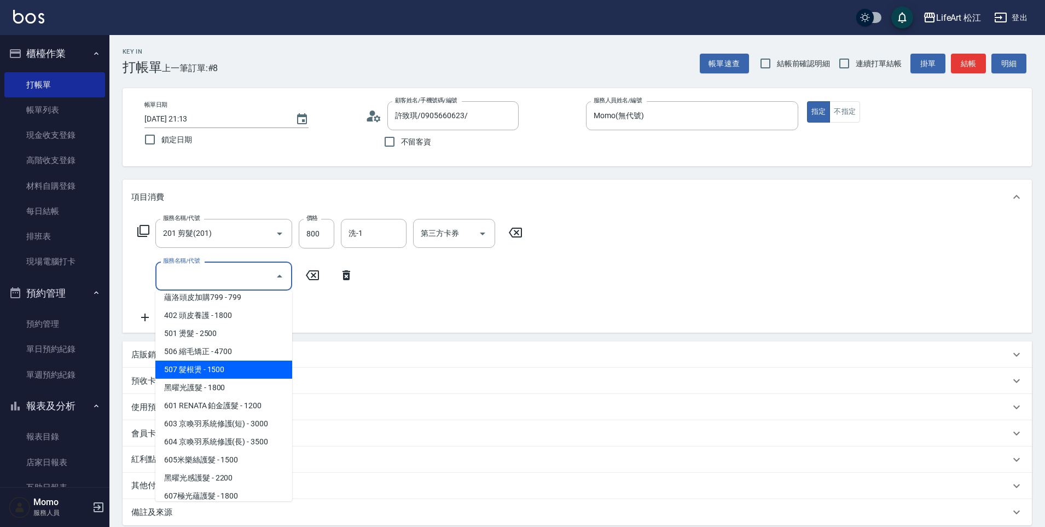
scroll to position [123, 0]
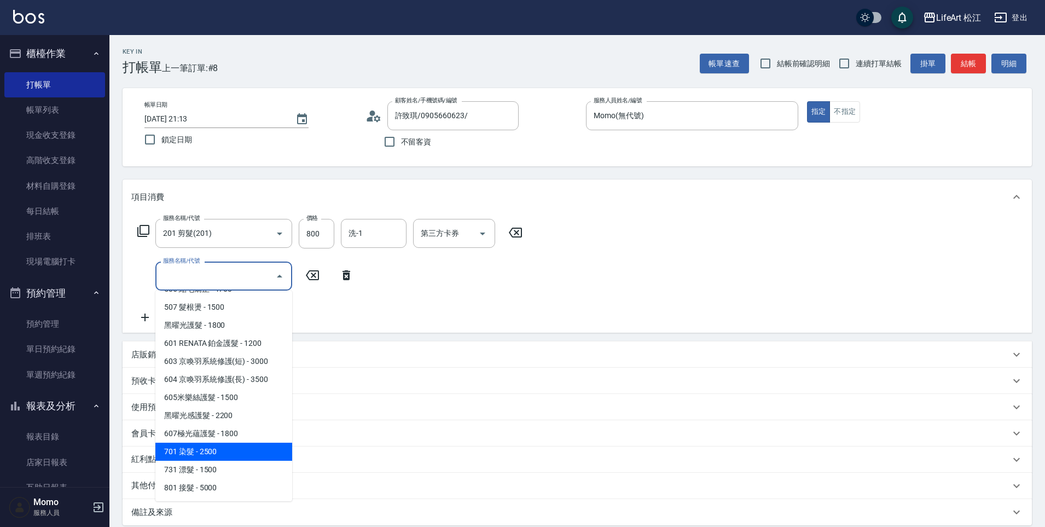
drag, startPoint x: 236, startPoint y: 443, endPoint x: 260, endPoint y: 369, distance: 78.4
click at [236, 444] on span "701 染髮 - 2500" at bounding box center [223, 452] width 137 height 18
type input "701 染髮(701)"
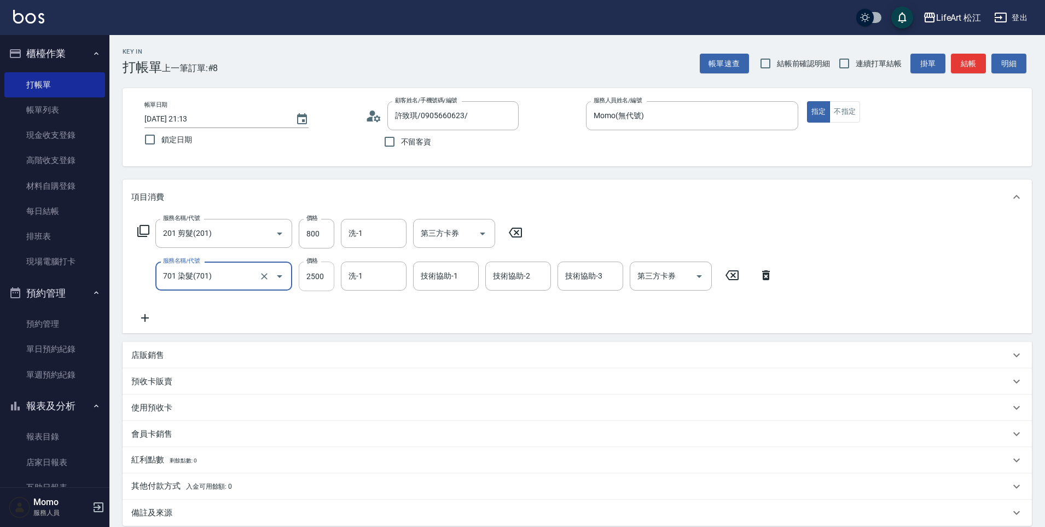
click at [323, 281] on input "2500" at bounding box center [317, 276] width 36 height 30
type input "2450"
click at [377, 281] on input "洗-1" at bounding box center [374, 275] width 56 height 19
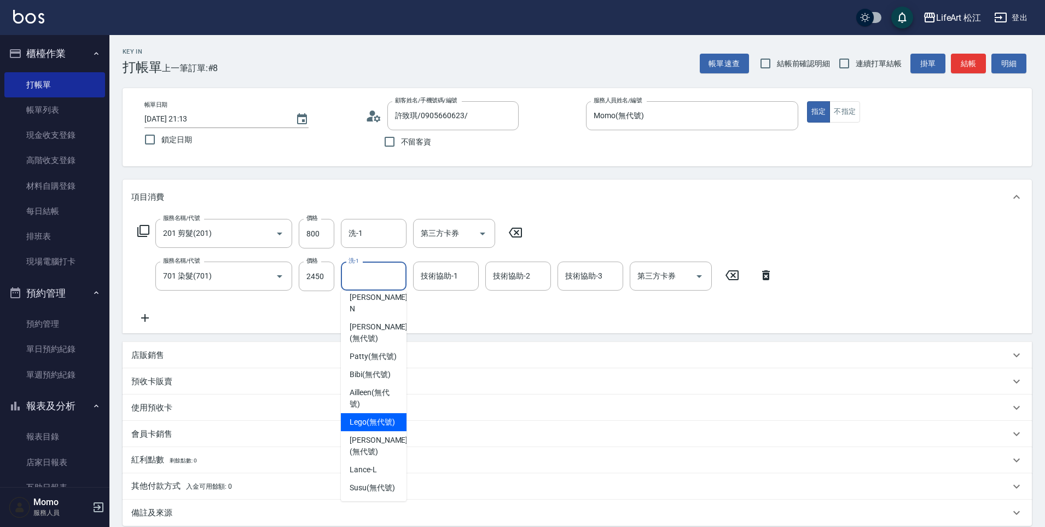
scroll to position [126, 0]
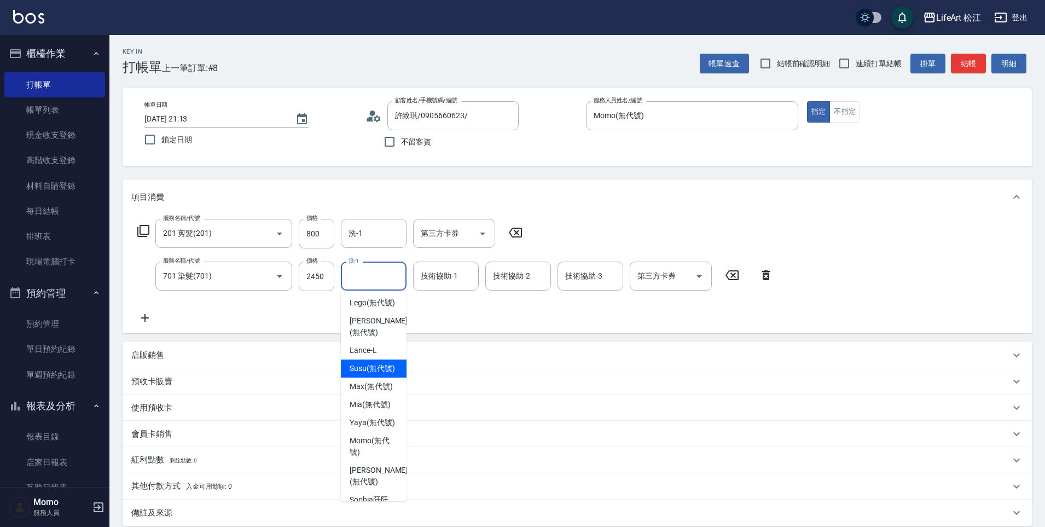
drag, startPoint x: 373, startPoint y: 378, endPoint x: 381, endPoint y: 348, distance: 31.3
click at [373, 374] on span "Susu (無代號)" at bounding box center [372, 368] width 45 height 11
type input "Susu(無代號)"
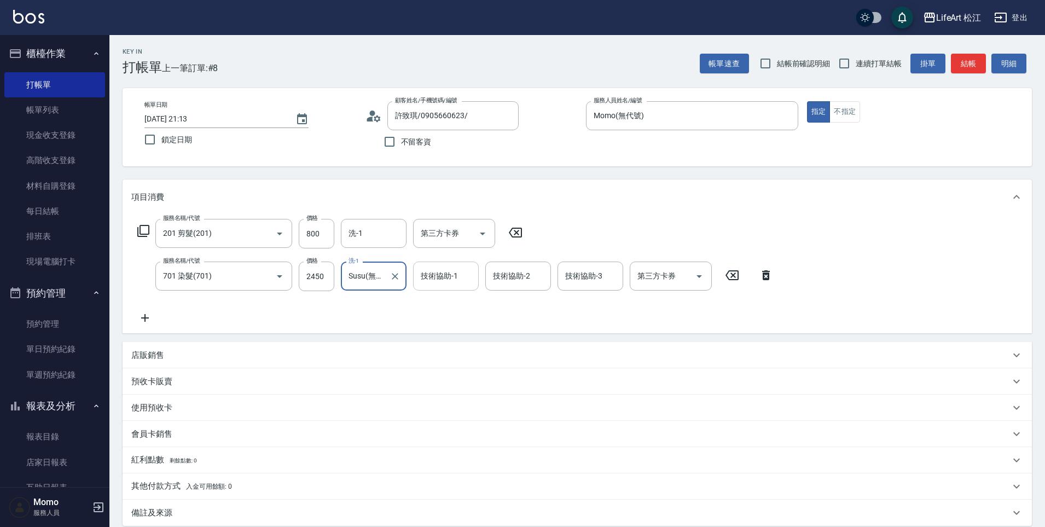
click at [433, 282] on input "技術協助-1" at bounding box center [446, 275] width 56 height 19
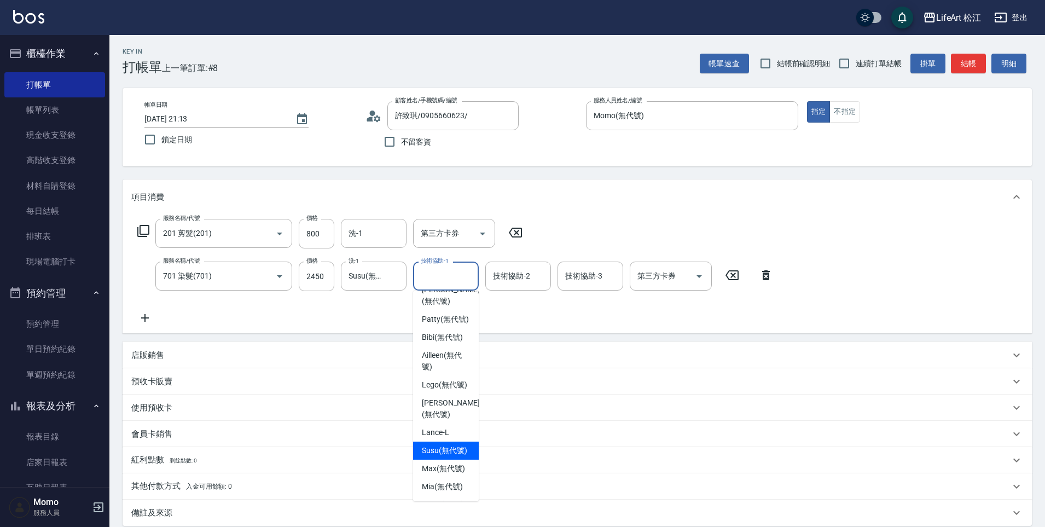
scroll to position [66, 0]
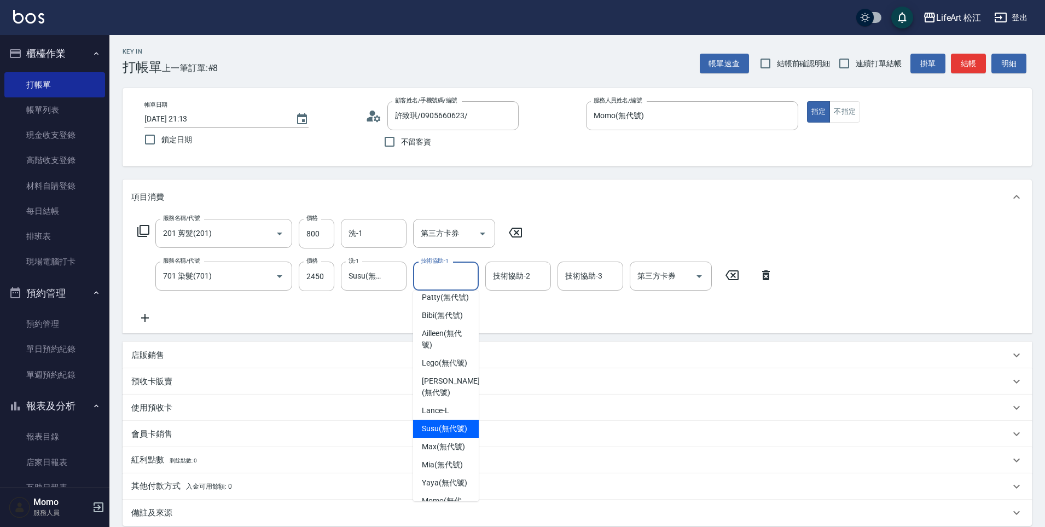
drag, startPoint x: 434, startPoint y: 441, endPoint x: 469, endPoint y: 342, distance: 105.5
click at [434, 434] on span "Susu (無代號)" at bounding box center [444, 428] width 45 height 11
type input "Susu(無代號)"
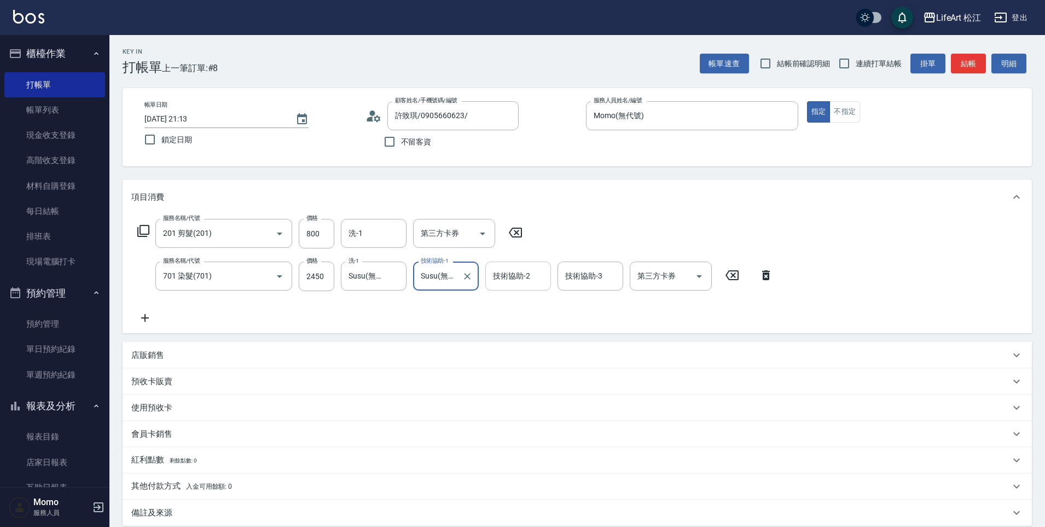
click at [502, 273] on div "技術協助-2 技術協助-2" at bounding box center [518, 275] width 66 height 29
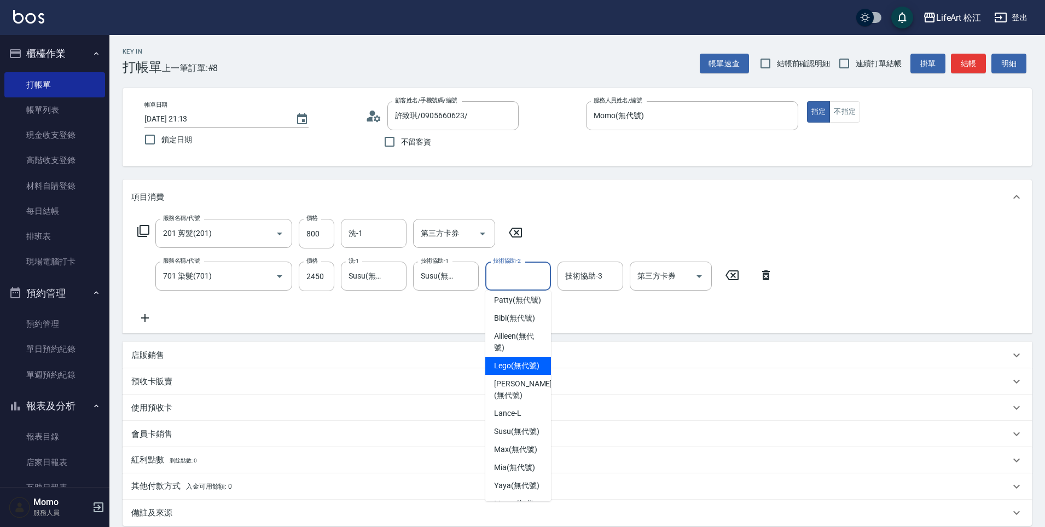
scroll to position [78, 0]
click at [525, 458] on span "Mia (無代號)" at bounding box center [514, 451] width 41 height 11
type input "Mia(無代號)"
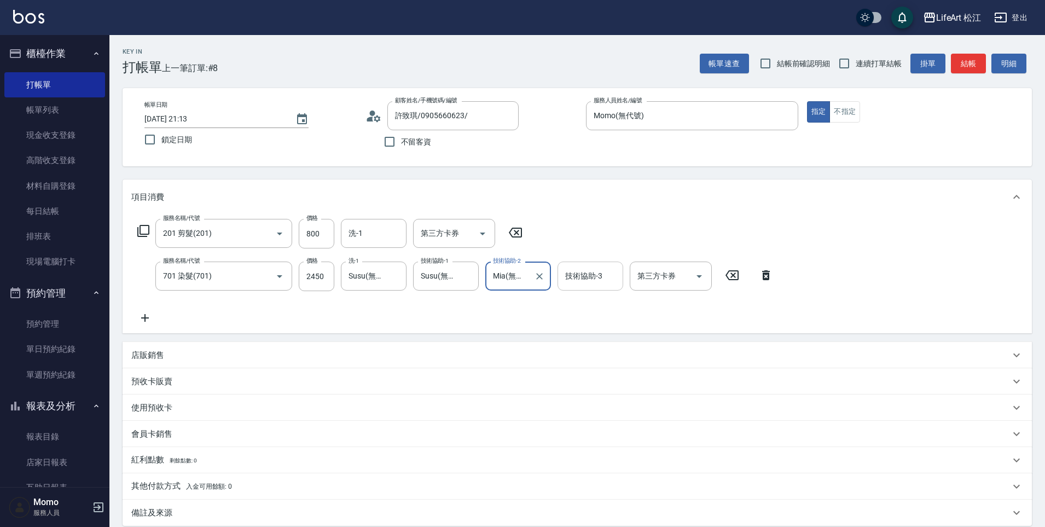
click at [588, 265] on div "技術協助-3" at bounding box center [590, 275] width 66 height 29
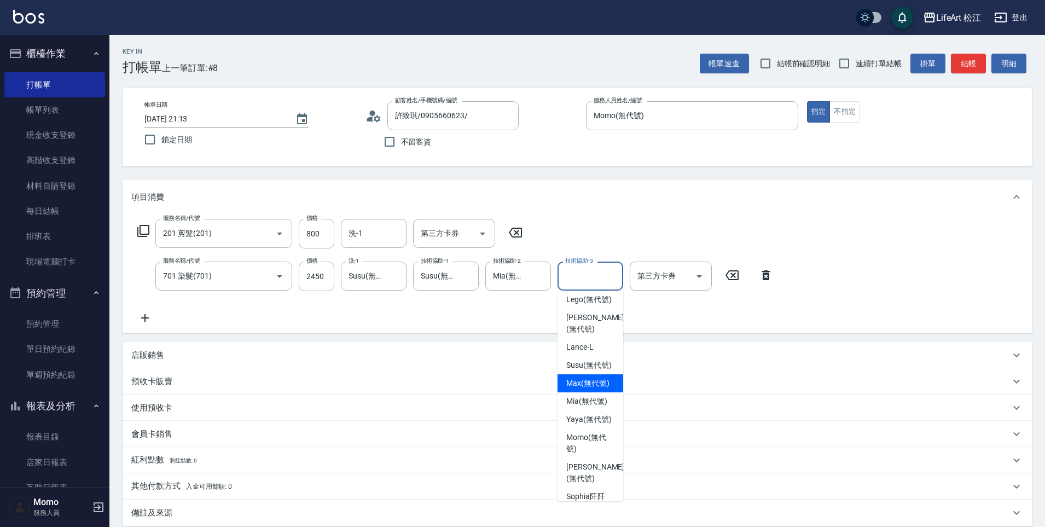
scroll to position [213, 0]
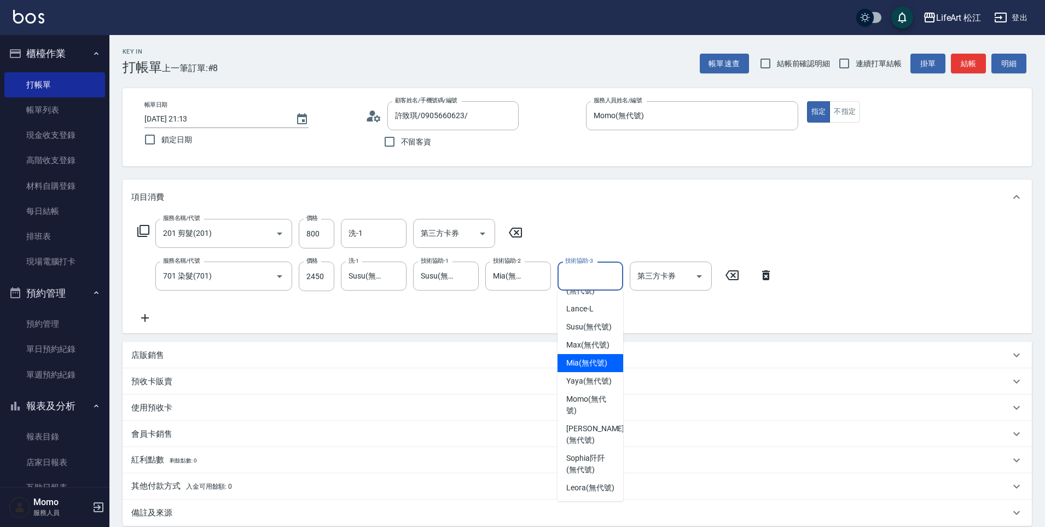
click at [583, 357] on span "Mia (無代號)" at bounding box center [586, 362] width 41 height 11
type input "Mia(無代號)"
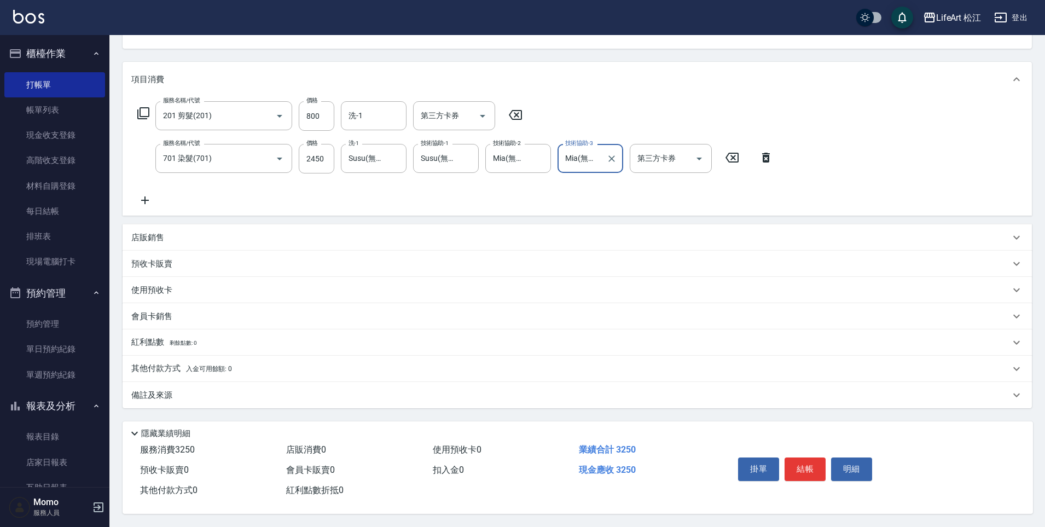
scroll to position [123, 0]
click at [229, 391] on div "備註及來源" at bounding box center [570, 394] width 879 height 11
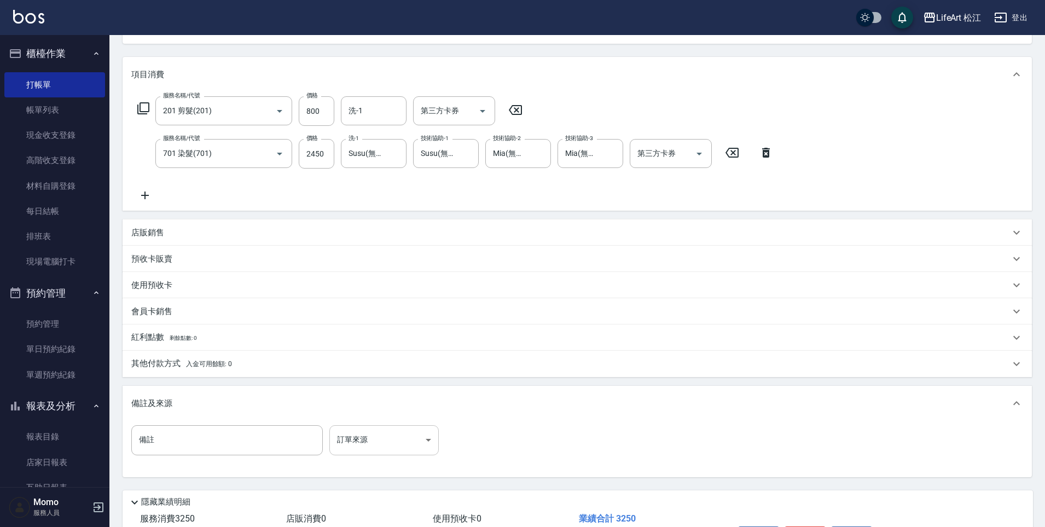
click at [434, 449] on body "LifeArt 松江 登出 櫃檯作業 打帳單 帳單列表 現金收支登錄 高階收支登錄 材料自購登錄 每日結帳 排班表 現場電腦打卡 預約管理 預約管理 單日預約…" at bounding box center [522, 236] width 1045 height 718
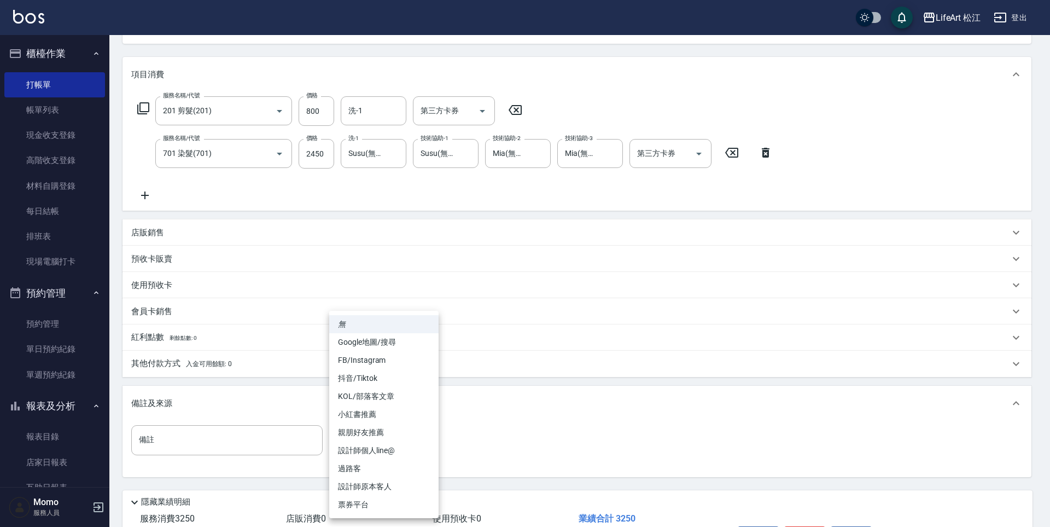
click at [376, 453] on li "設計師個人line@" at bounding box center [383, 450] width 109 height 18
type input "設計師個人line@"
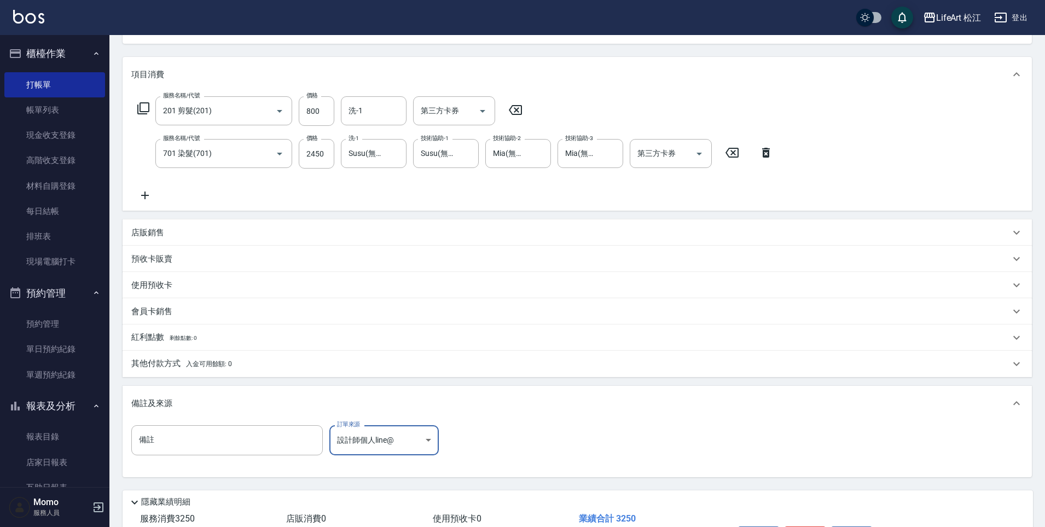
click at [216, 358] on p "其他付款方式 入金可用餘額: 0" at bounding box center [181, 364] width 101 height 12
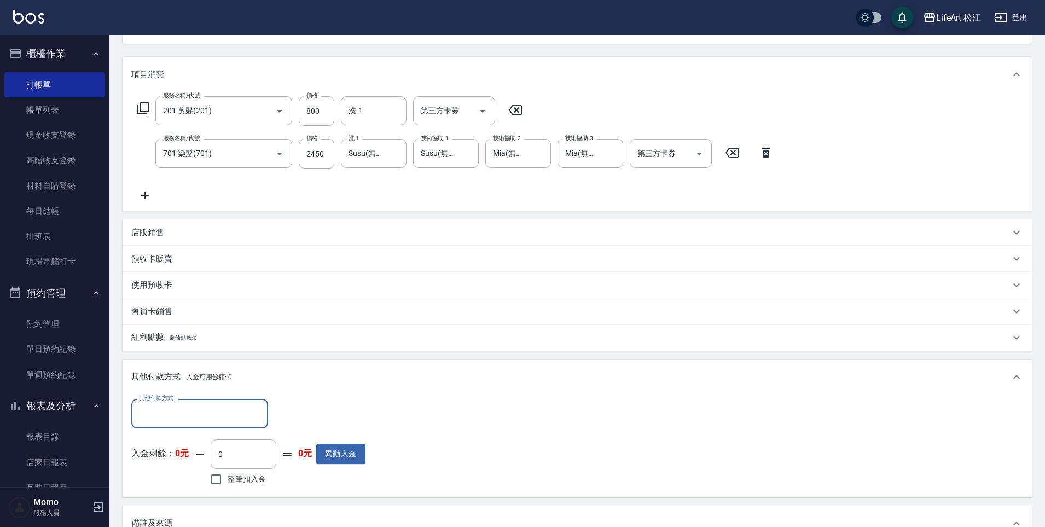
scroll to position [0, 0]
click at [160, 408] on input "其他付款方式" at bounding box center [199, 413] width 127 height 19
click at [160, 444] on span "轉帳" at bounding box center [199, 442] width 137 height 18
type input "轉帳"
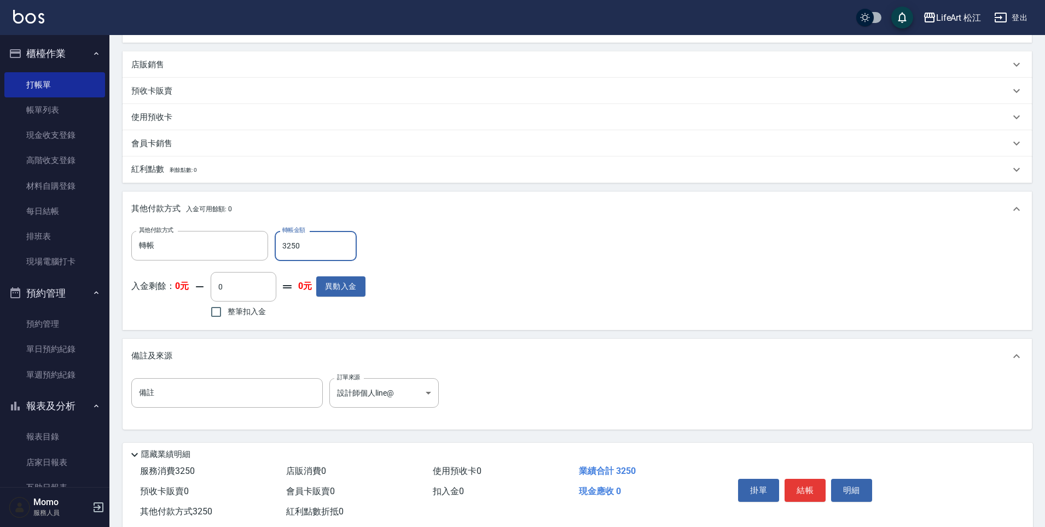
scroll to position [317, 0]
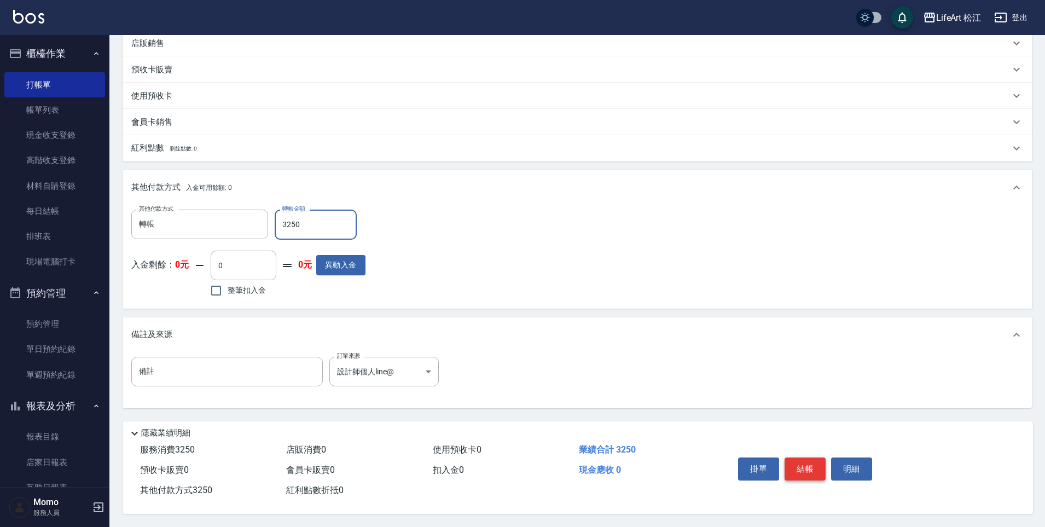
type input "3250"
click at [815, 470] on button "結帳" at bounding box center [804, 468] width 41 height 23
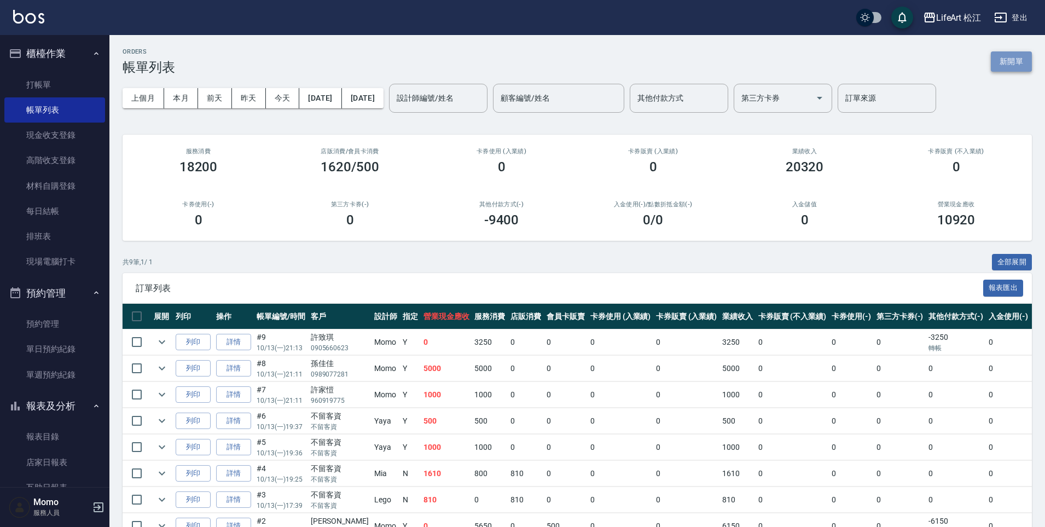
click at [1021, 60] on button "新開單" at bounding box center [1011, 61] width 41 height 20
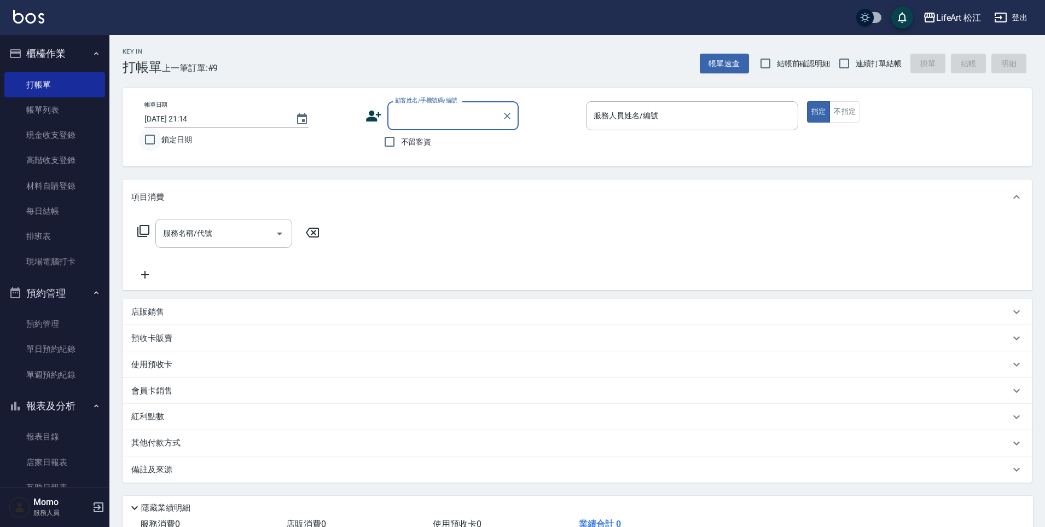
click at [153, 140] on input "鎖定日期" at bounding box center [149, 139] width 23 height 23
checkbox input "true"
click at [418, 123] on input "顧客姓名/手機號碼/編號" at bounding box center [444, 115] width 105 height 19
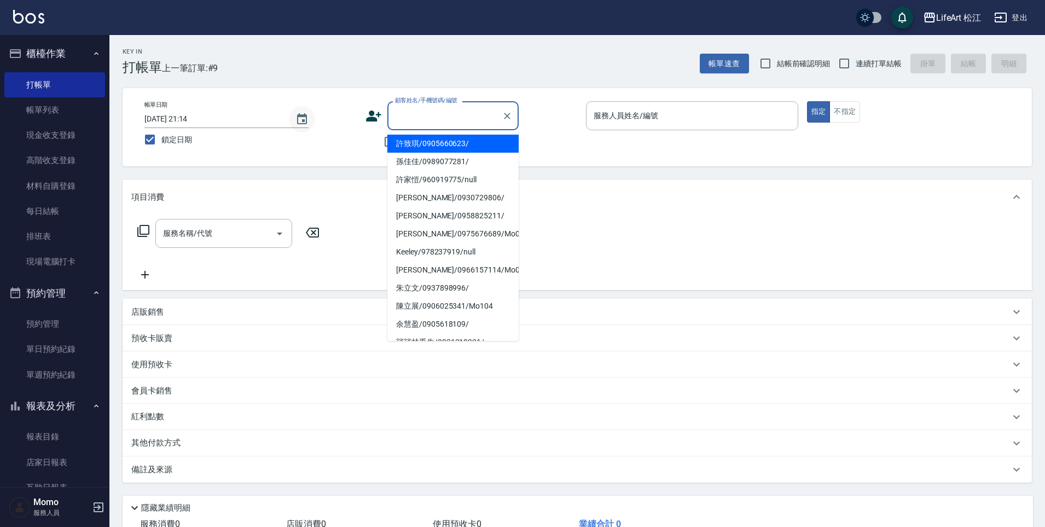
click at [309, 117] on button "Choose date, selected date is 2025-10-13" at bounding box center [302, 119] width 26 height 26
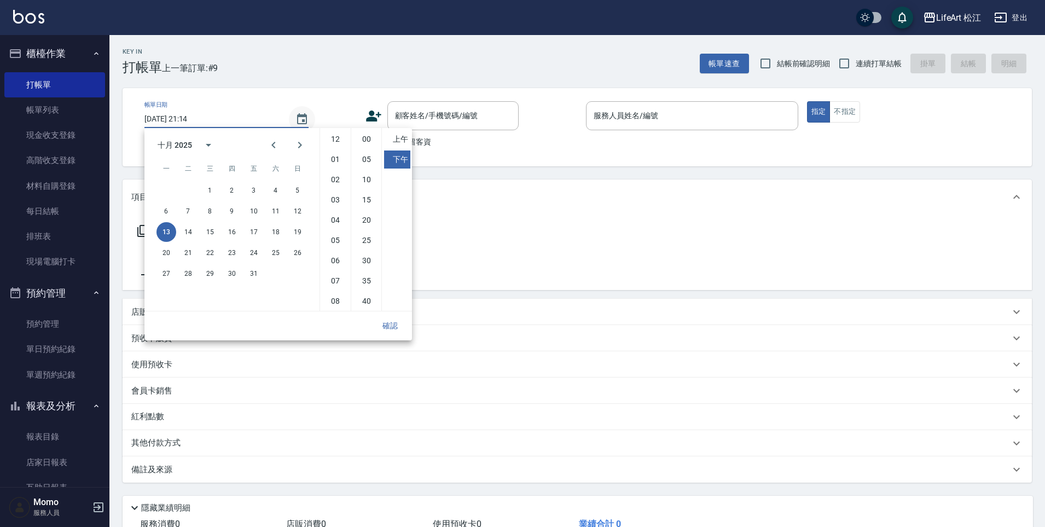
scroll to position [61, 0]
click at [309, 117] on button "Choose date, selected date is 2025-10-13" at bounding box center [302, 119] width 26 height 26
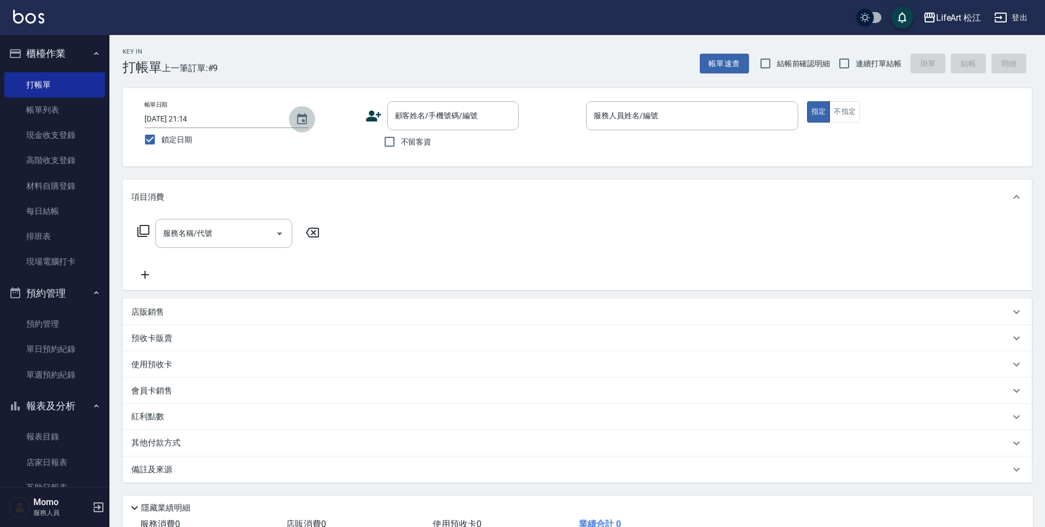
click at [309, 117] on button "Choose date, selected date is 2025-10-13" at bounding box center [302, 119] width 26 height 26
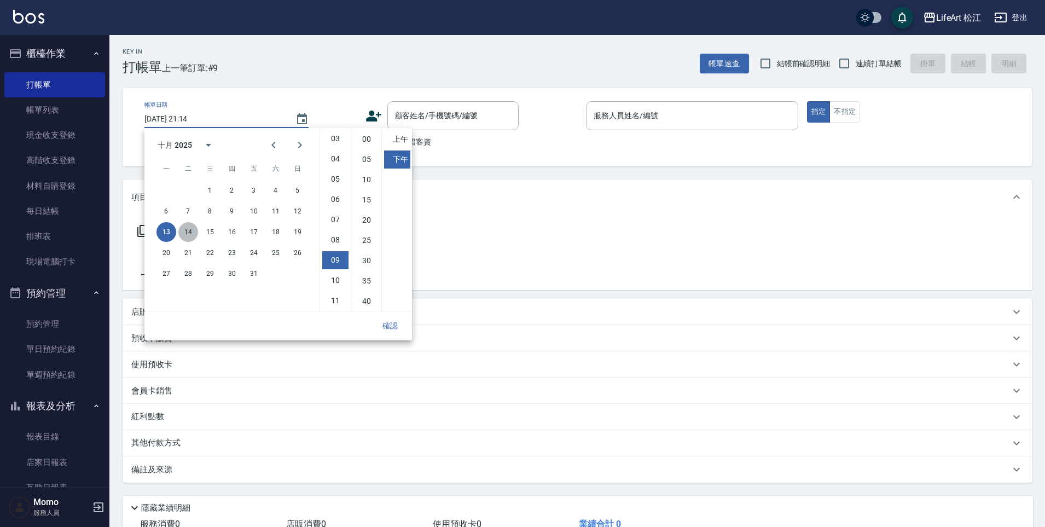
click at [189, 229] on button "14" at bounding box center [188, 232] width 20 height 20
type input "[DATE] 21:14"
click at [403, 329] on button "確認" at bounding box center [390, 326] width 35 height 20
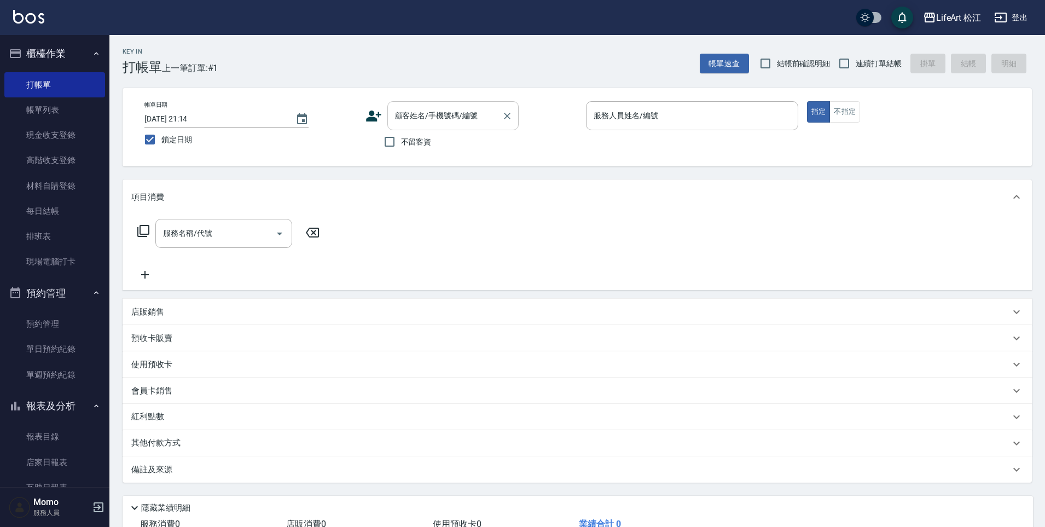
click at [414, 125] on input "顧客姓名/手機號碼/編號" at bounding box center [444, 115] width 105 height 19
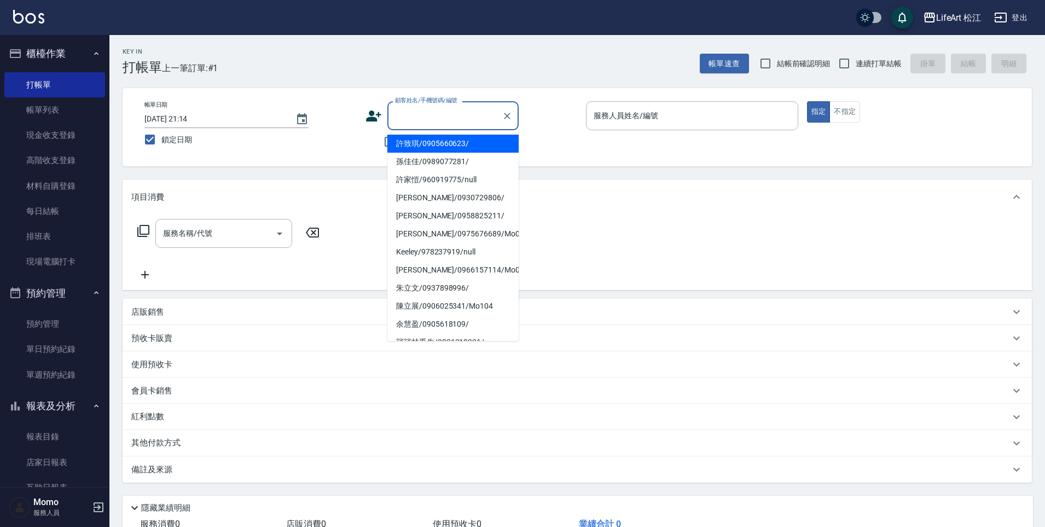
type input "x"
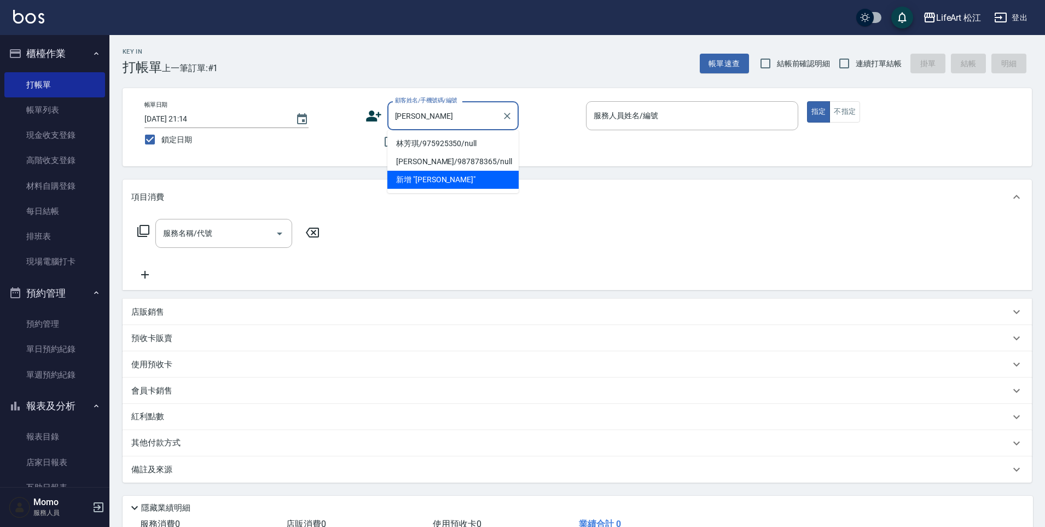
click at [418, 147] on li "林芳琪/975925350/null" at bounding box center [452, 144] width 131 height 18
type input "林芳琪/975925350/null"
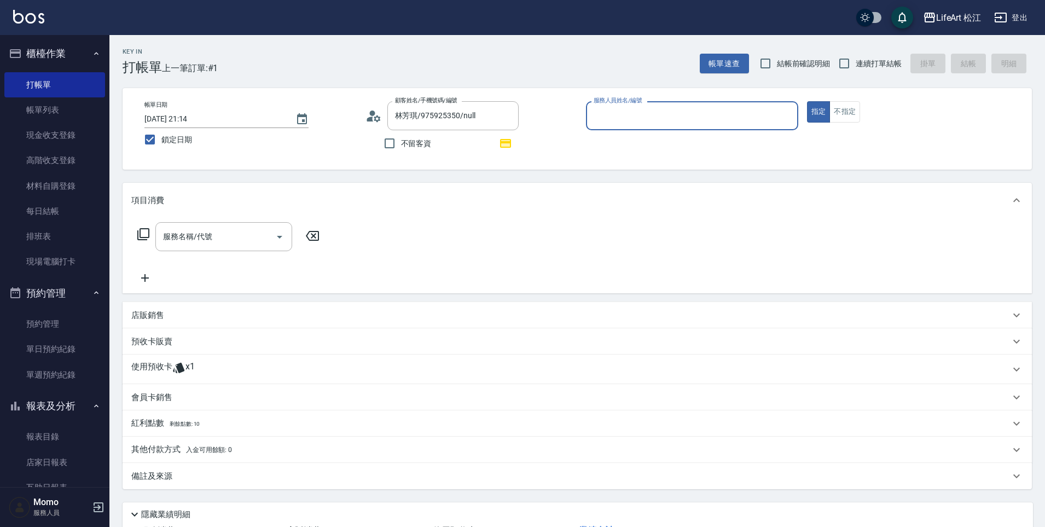
click at [672, 109] on input "服務人員姓名/編號" at bounding box center [692, 115] width 202 height 19
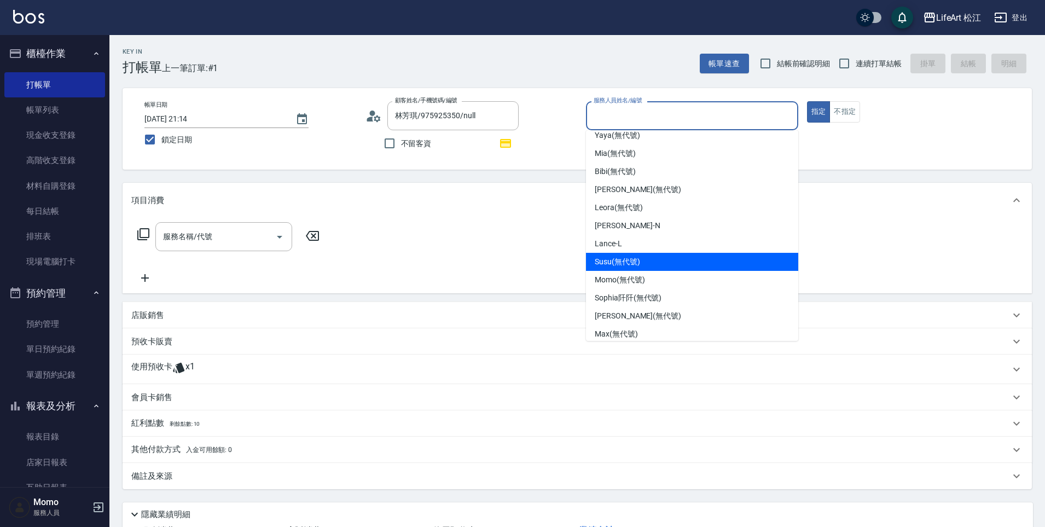
scroll to position [42, 0]
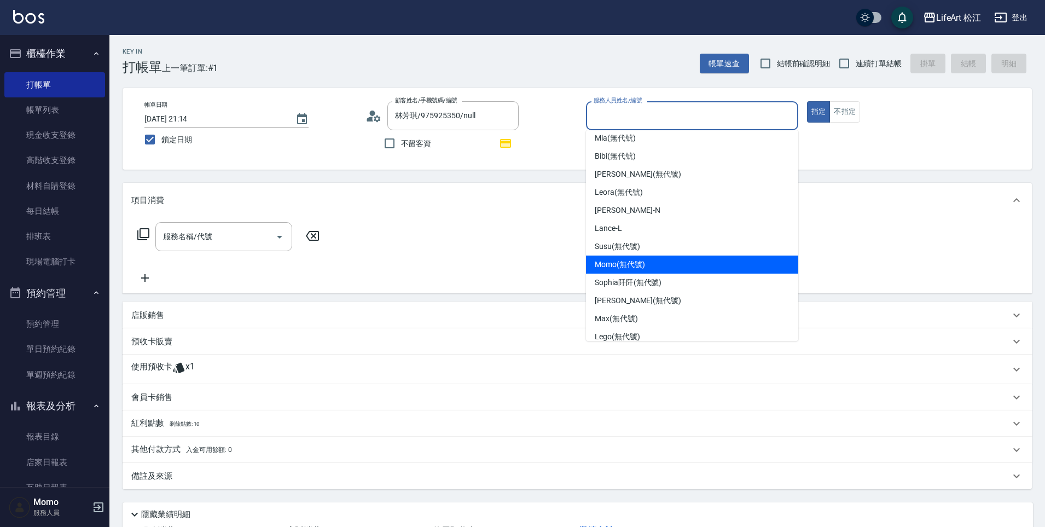
click at [619, 266] on span "Momo (無代號)" at bounding box center [620, 264] width 50 height 11
type input "Momo(無代號)"
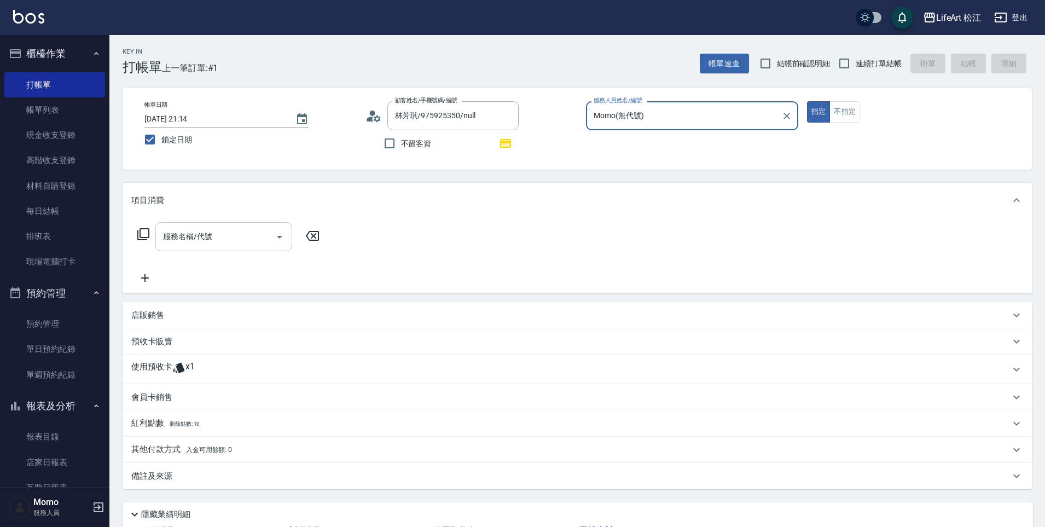
click at [247, 237] on input "服務名稱/代號" at bounding box center [215, 236] width 110 height 19
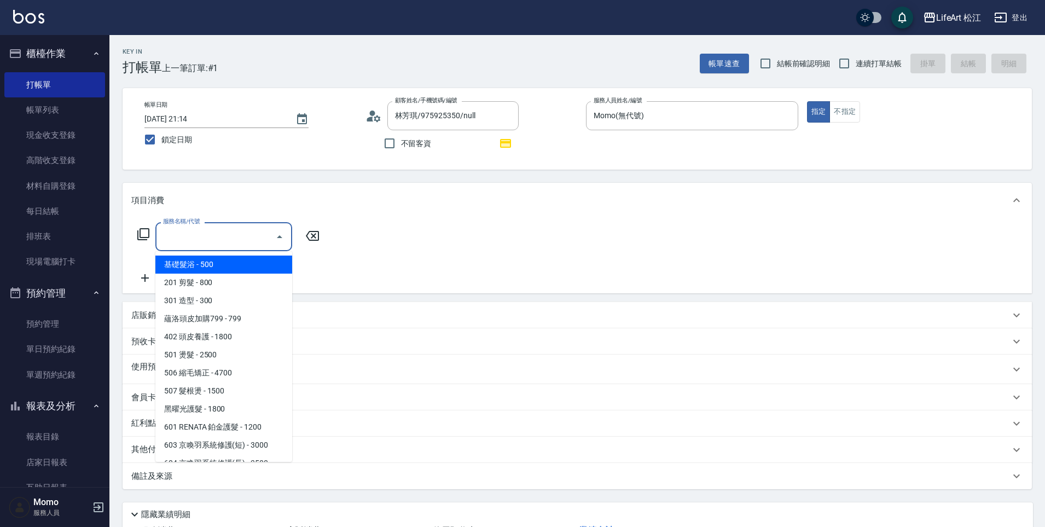
click at [228, 259] on span "基礎髮浴 - 500" at bounding box center [223, 264] width 137 height 18
type input "基礎髮浴 (101)"
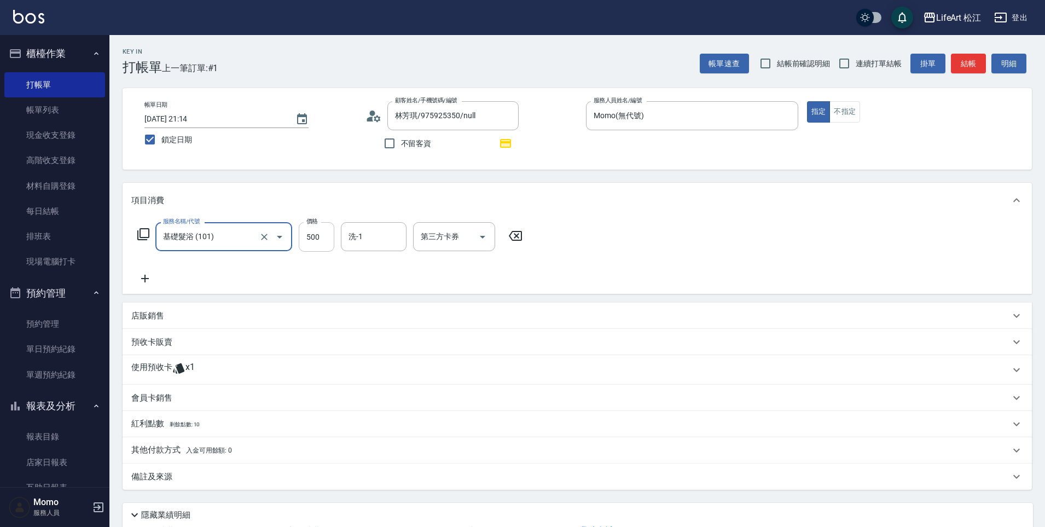
click at [315, 242] on input "500" at bounding box center [317, 237] width 36 height 30
type input "350"
click at [194, 370] on span "x1" at bounding box center [189, 370] width 9 height 16
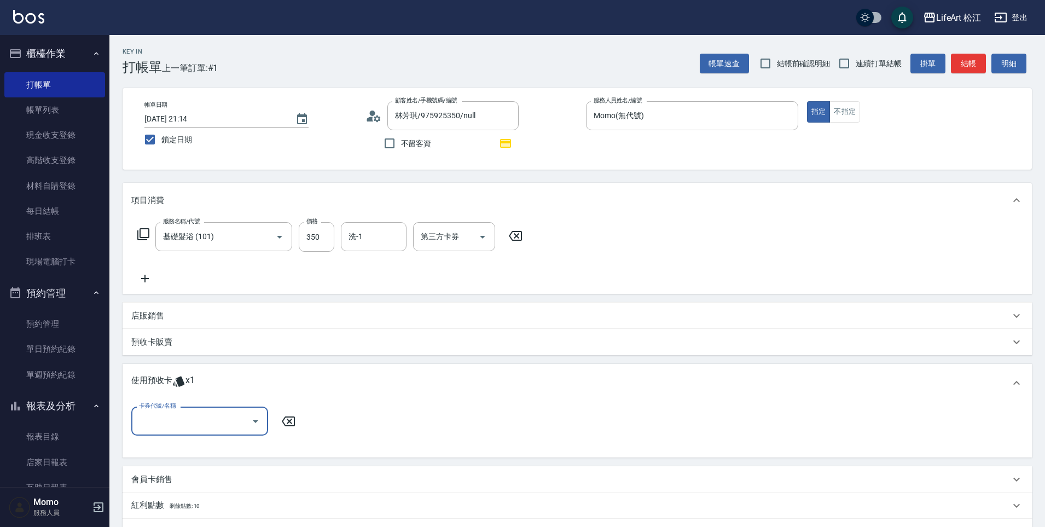
scroll to position [1, 0]
click at [208, 426] on input "卡券代號/名稱" at bounding box center [191, 420] width 110 height 19
click at [210, 446] on div "黒耀光包套5次 剩餘1張" at bounding box center [199, 449] width 137 height 18
type input "黒耀光包套5次"
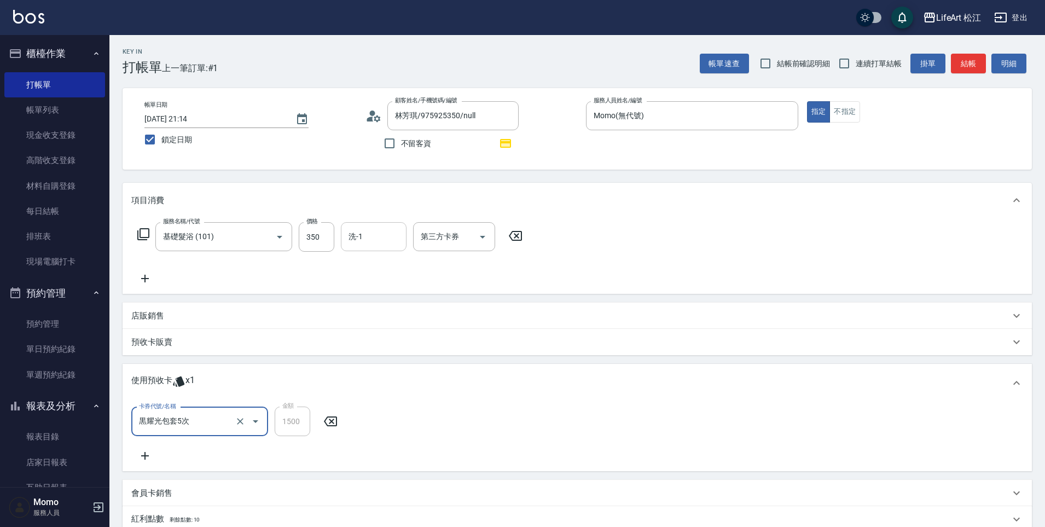
click at [380, 233] on input "洗-1" at bounding box center [374, 236] width 56 height 19
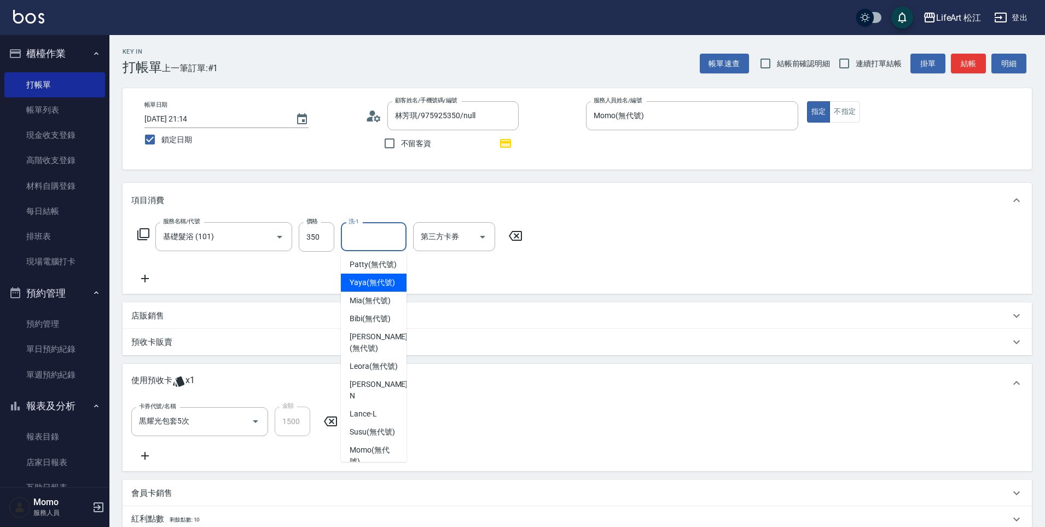
click at [368, 288] on span "Yaya (無代號)" at bounding box center [372, 282] width 45 height 11
type input "Yaya(無代號)"
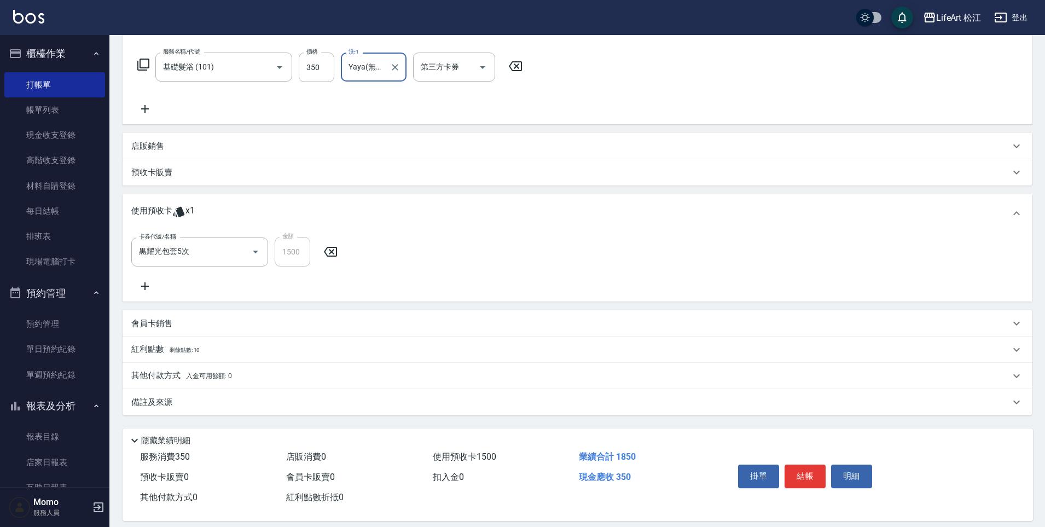
scroll to position [171, 0]
click at [175, 402] on div "備註及來源" at bounding box center [570, 400] width 879 height 11
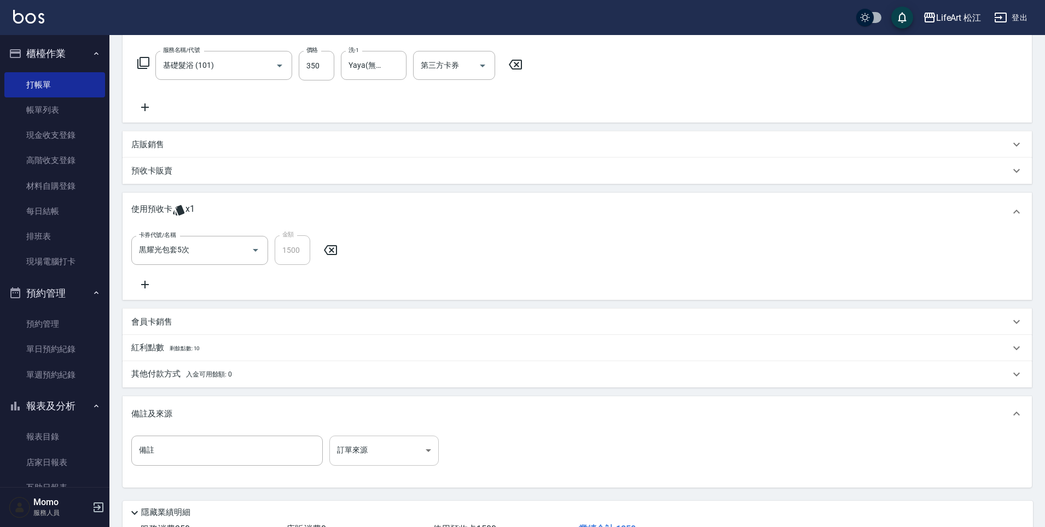
click at [402, 435] on div "備註 備註 訂單來源 ​ 訂單來源" at bounding box center [577, 459] width 909 height 56
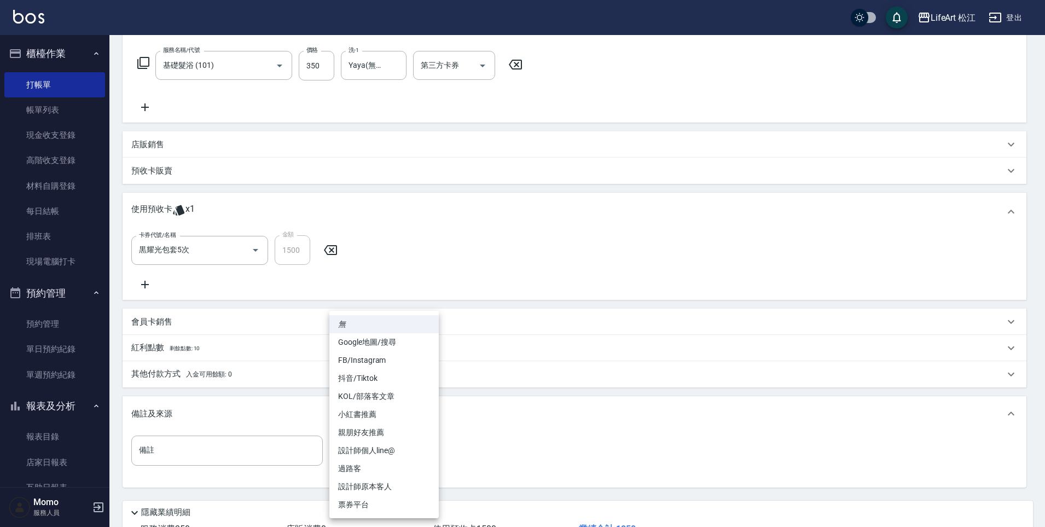
click at [428, 449] on body "LifeArt 松江 登出 櫃檯作業 打帳單 帳單列表 現金收支登錄 高階收支登錄 材料自購登錄 每日結帳 排班表 現場電腦打卡 預約管理 預約管理 單日預約…" at bounding box center [522, 217] width 1045 height 777
click at [425, 450] on li "設計師個人line@" at bounding box center [383, 450] width 109 height 18
type input "設計師個人line@"
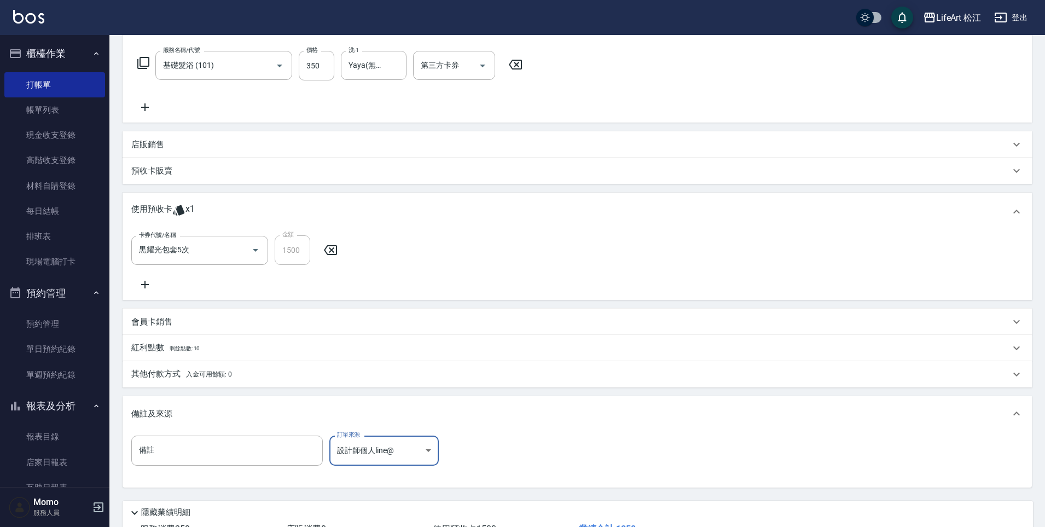
click at [217, 349] on div "紅利點數 剩餘點數: 10" at bounding box center [570, 348] width 879 height 12
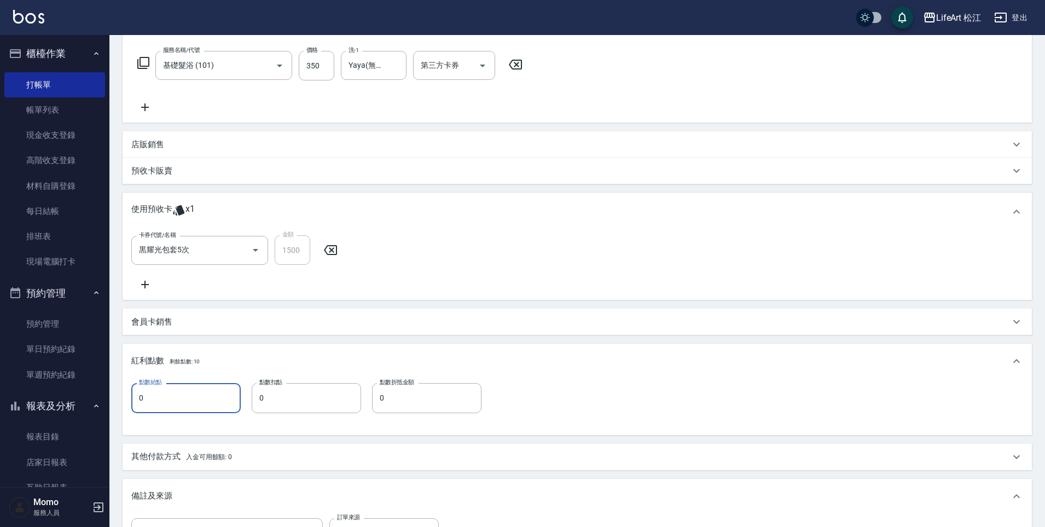
click at [203, 396] on input "0" at bounding box center [185, 398] width 109 height 30
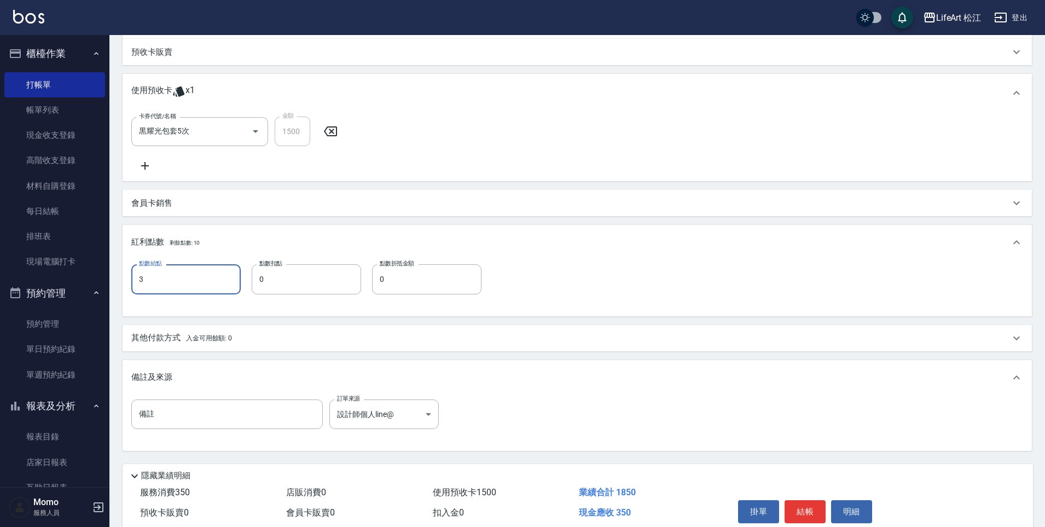
scroll to position [338, 0]
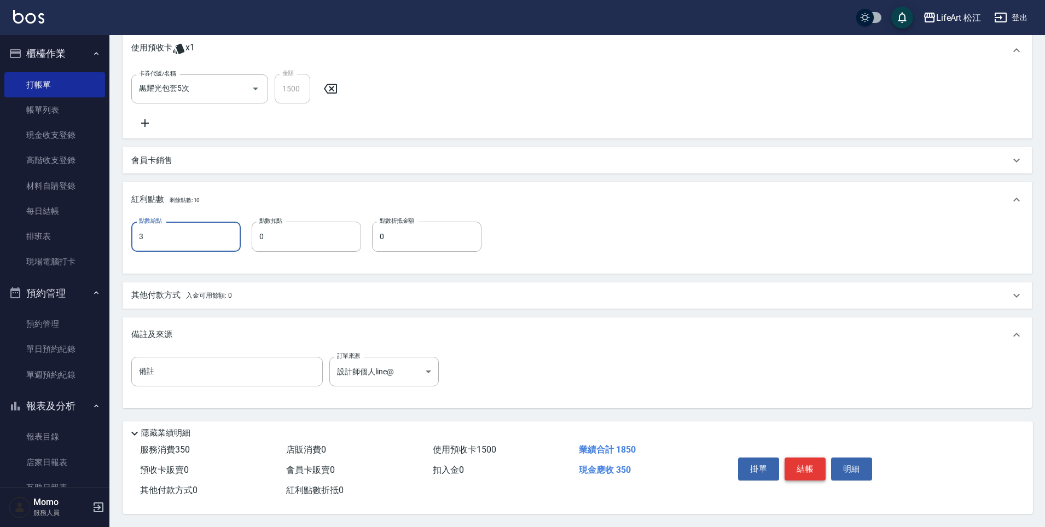
type input "3"
click at [807, 468] on button "結帳" at bounding box center [804, 468] width 41 height 23
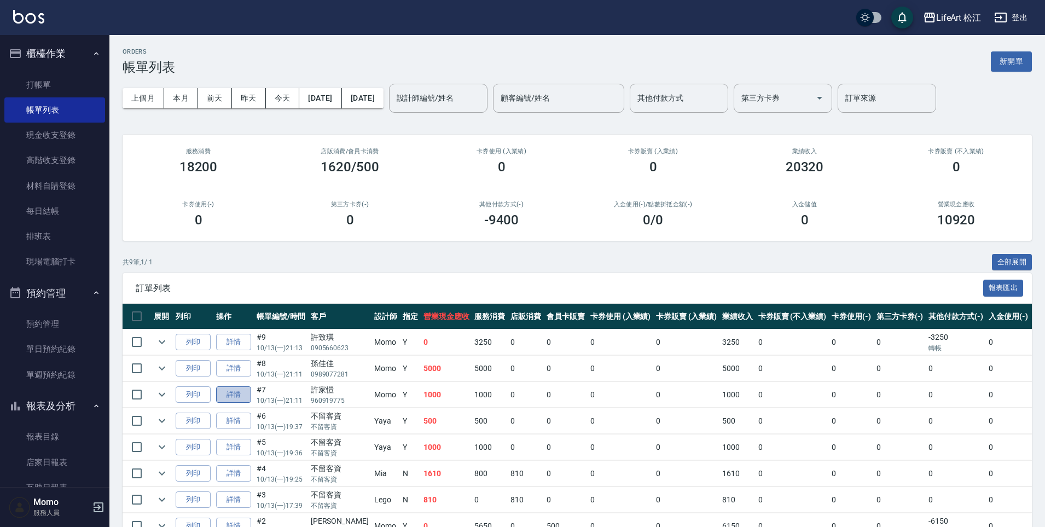
click at [231, 393] on link "詳情" at bounding box center [233, 394] width 35 height 17
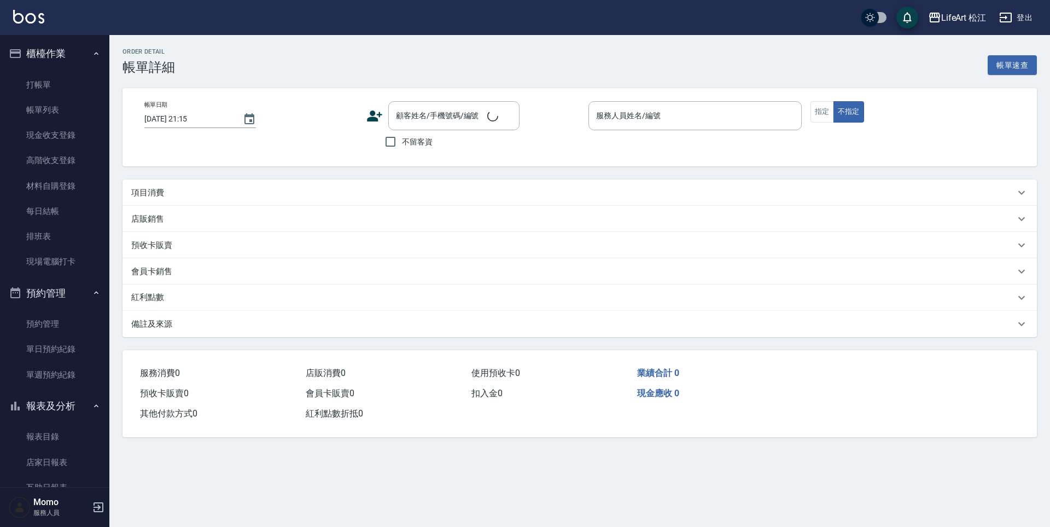
type input "[DATE] 21:11"
type input "Momo(無代號)"
type input "設計師個人line@"
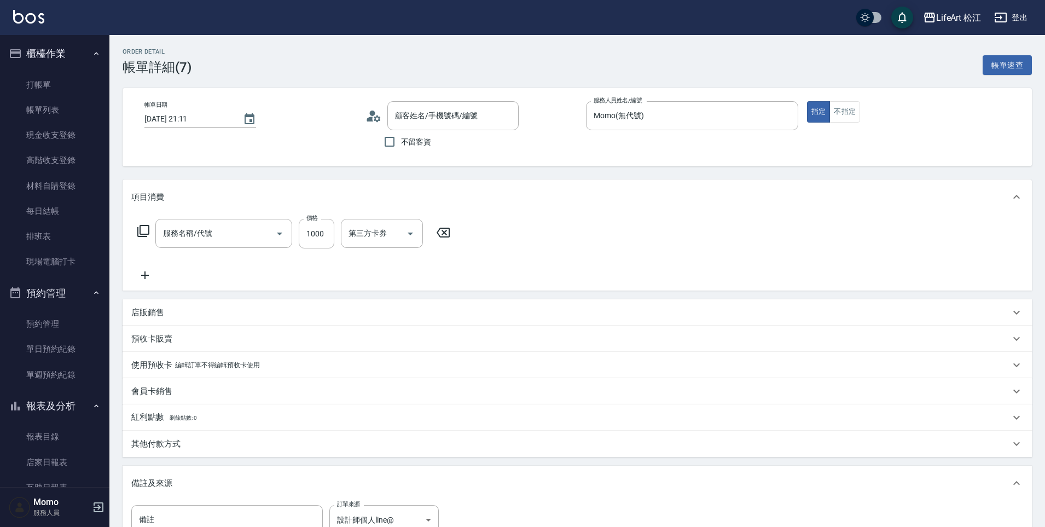
type input "許家愷/960919775/null"
type input "201 剪髮(201)"
click at [394, 236] on input "洗-1" at bounding box center [374, 233] width 56 height 19
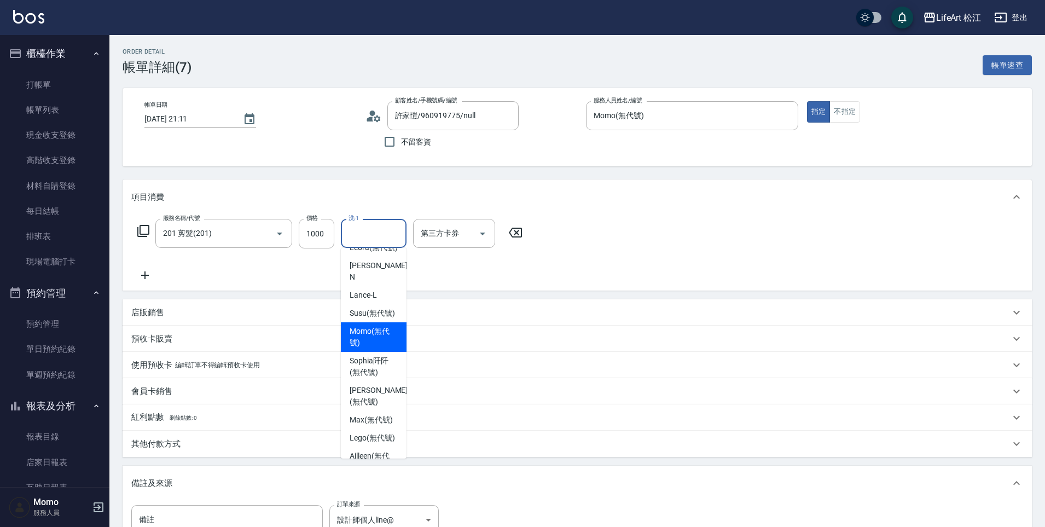
scroll to position [169, 0]
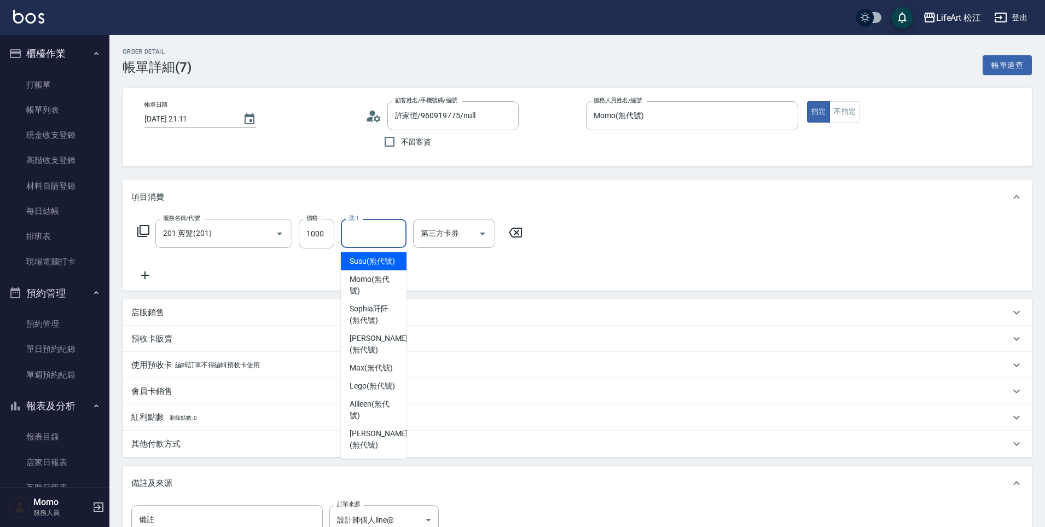
click at [371, 267] on span "Susu (無代號)" at bounding box center [372, 260] width 45 height 11
type input "Susu(無代號)"
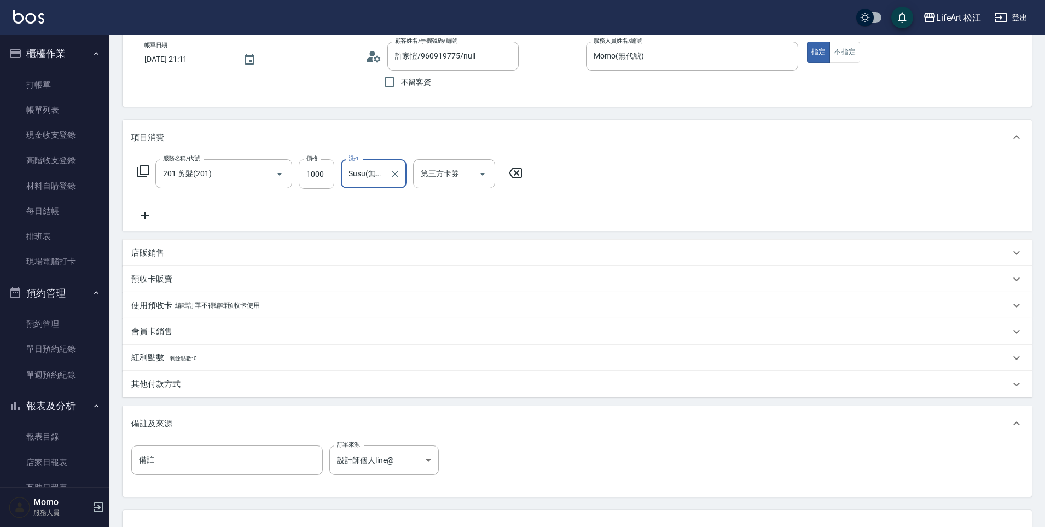
scroll to position [148, 0]
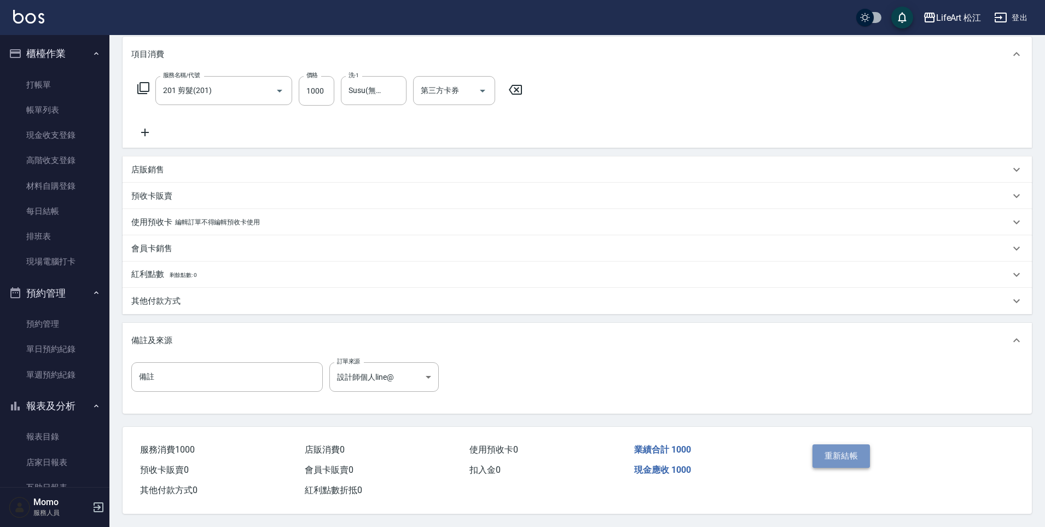
click at [844, 455] on button "重新結帳" at bounding box center [841, 455] width 58 height 23
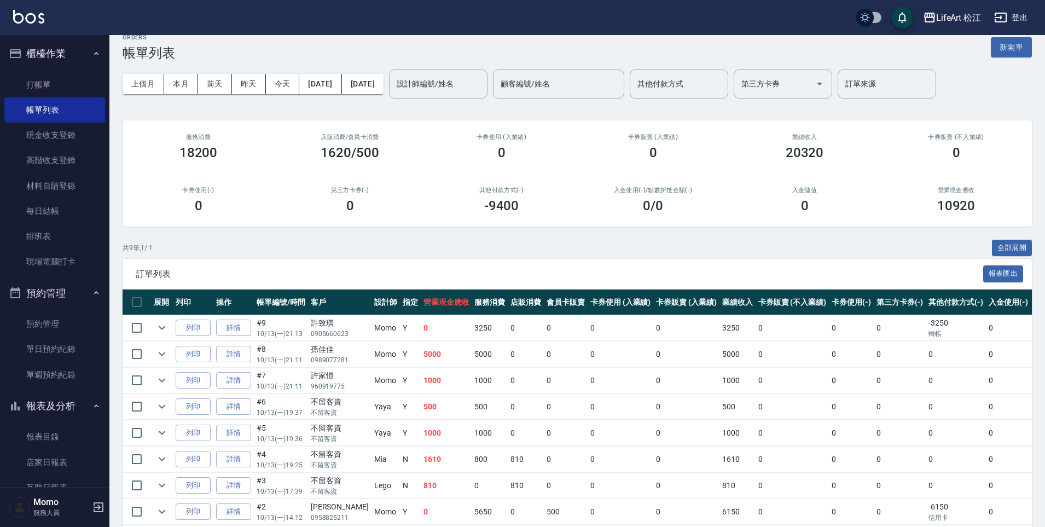
scroll to position [72, 0]
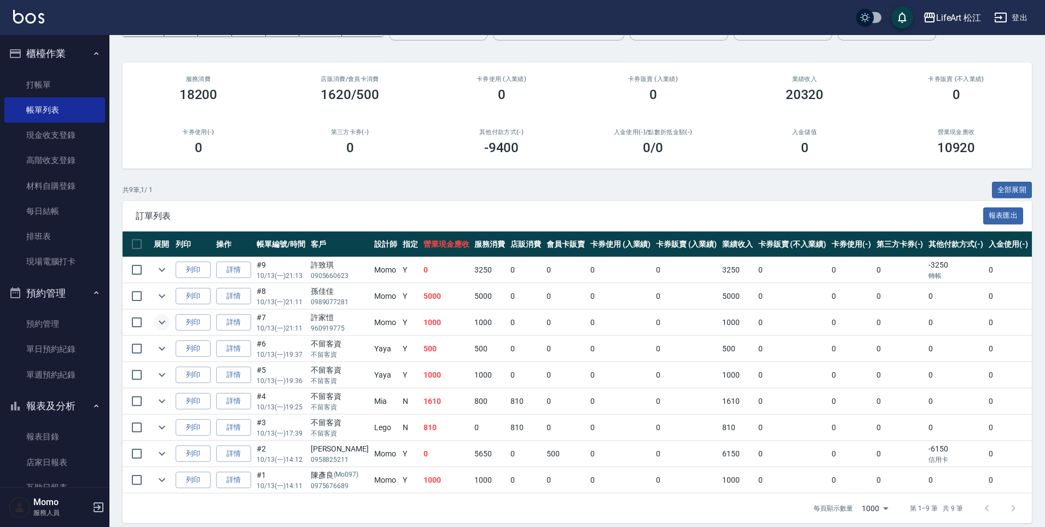
click at [161, 318] on icon "expand row" at bounding box center [161, 322] width 13 height 13
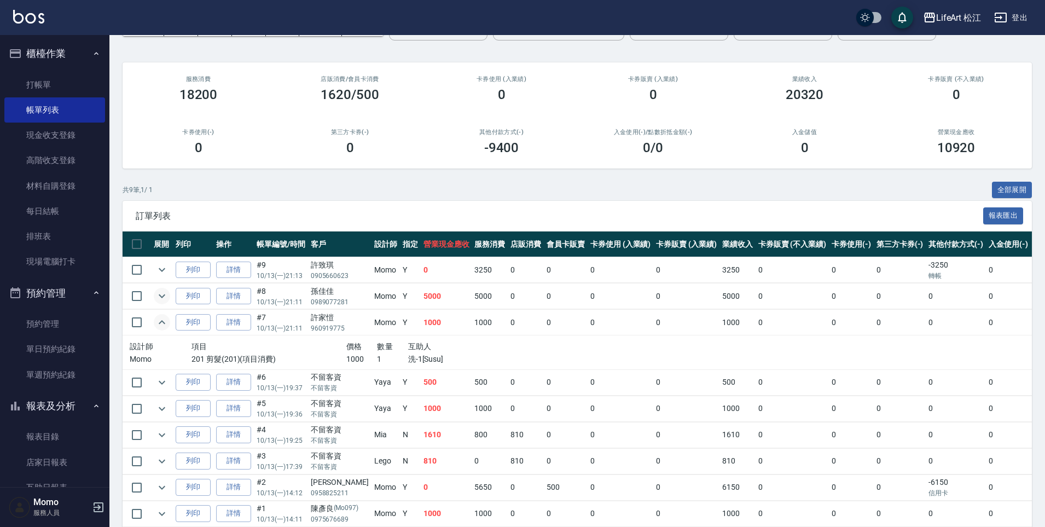
click at [163, 289] on icon "expand row" at bounding box center [161, 295] width 13 height 13
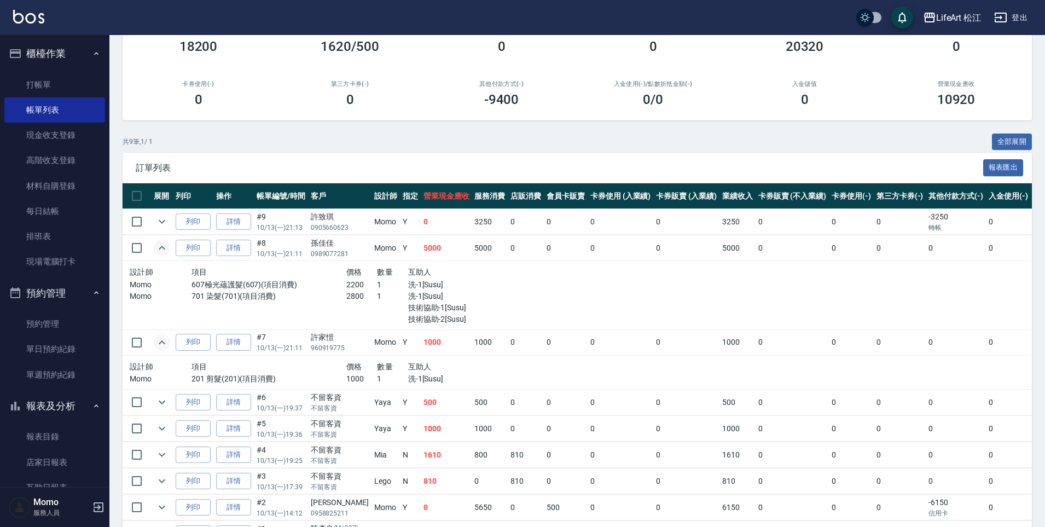
scroll to position [191, 0]
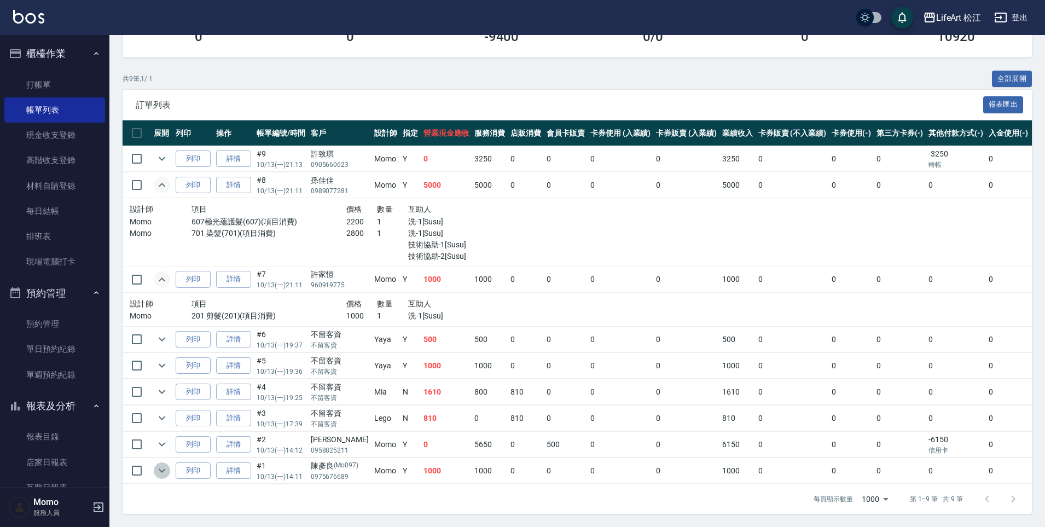
click at [163, 464] on icon "expand row" at bounding box center [161, 470] width 13 height 13
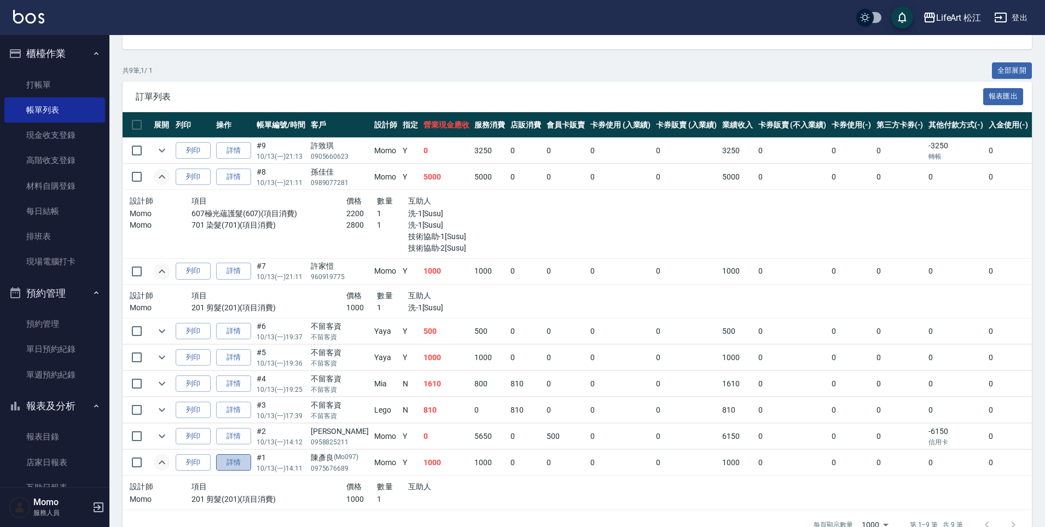
click at [238, 466] on link "詳情" at bounding box center [233, 462] width 35 height 17
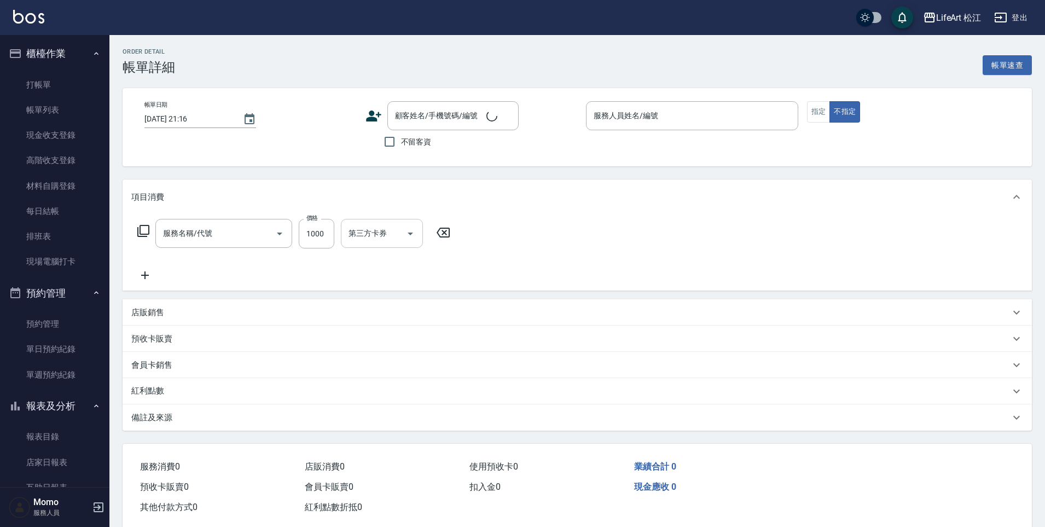
type input "[DATE] 14:11"
type input "Momo(無代號)"
type input "設計師個人line@"
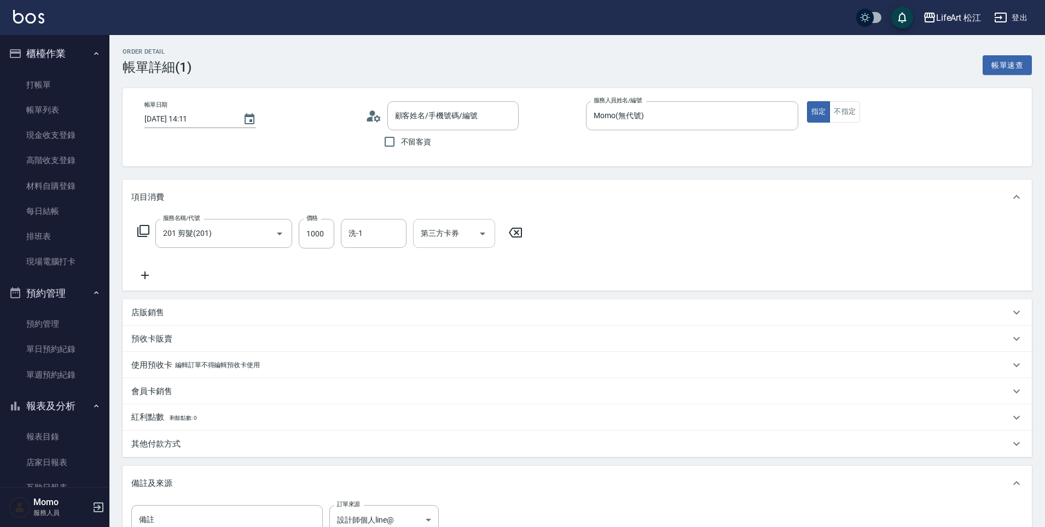
type input "201 剪髮(201)"
type input "[PERSON_NAME]/0975676689/Mo097"
click at [372, 232] on input "洗-1" at bounding box center [374, 233] width 56 height 19
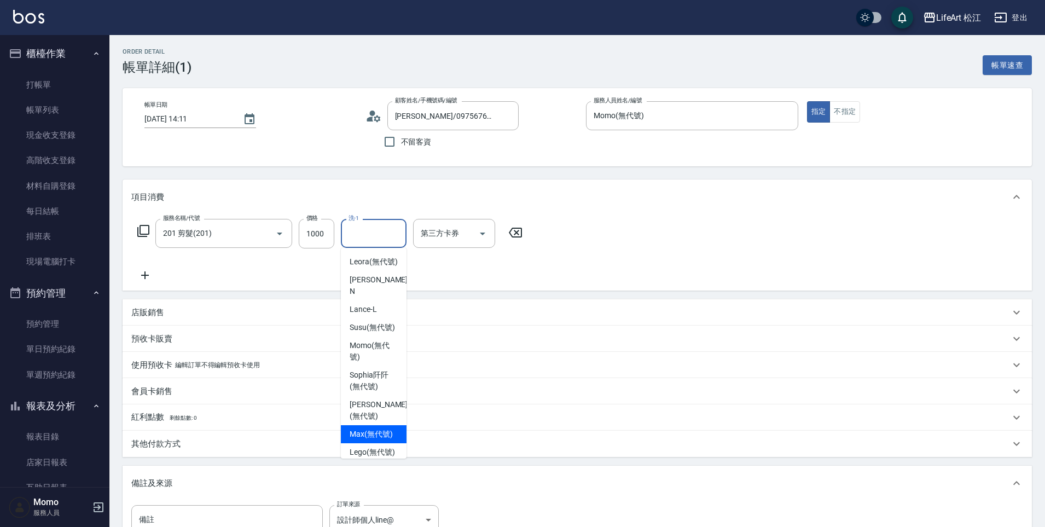
scroll to position [78, 0]
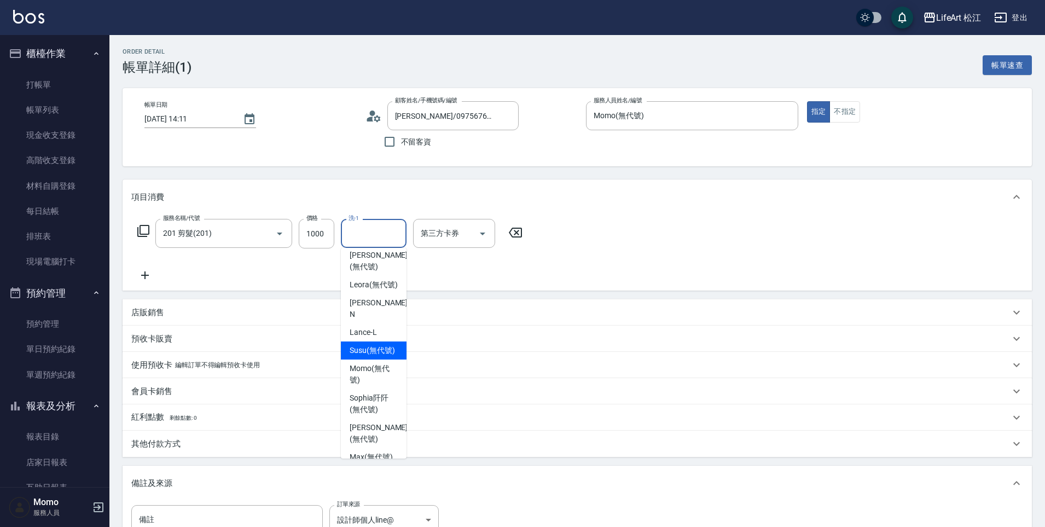
click at [370, 356] on span "Susu (無代號)" at bounding box center [372, 350] width 45 height 11
type input "Susu(無代號)"
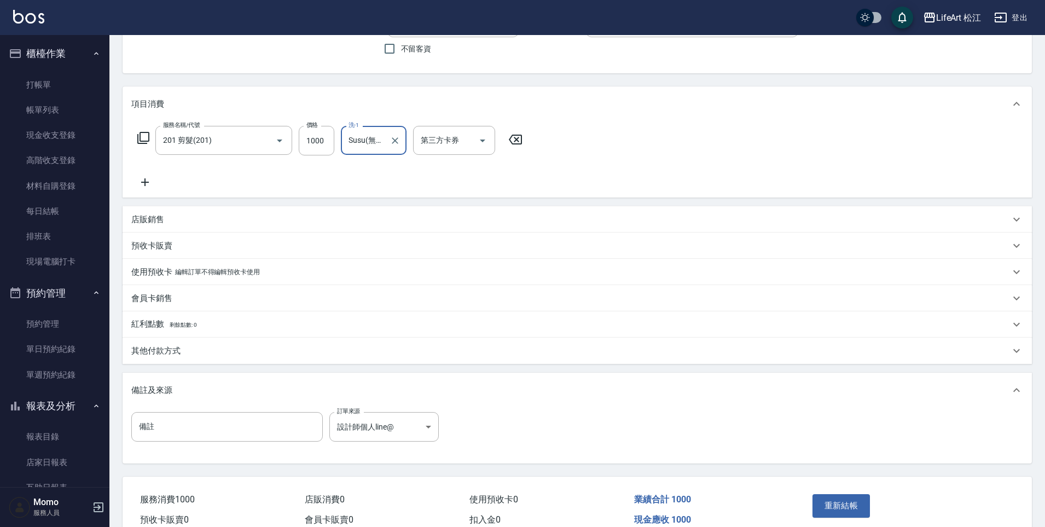
scroll to position [148, 0]
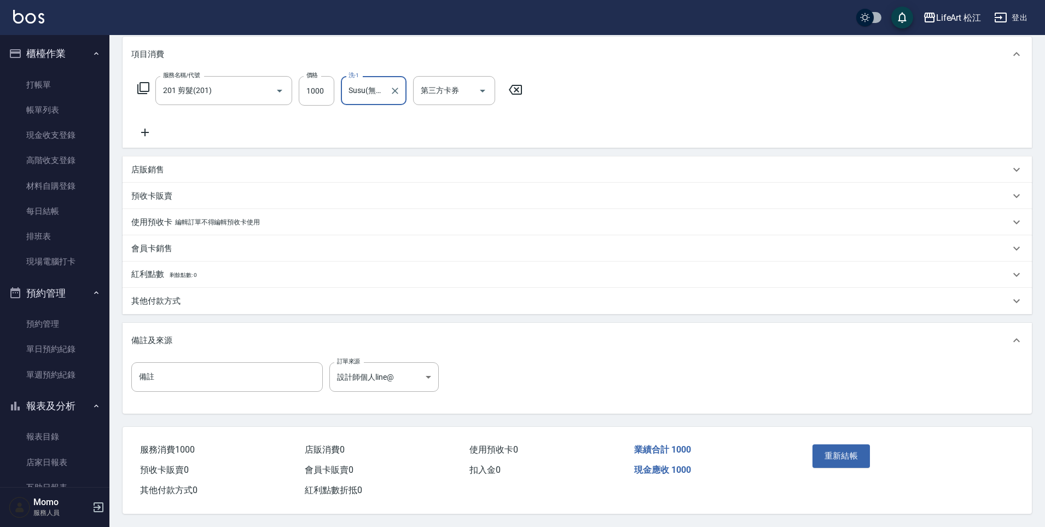
click at [842, 450] on button "重新結帳" at bounding box center [841, 455] width 58 height 23
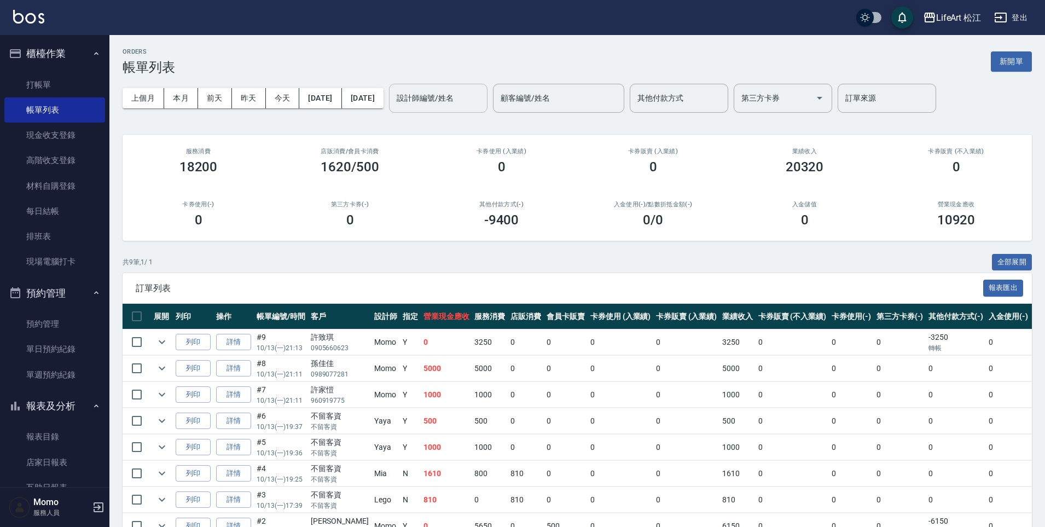
click at [467, 100] on input "設計師編號/姓名" at bounding box center [438, 98] width 89 height 19
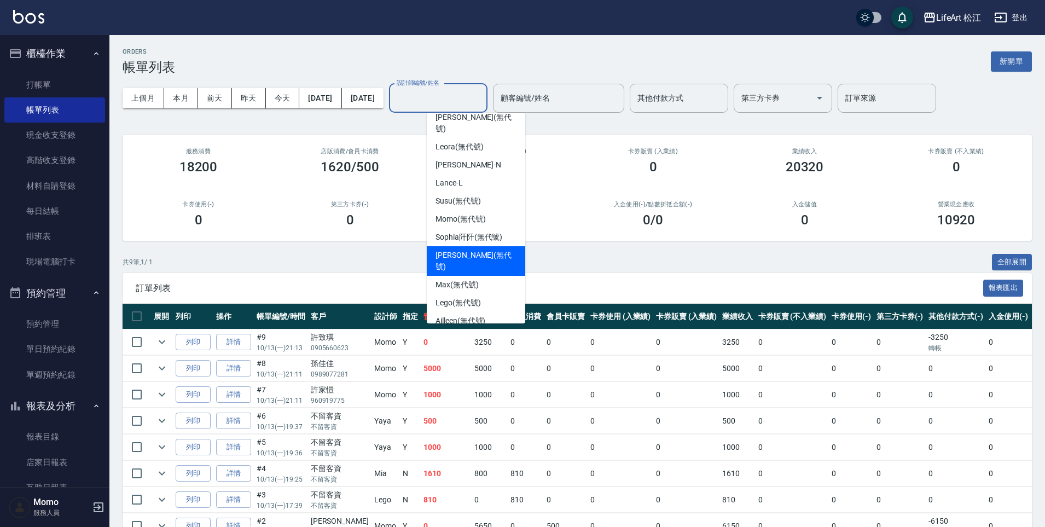
scroll to position [87, 0]
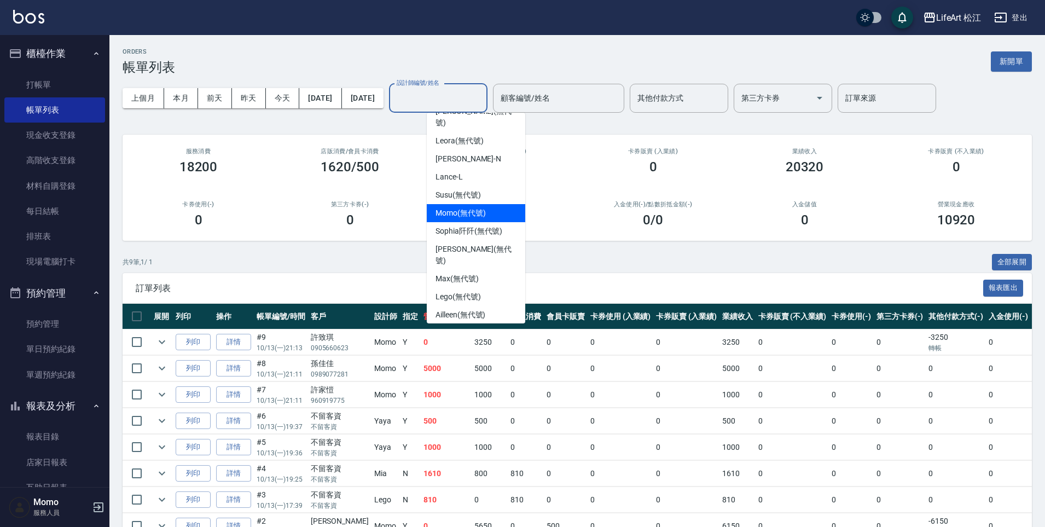
click at [475, 207] on span "Momo (無代號)" at bounding box center [460, 212] width 50 height 11
type input "Momo(無代號)"
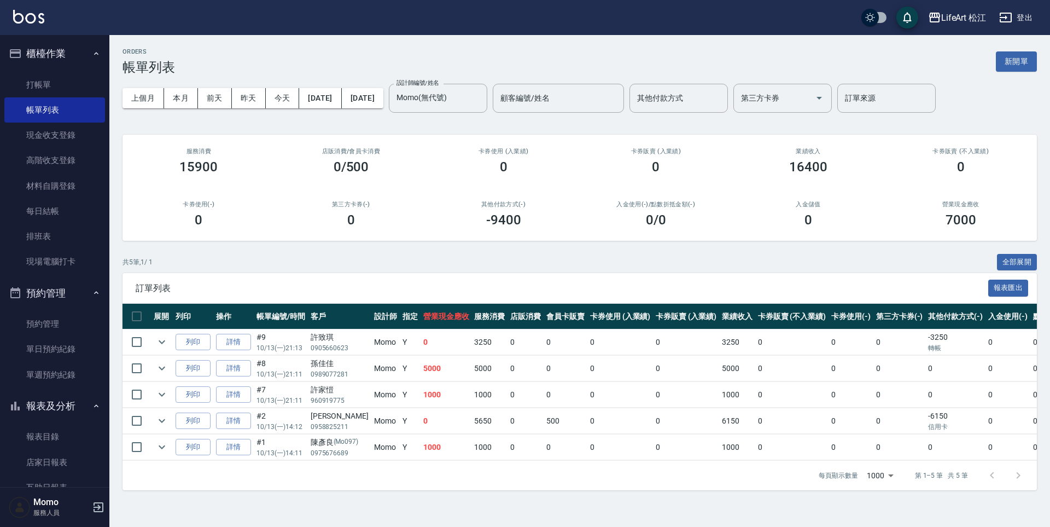
click at [382, 420] on td "Momo" at bounding box center [385, 421] width 28 height 26
click at [376, 398] on td "Momo" at bounding box center [385, 395] width 28 height 26
click at [241, 344] on link "詳情" at bounding box center [233, 342] width 35 height 17
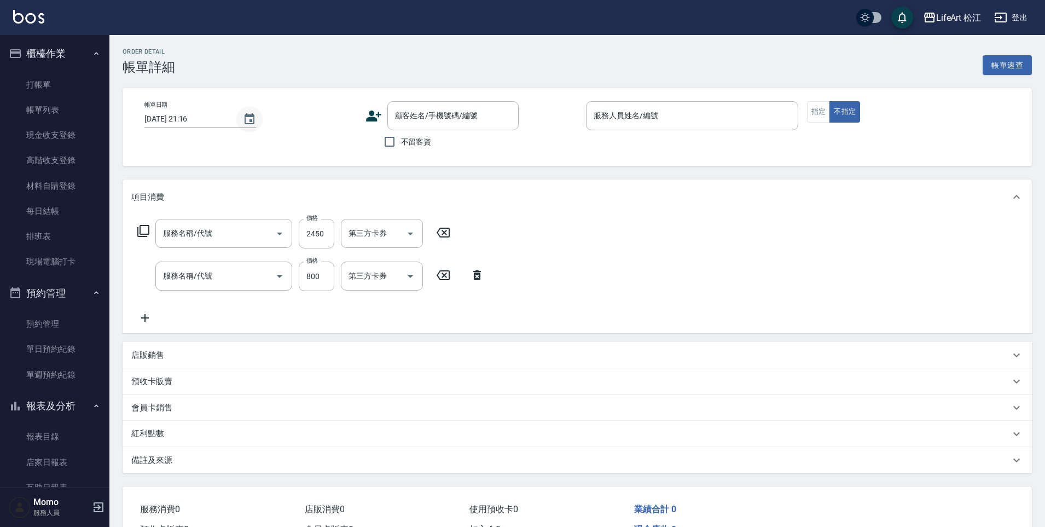
type input "[DATE] 21:13"
type input "Momo(無代號)"
type input "設計師個人line@"
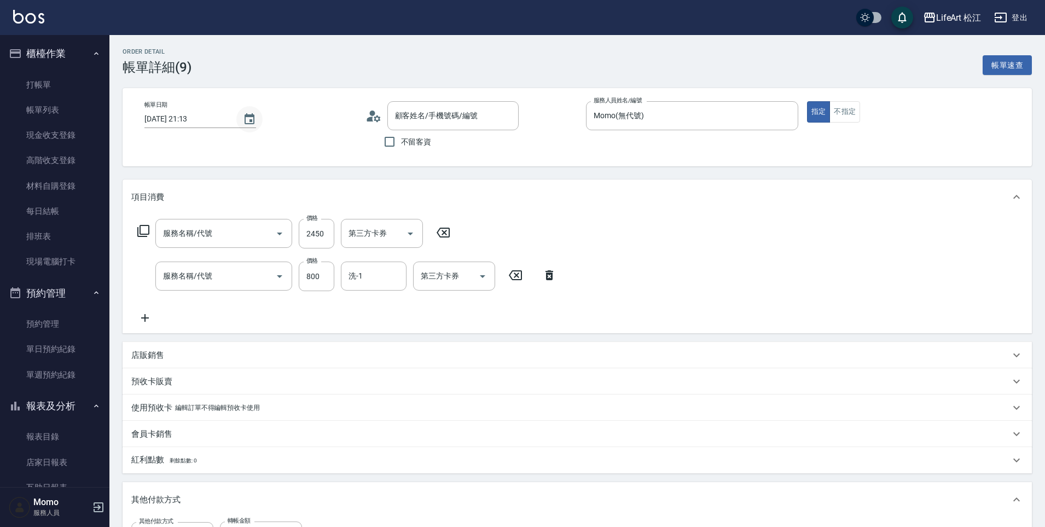
click at [247, 122] on icon "Choose date, selected date is 2025-10-13" at bounding box center [249, 119] width 13 height 13
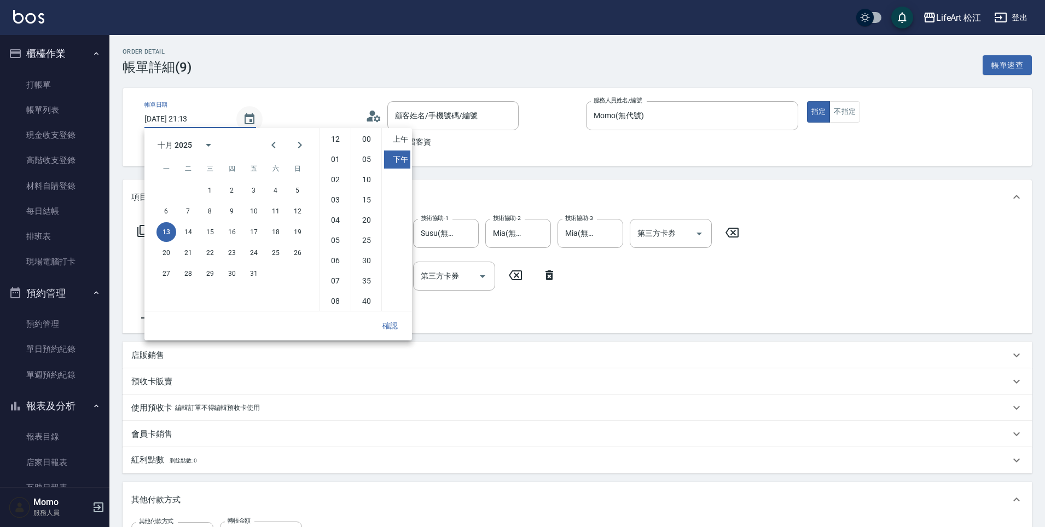
type input "701 染髮(701)"
type input "201 剪髮(201)"
type input "許致琪/0905660623/"
click at [190, 233] on button "14" at bounding box center [188, 232] width 20 height 20
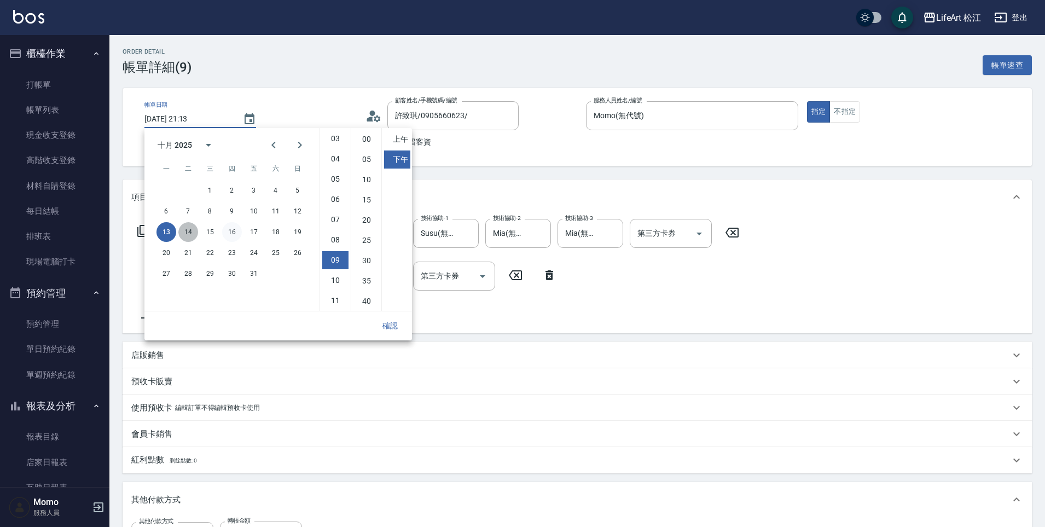
type input "[DATE] 21:13"
click at [387, 328] on button "確認" at bounding box center [390, 326] width 35 height 20
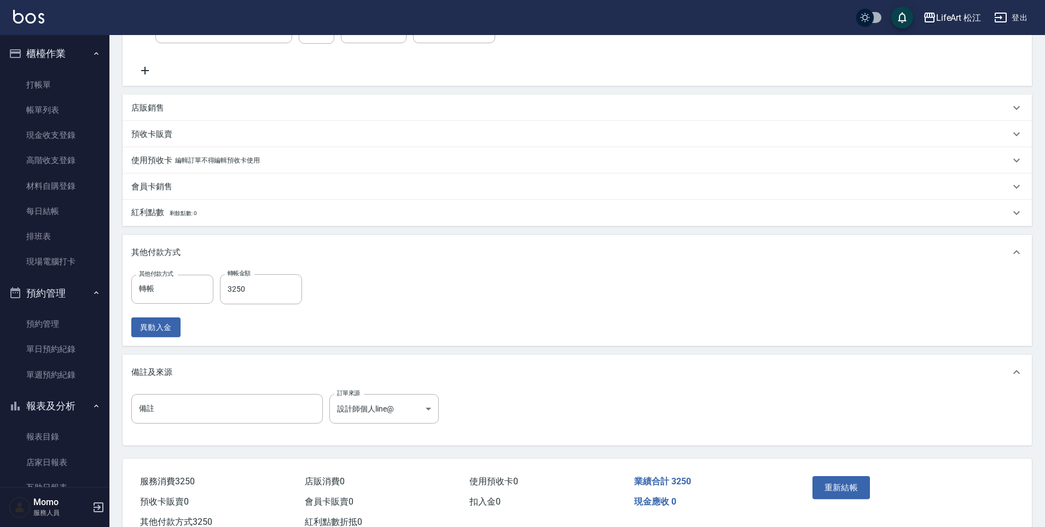
scroll to position [251, 0]
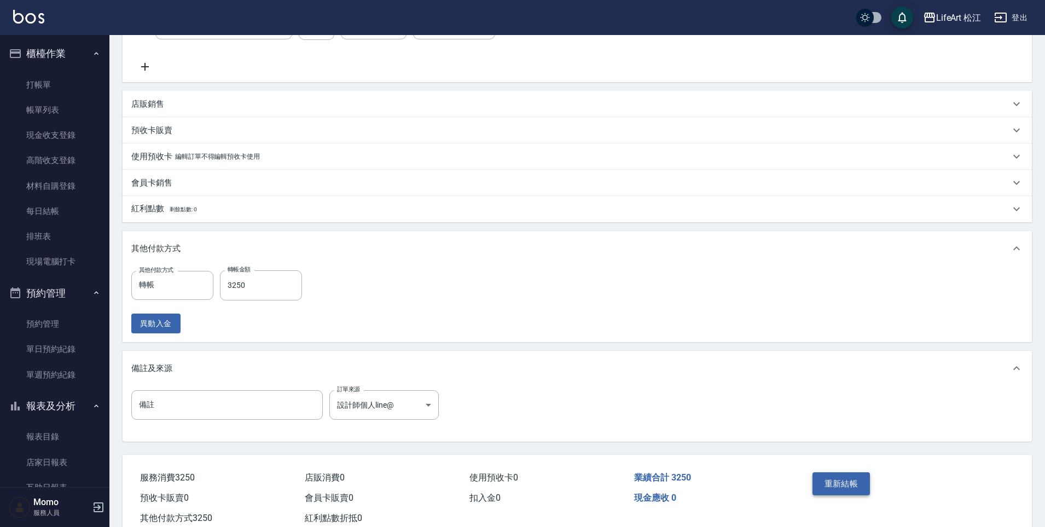
click at [831, 470] on button "重新結帳" at bounding box center [841, 483] width 58 height 23
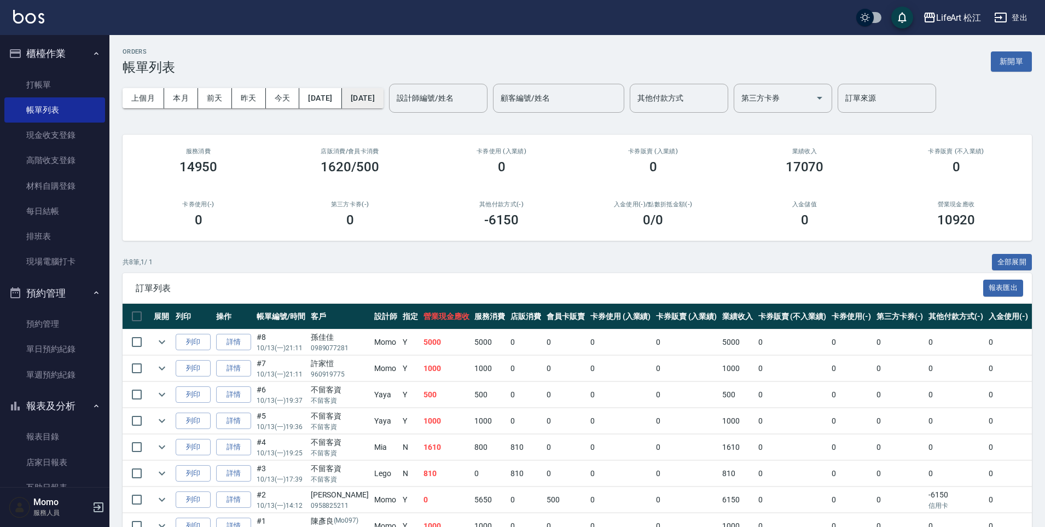
click at [383, 104] on button "[DATE]" at bounding box center [363, 98] width 42 height 20
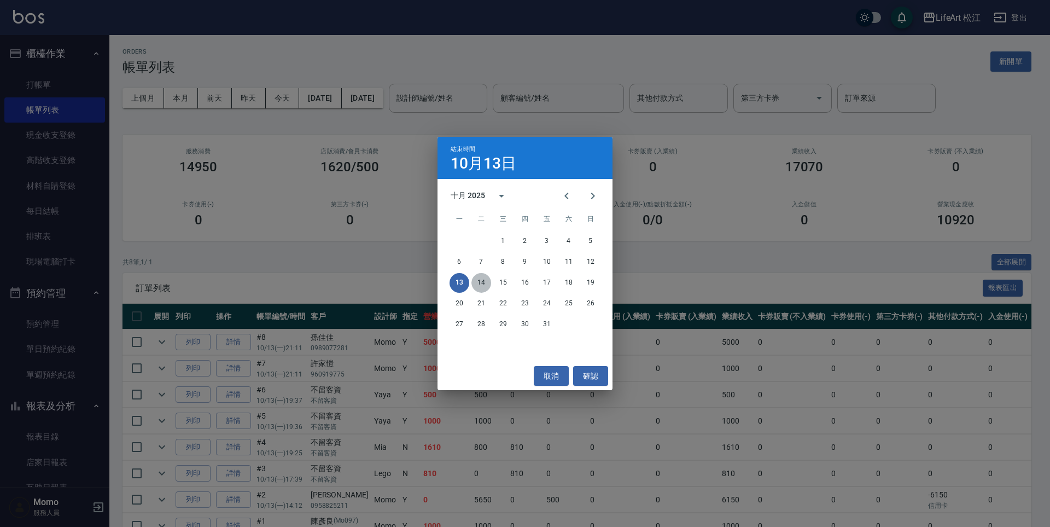
click at [485, 280] on button "14" at bounding box center [482, 283] width 20 height 20
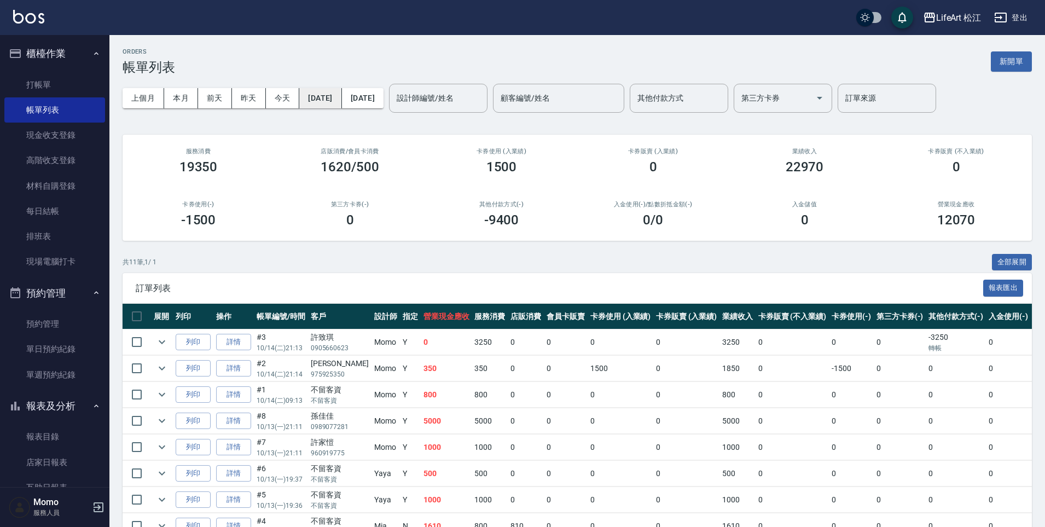
click at [341, 96] on button "[DATE]" at bounding box center [320, 98] width 42 height 20
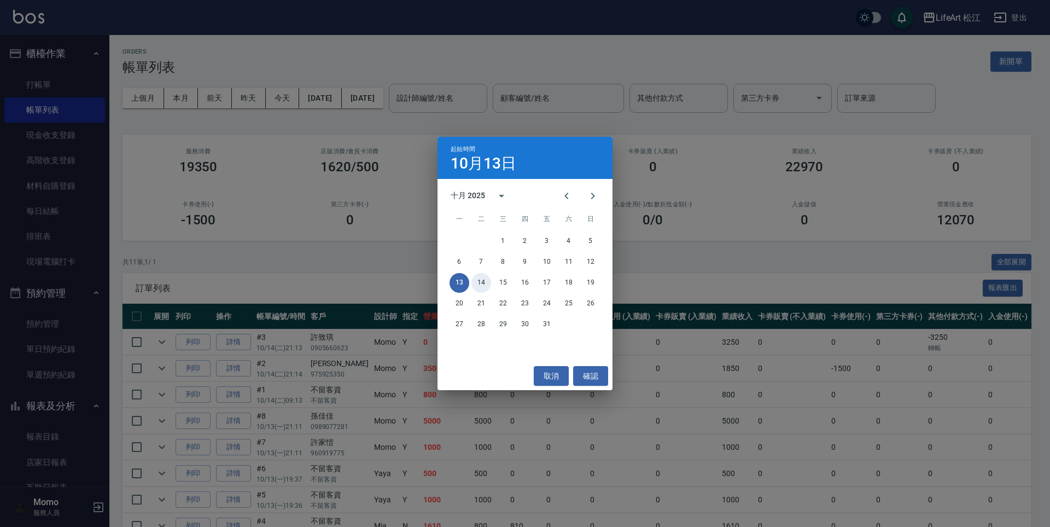
click at [484, 280] on button "14" at bounding box center [482, 283] width 20 height 20
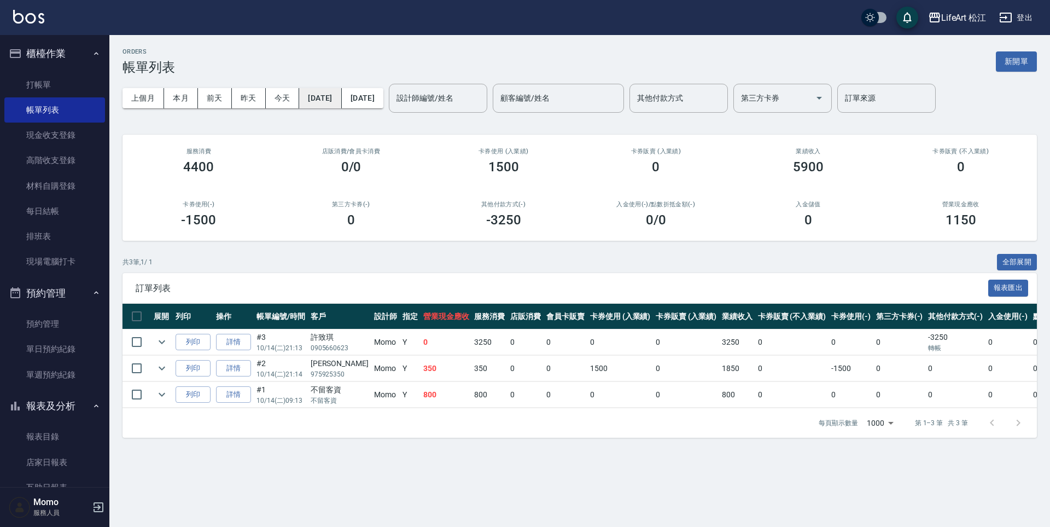
click at [339, 101] on button "[DATE]" at bounding box center [320, 98] width 42 height 20
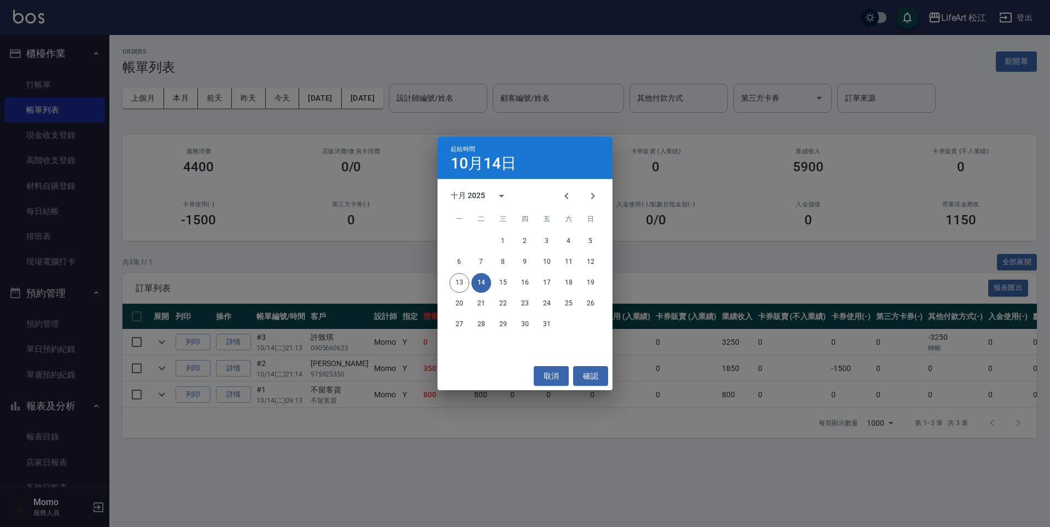
click at [463, 102] on div "起始時間 [DATE] 十月 2025 一 二 三 四 五 六 日 1 2 3 4 5 6 7 8 9 10 11 12 13 14 15 16 17 18 …" at bounding box center [525, 263] width 1050 height 527
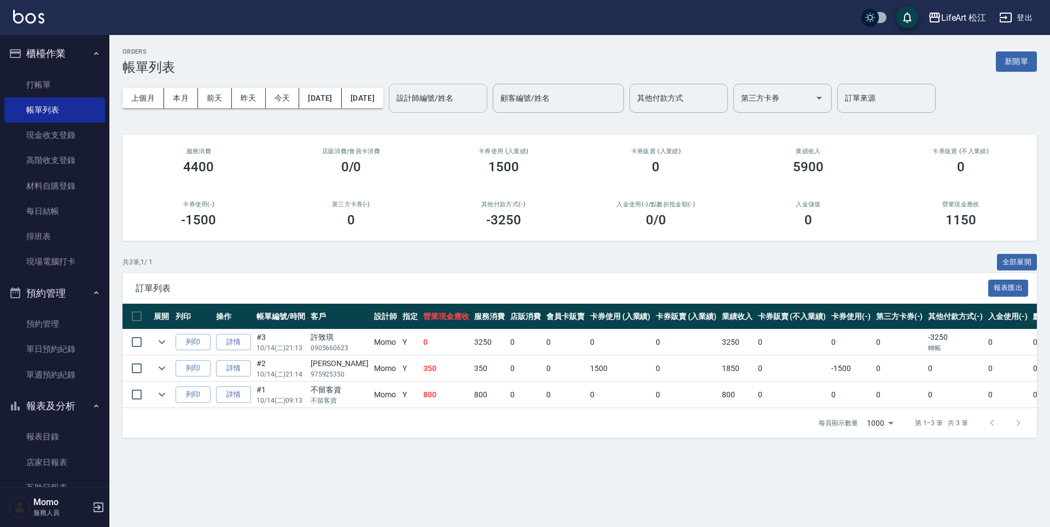
click at [464, 101] on input "設計師編號/姓名" at bounding box center [438, 98] width 89 height 19
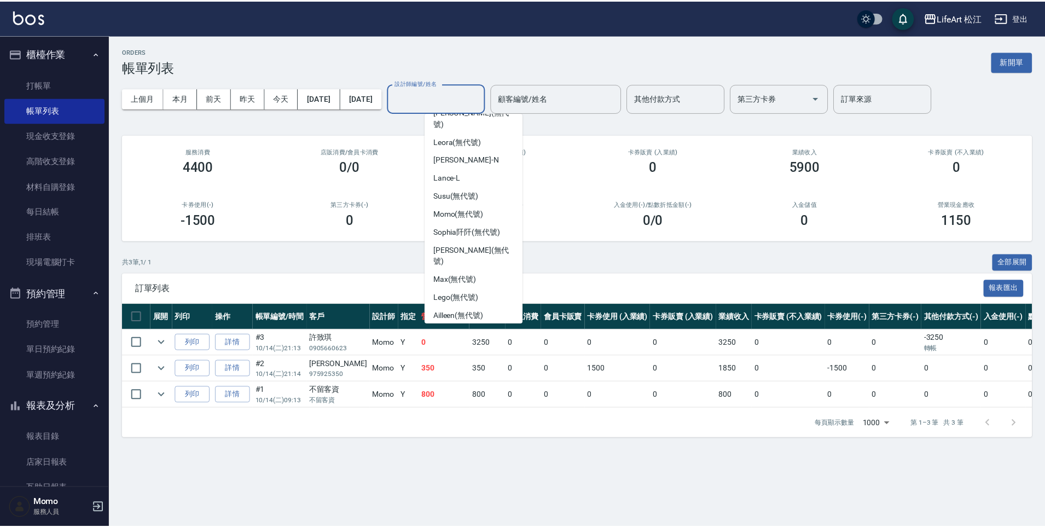
scroll to position [87, 0]
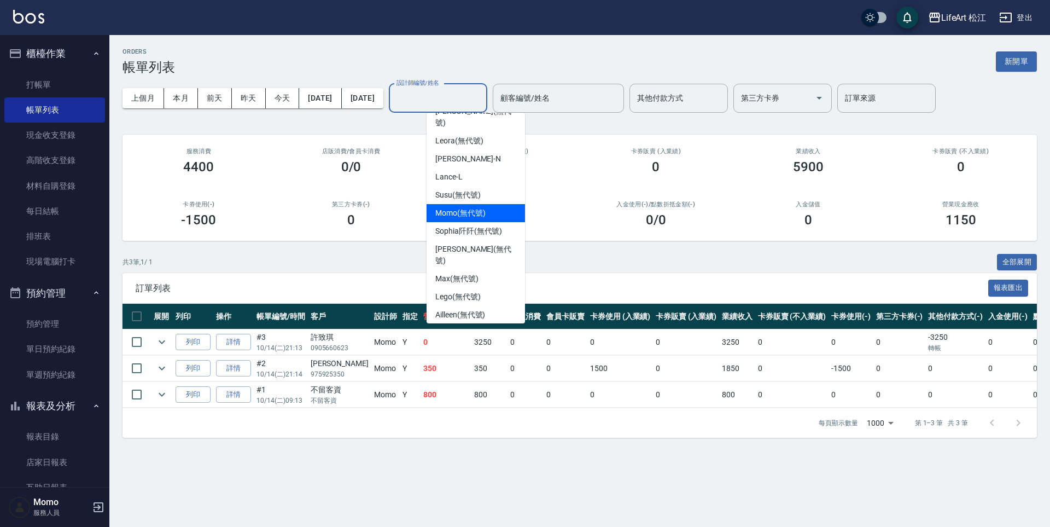
click at [462, 207] on span "Momo (無代號)" at bounding box center [460, 212] width 50 height 11
type input "Momo(無代號)"
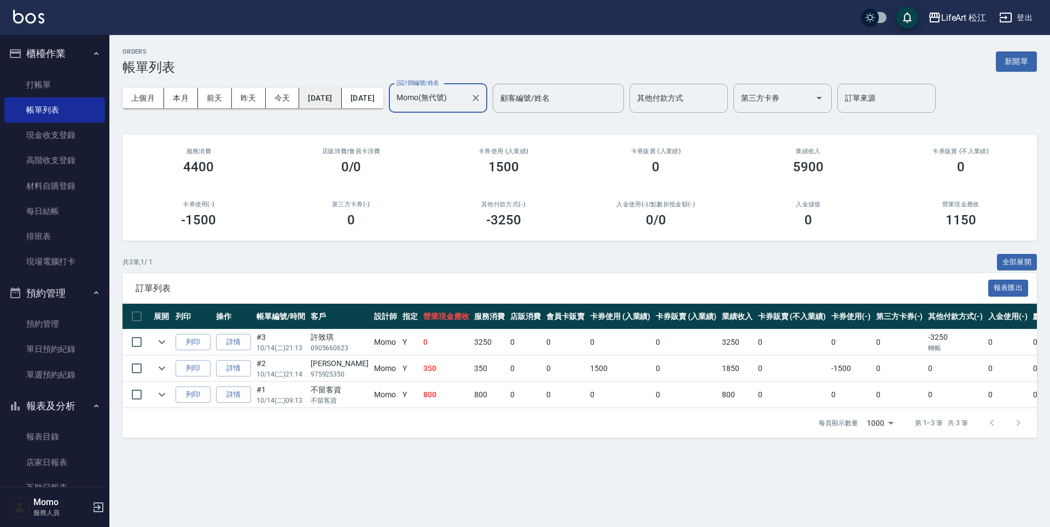
click at [341, 99] on button "[DATE]" at bounding box center [320, 98] width 42 height 20
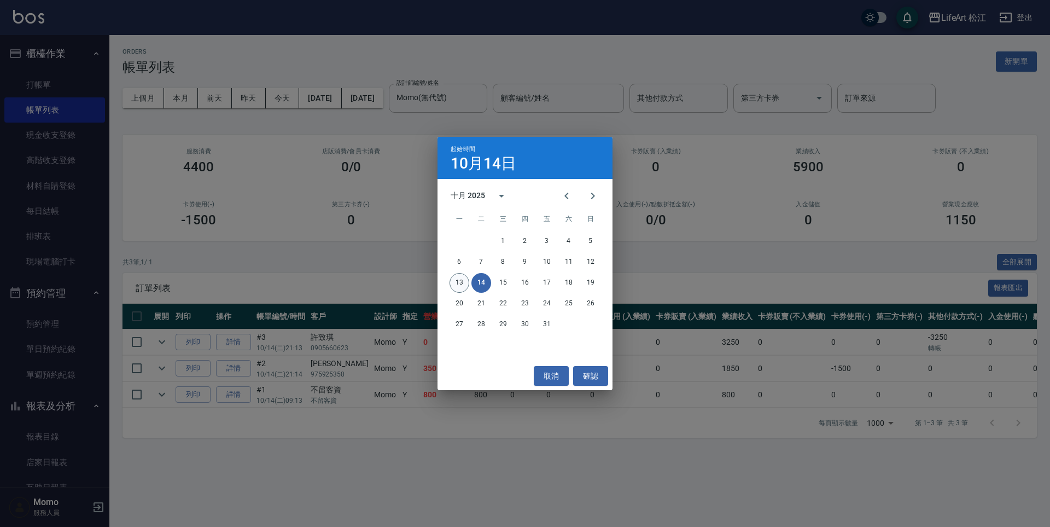
click at [463, 282] on button "13" at bounding box center [460, 283] width 20 height 20
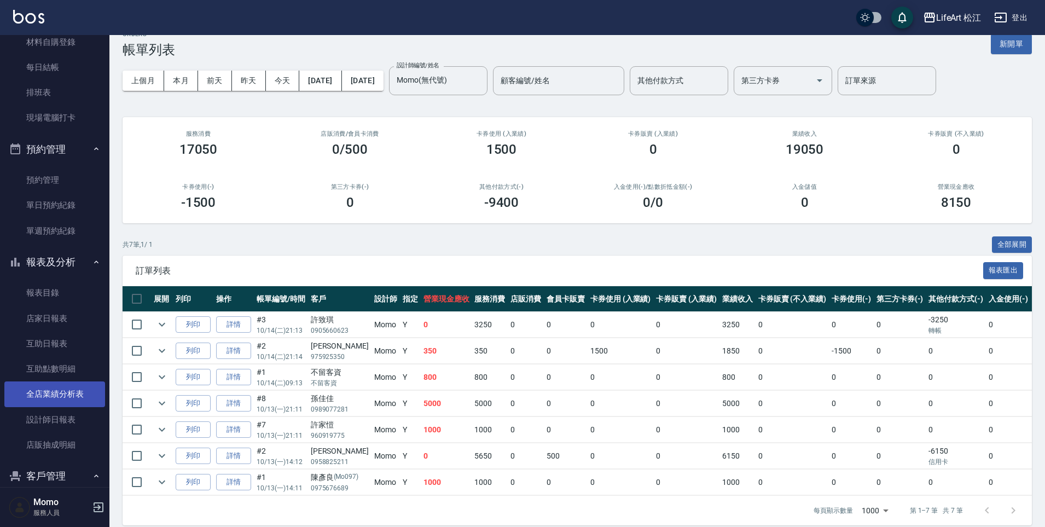
scroll to position [165, 0]
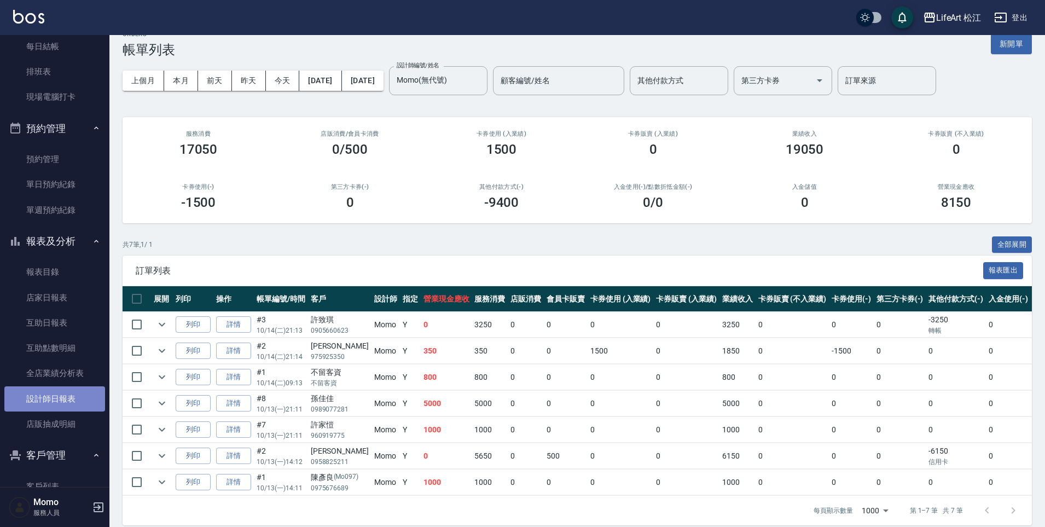
click at [56, 407] on link "設計師日報表" at bounding box center [54, 398] width 101 height 25
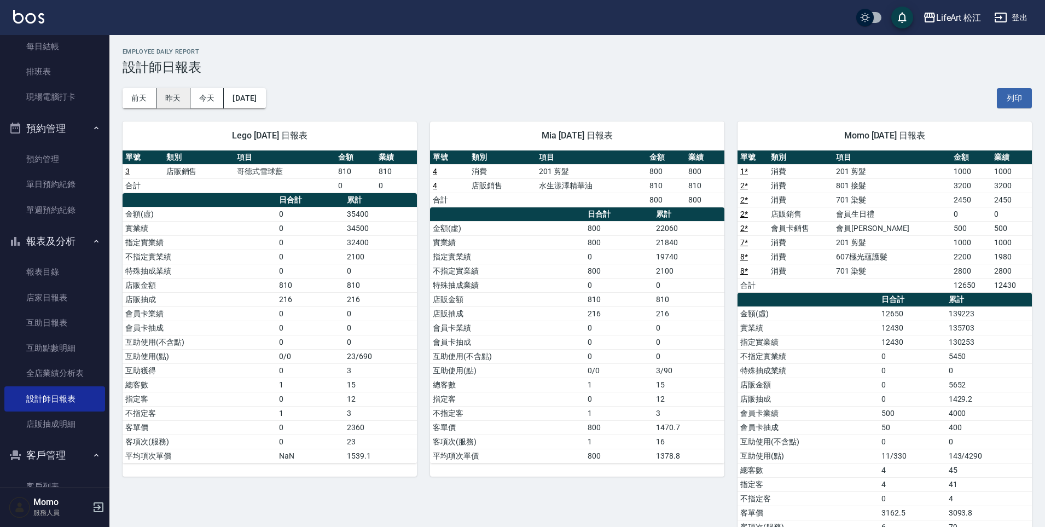
click at [182, 99] on button "昨天" at bounding box center [173, 98] width 34 height 20
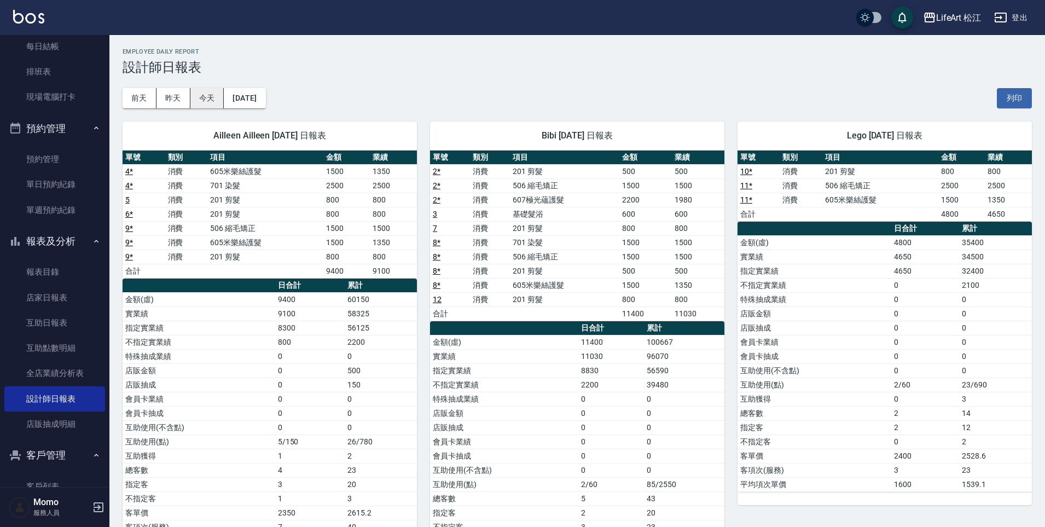
click at [214, 105] on button "今天" at bounding box center [207, 98] width 34 height 20
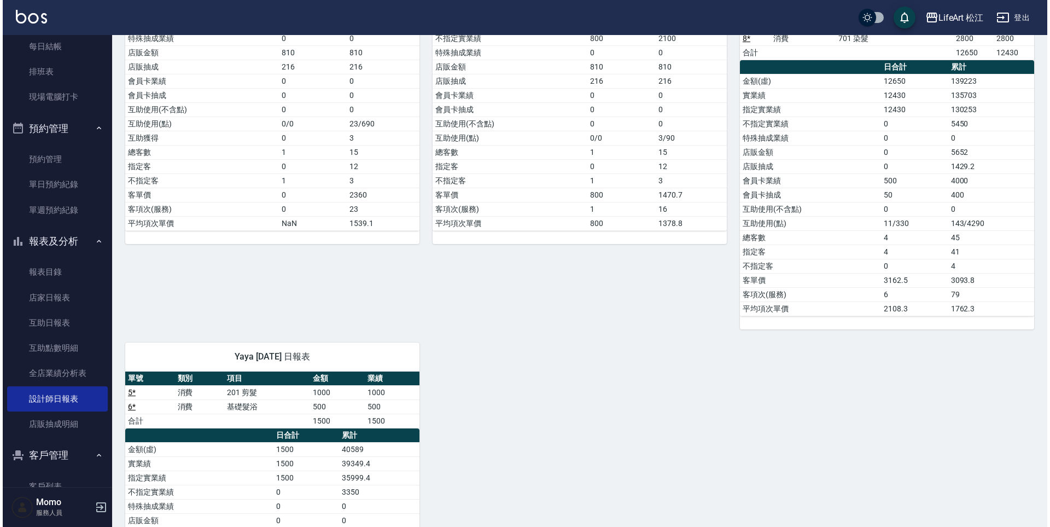
scroll to position [11, 0]
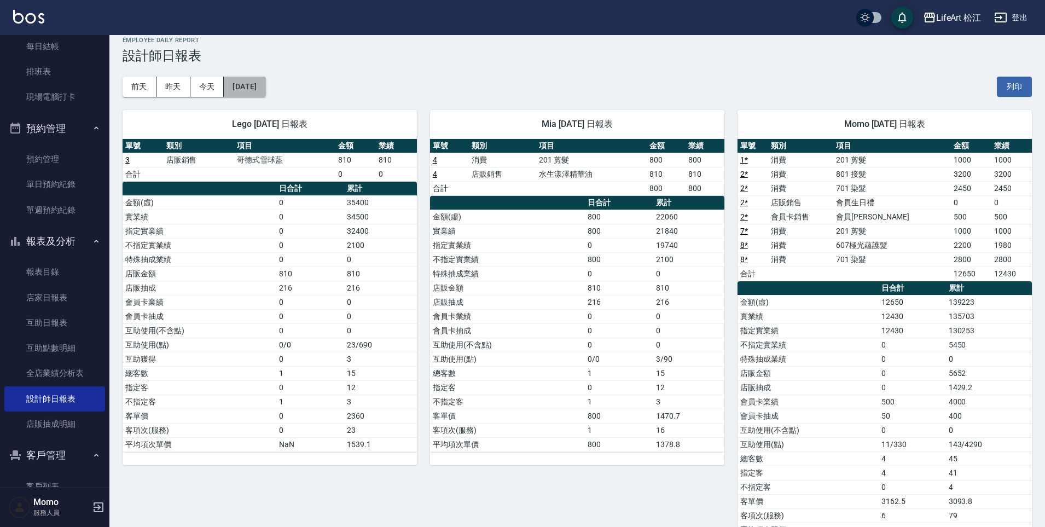
click at [261, 91] on button "[DATE]" at bounding box center [245, 87] width 42 height 20
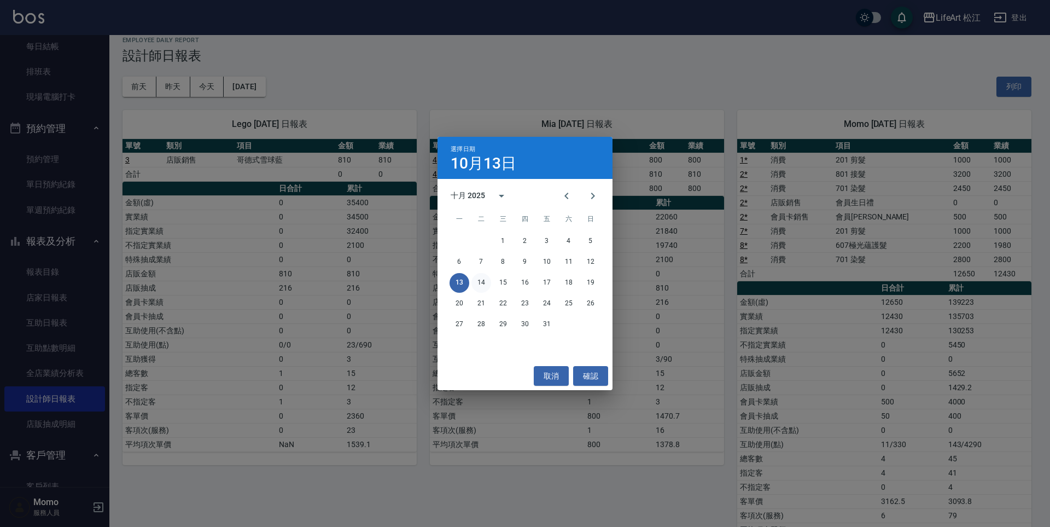
click at [479, 280] on button "14" at bounding box center [482, 283] width 20 height 20
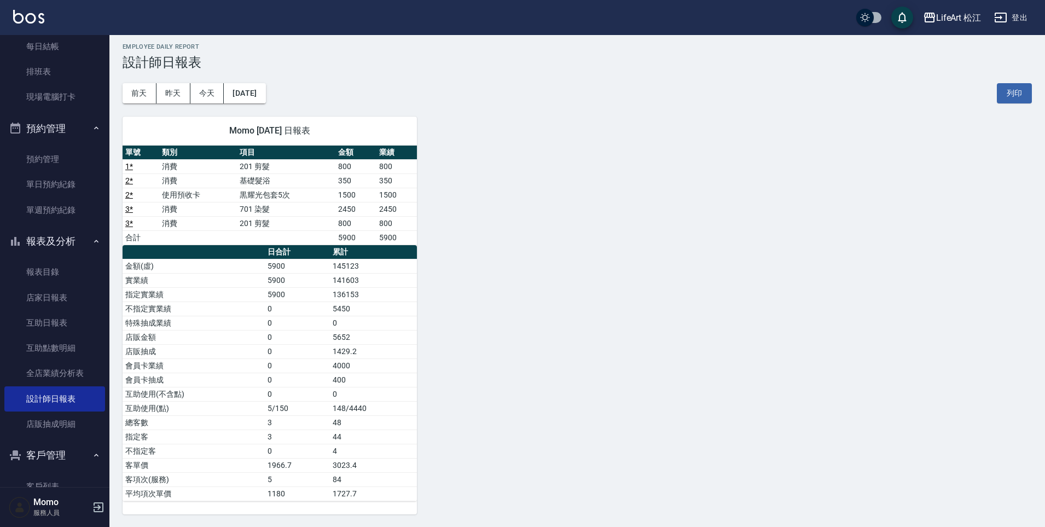
scroll to position [5, 0]
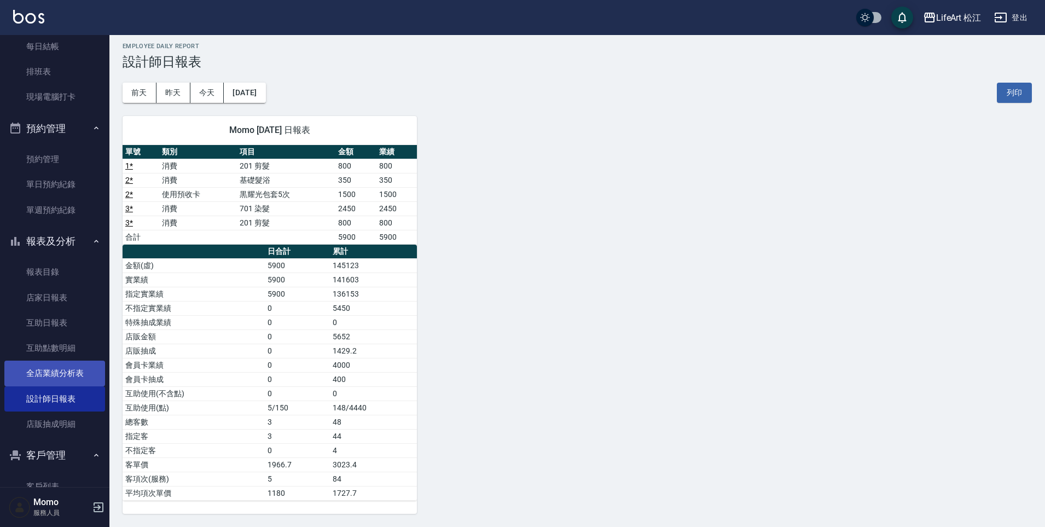
click at [39, 376] on link "全店業績分析表" at bounding box center [54, 372] width 101 height 25
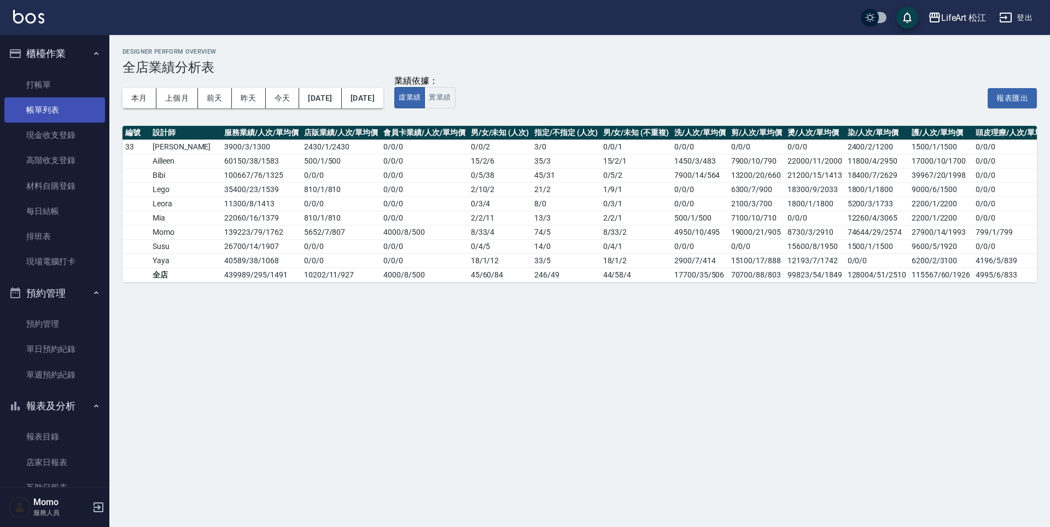
click at [69, 110] on link "帳單列表" at bounding box center [54, 109] width 101 height 25
